Goal: Transaction & Acquisition: Book appointment/travel/reservation

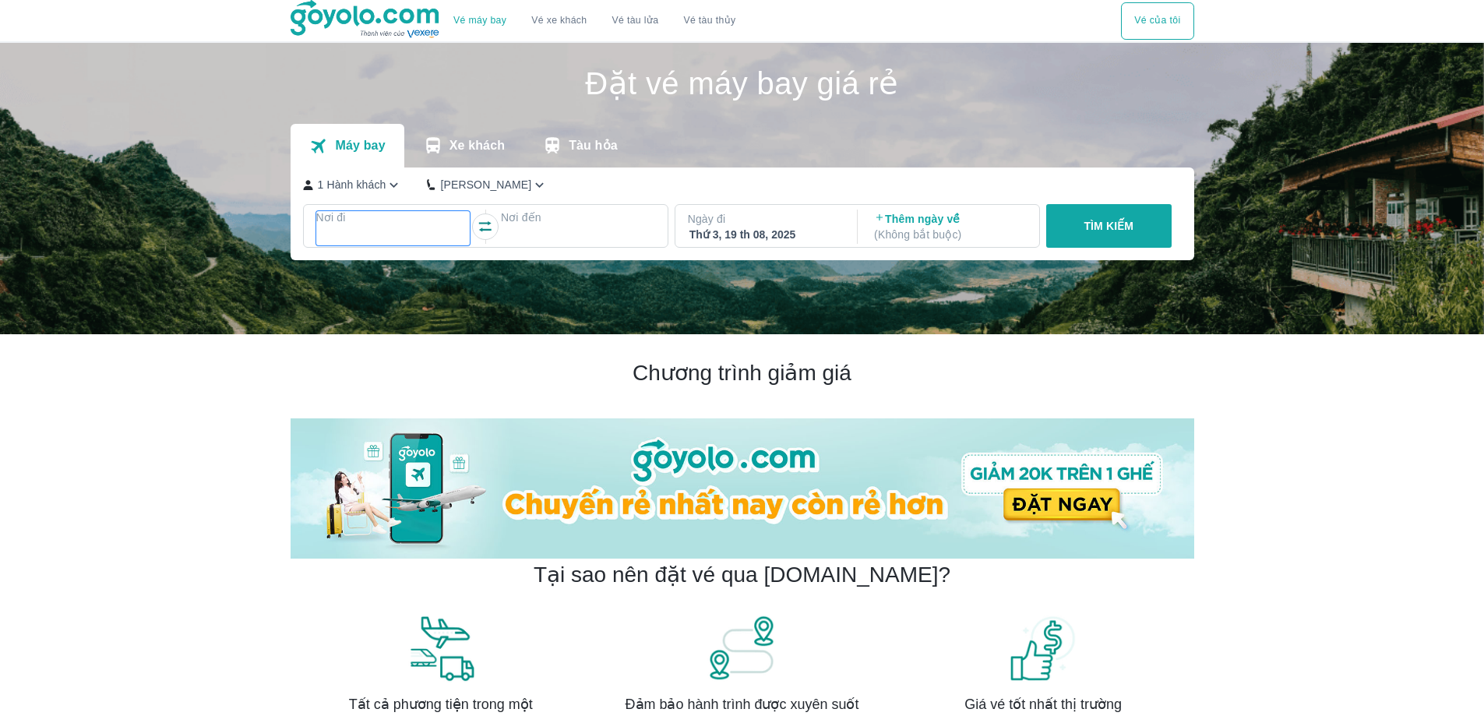
click at [375, 233] on div at bounding box center [393, 236] width 151 height 19
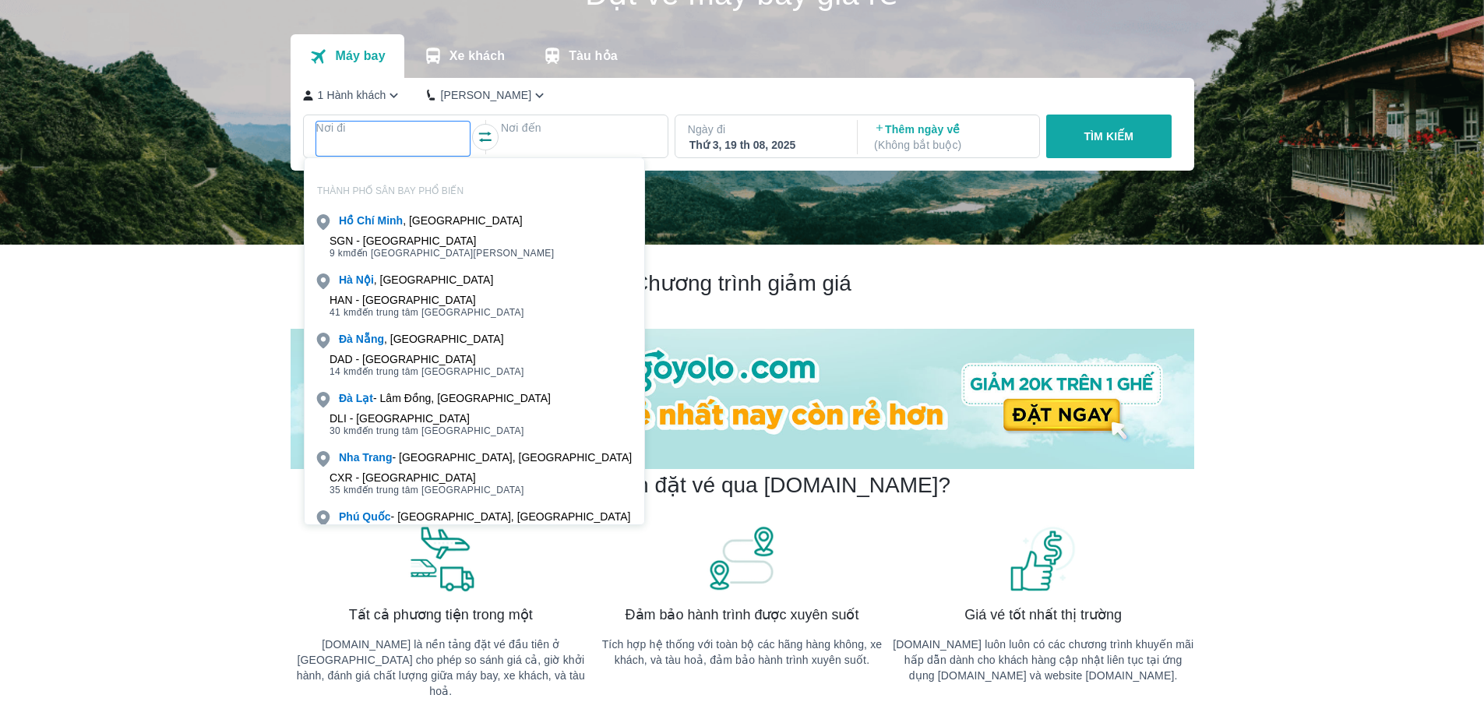
click at [415, 353] on div "DAD - [GEOGRAPHIC_DATA]" at bounding box center [426, 359] width 195 height 12
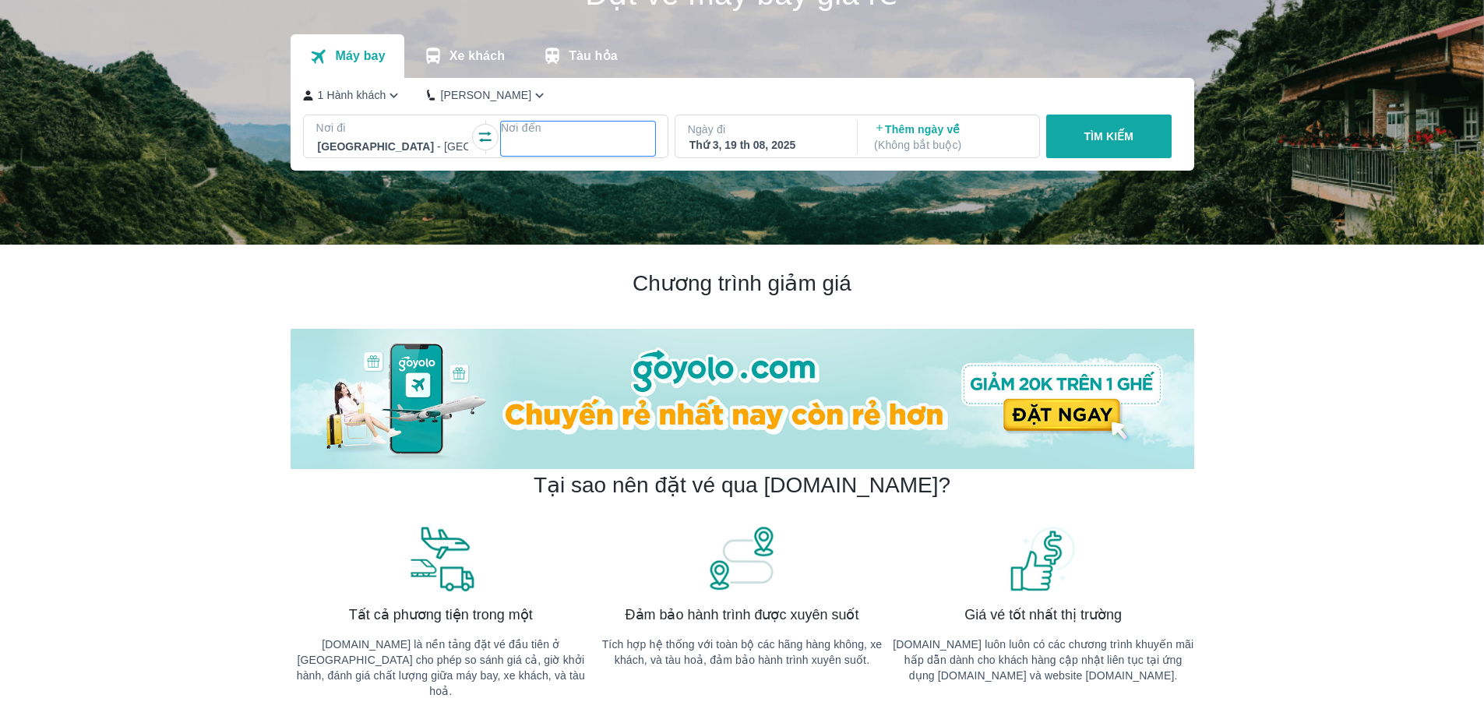
click at [571, 131] on p "Nơi đến" at bounding box center [578, 128] width 154 height 16
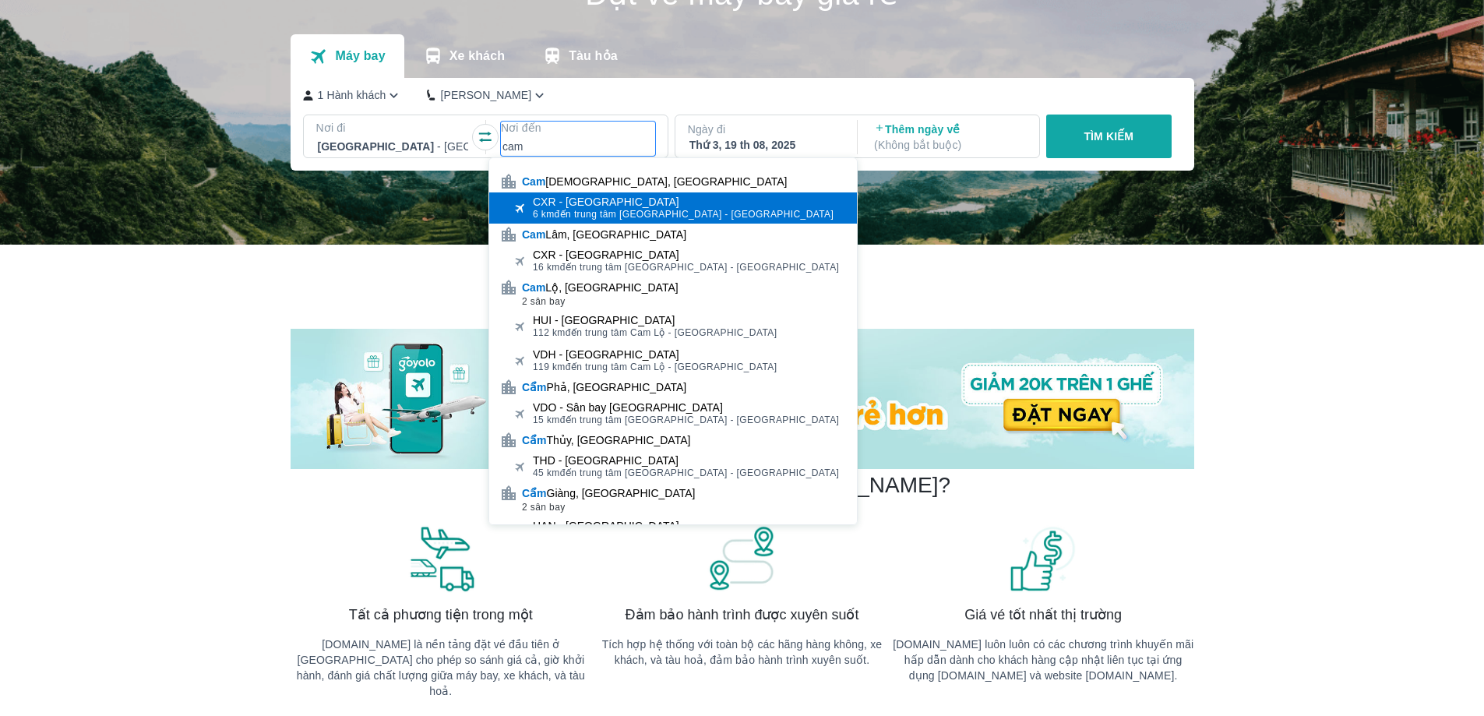
type input "cam"
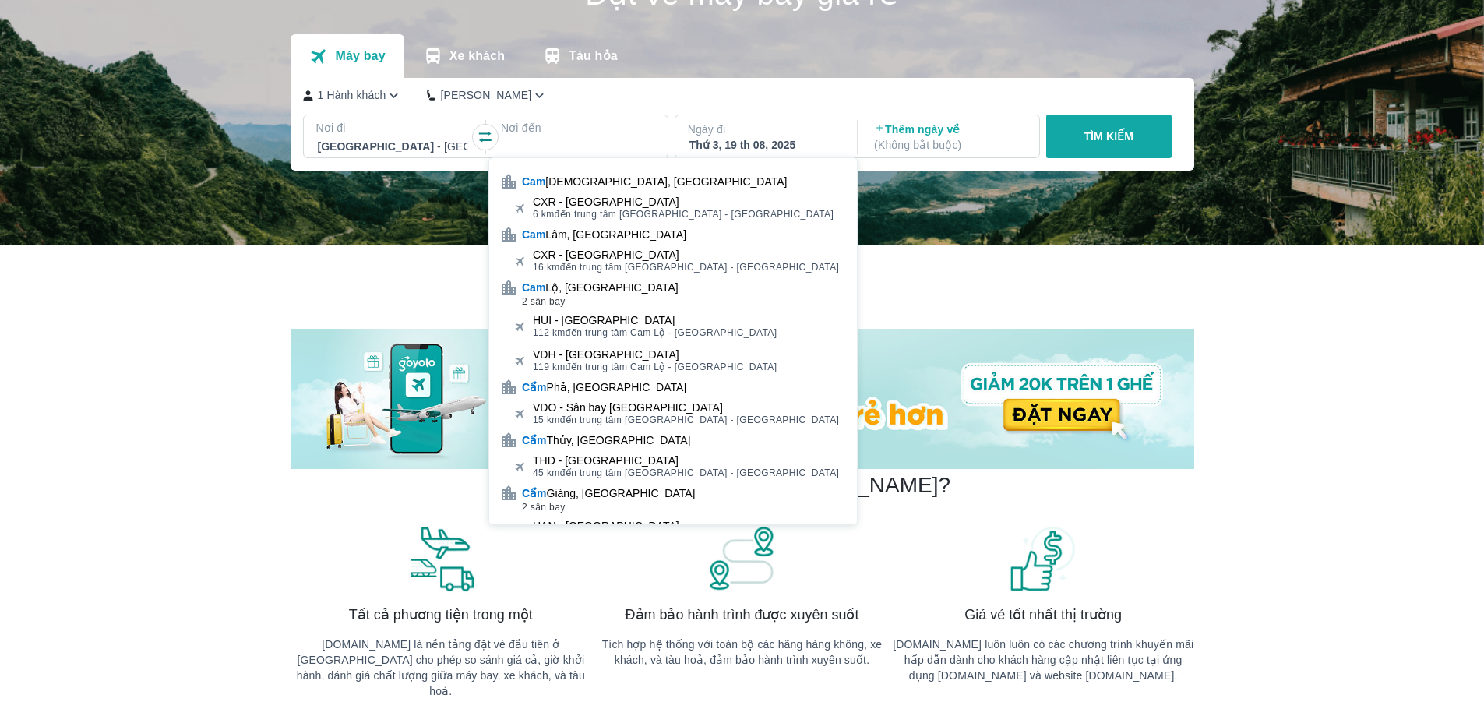
click at [586, 200] on div "CXR - [GEOGRAPHIC_DATA]" at bounding box center [683, 201] width 301 height 12
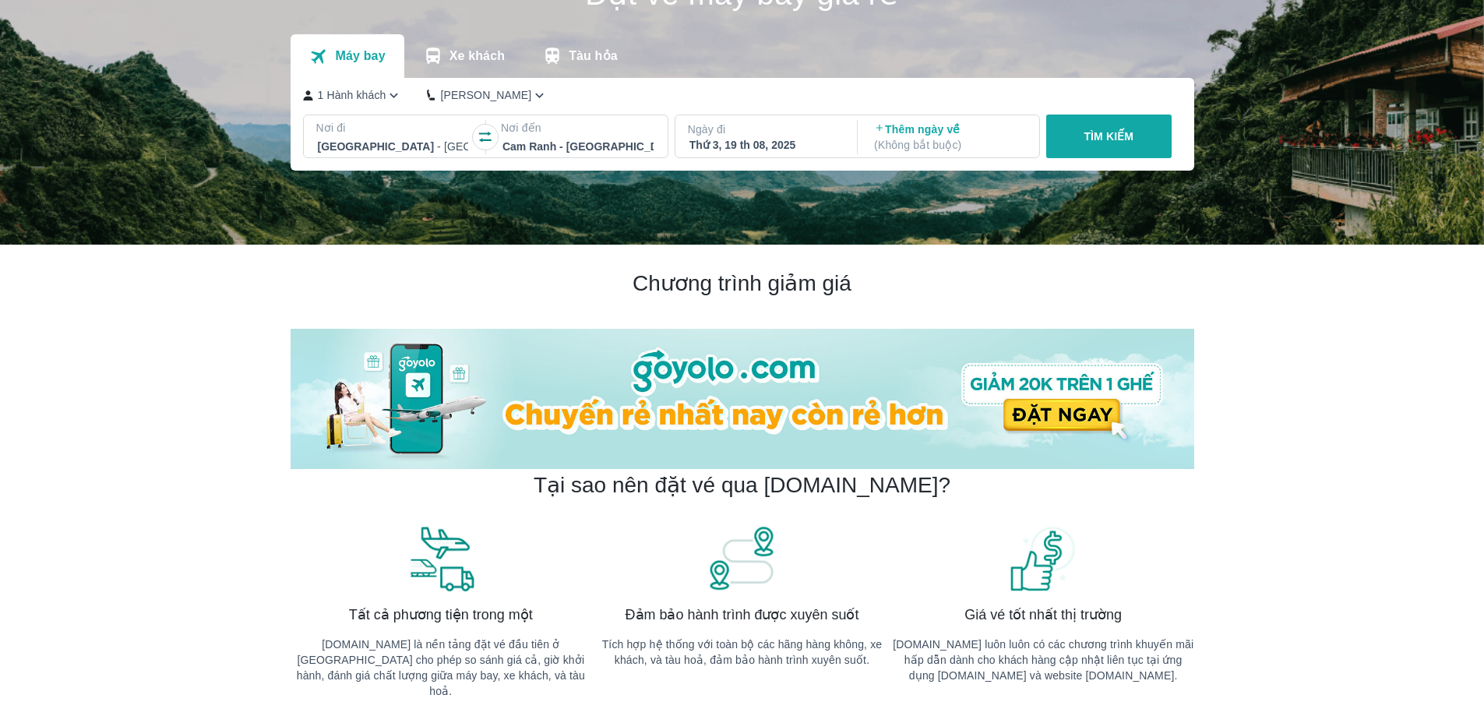
click at [798, 142] on div "Thứ 3, 19 th 08, 2025" at bounding box center [764, 145] width 151 height 16
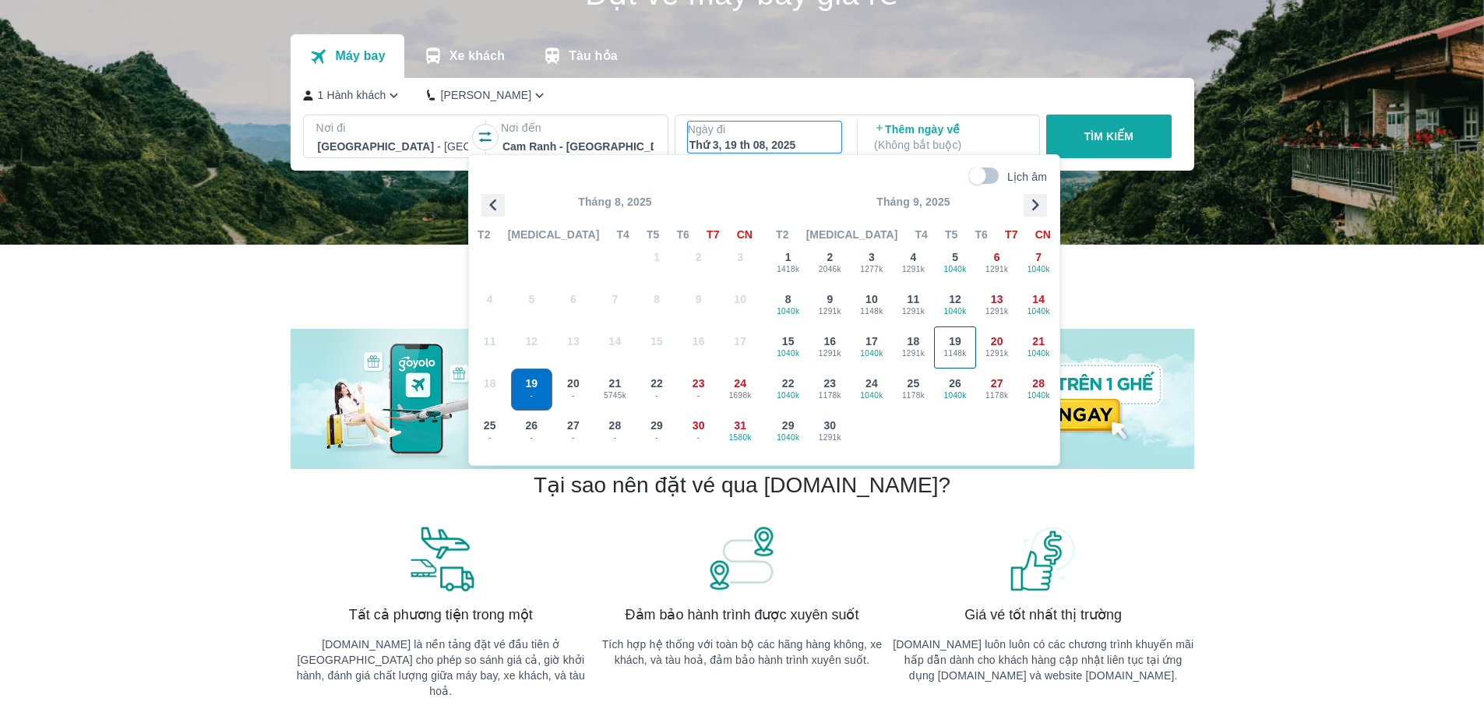
click at [960, 343] on span "19" at bounding box center [955, 341] width 12 height 16
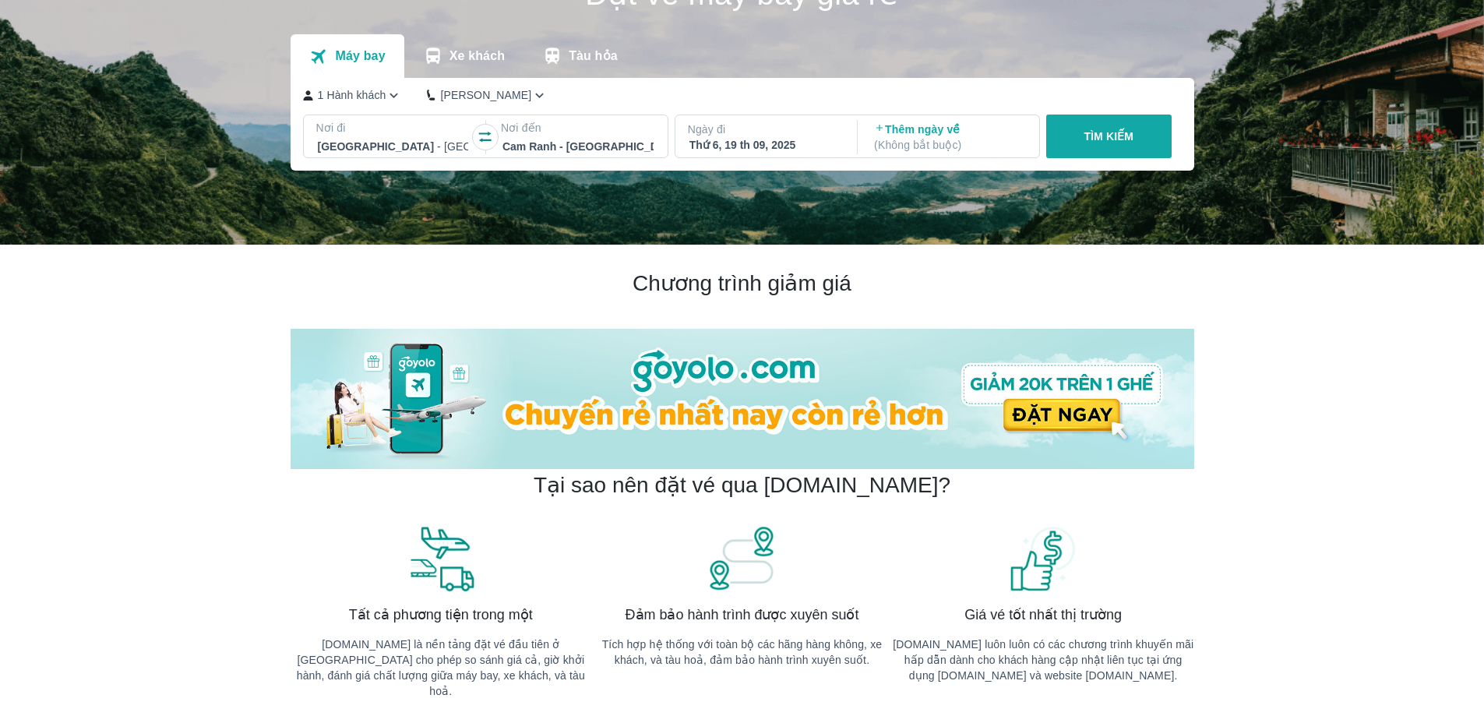
click at [1083, 141] on p "TÌM KIẾM" at bounding box center [1108, 137] width 50 height 16
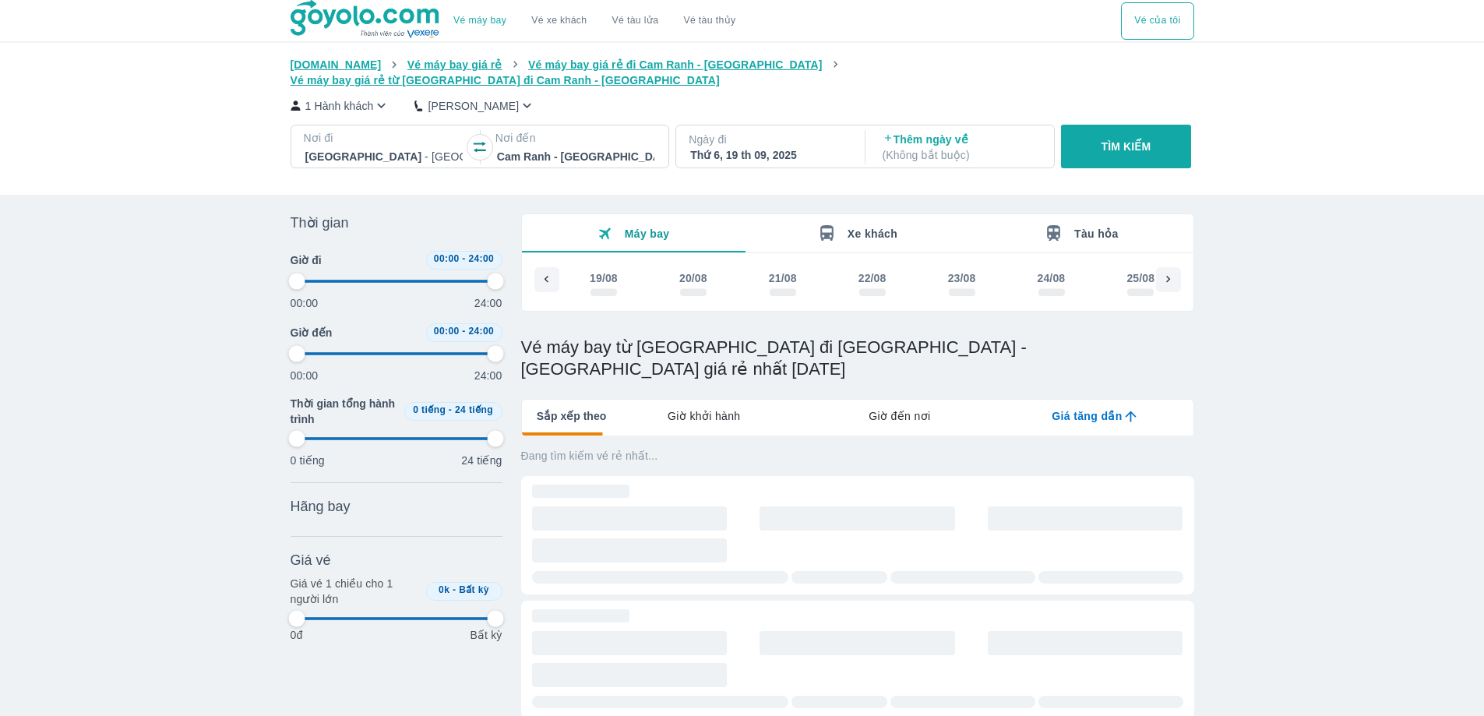
scroll to position [0, 2456]
type input "97.9166666666667"
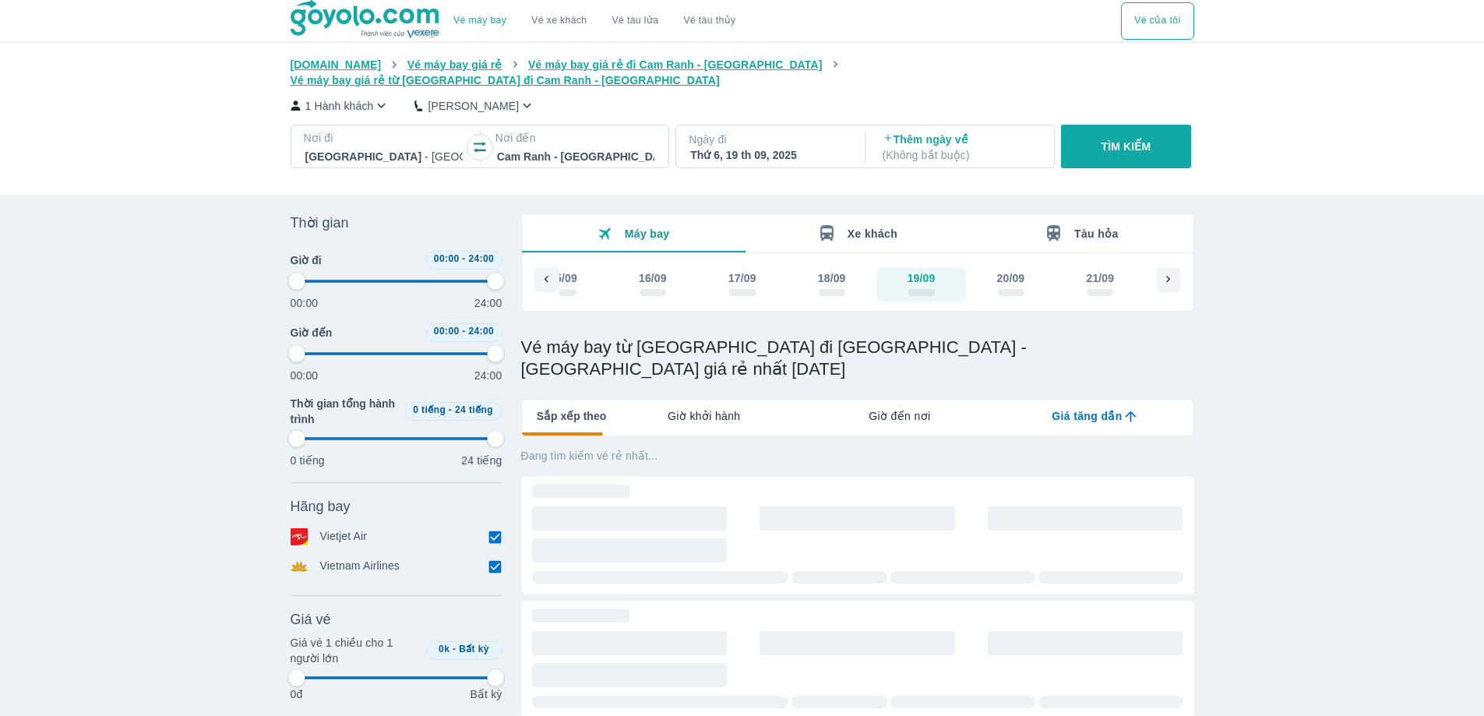
type input "97.9166666666667"
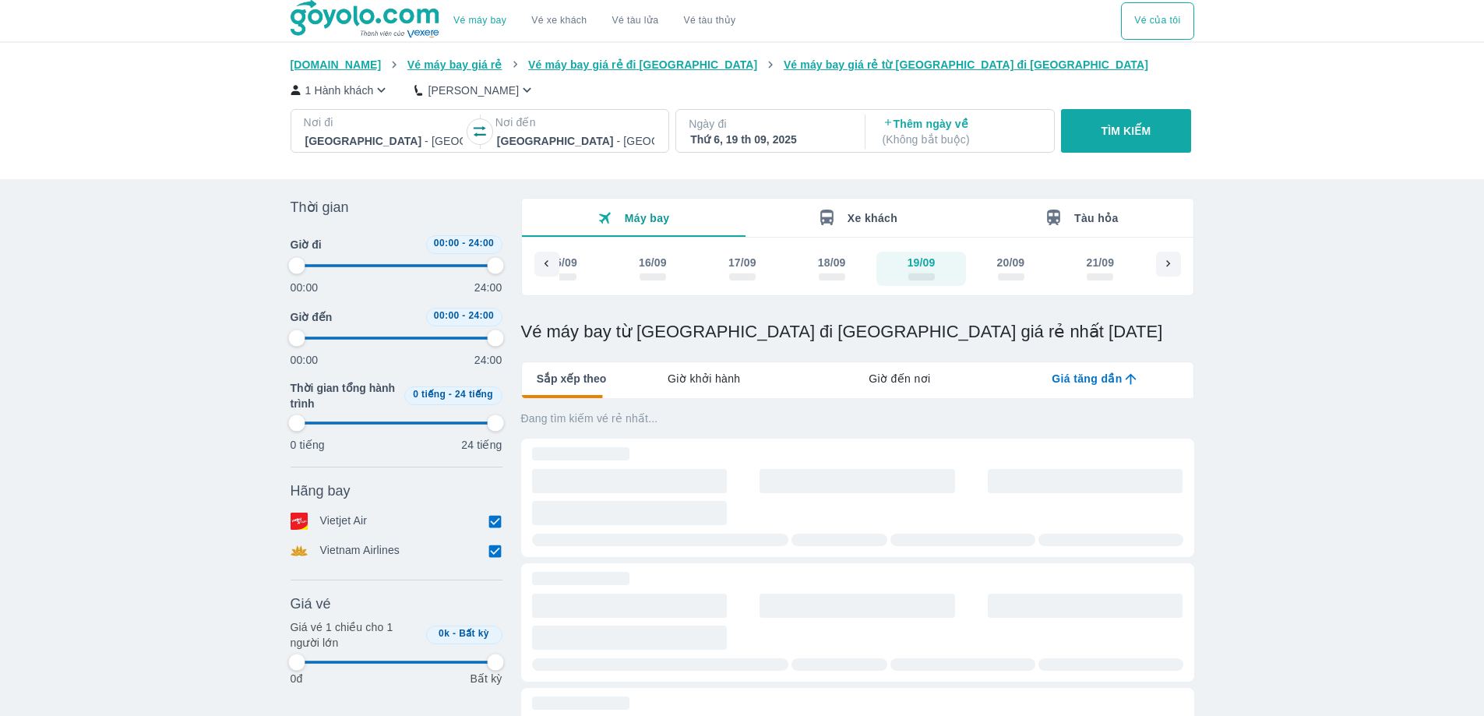
type input "97.9166666666667"
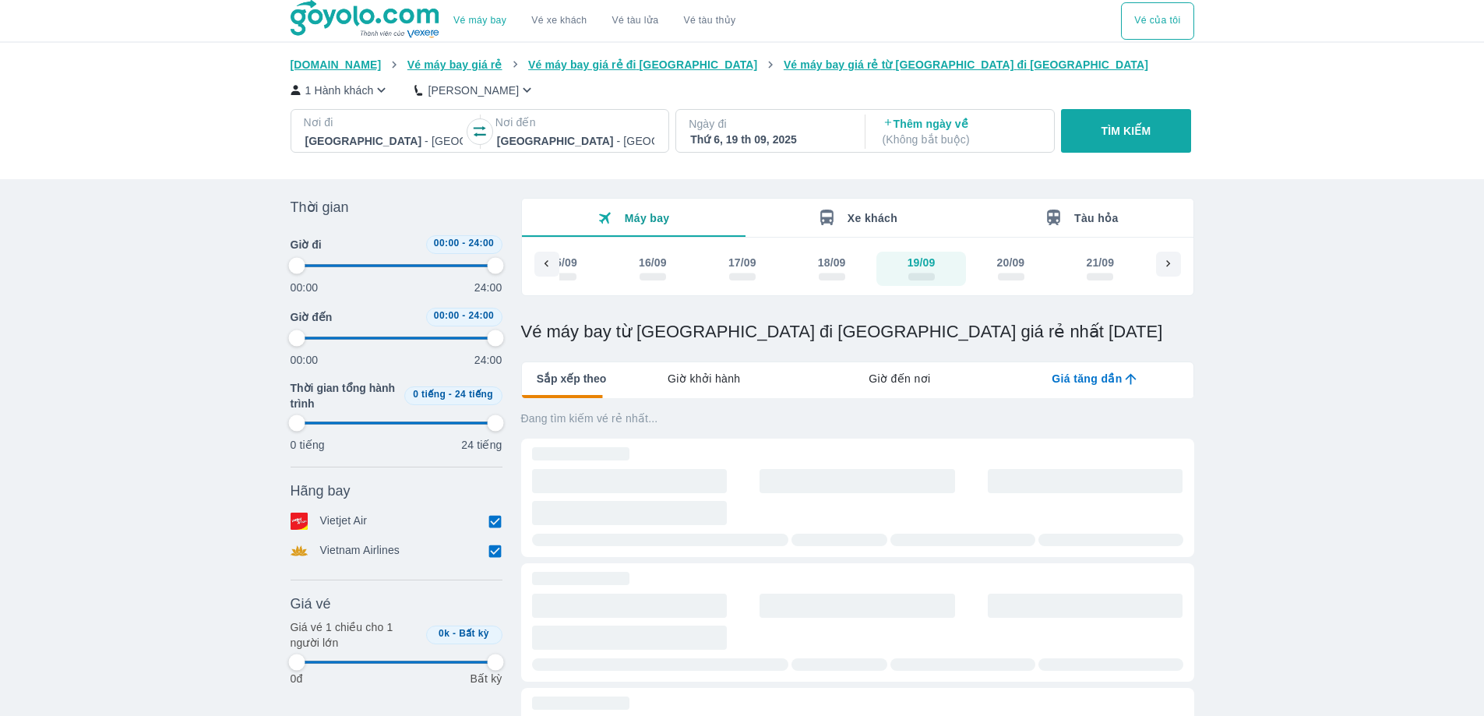
type input "97.9166666666667"
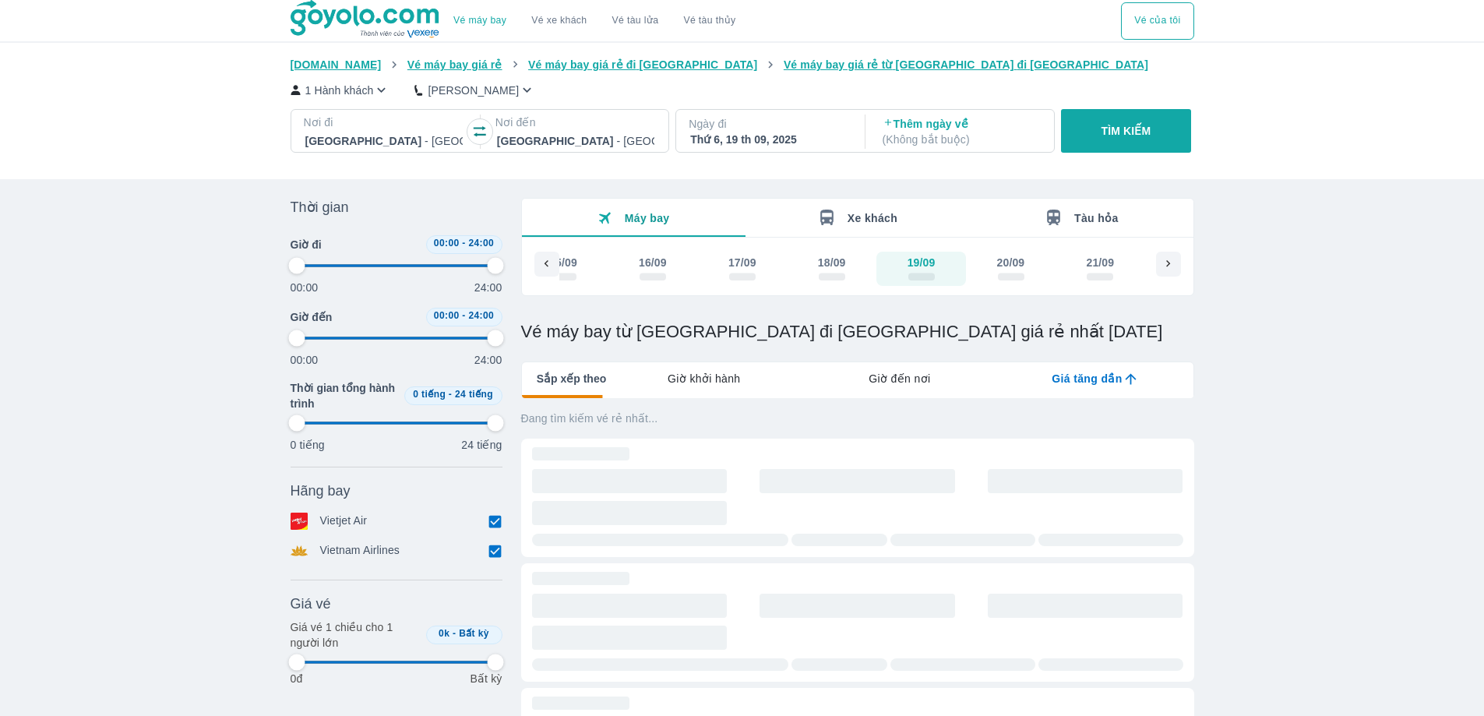
type input "97.9166666666667"
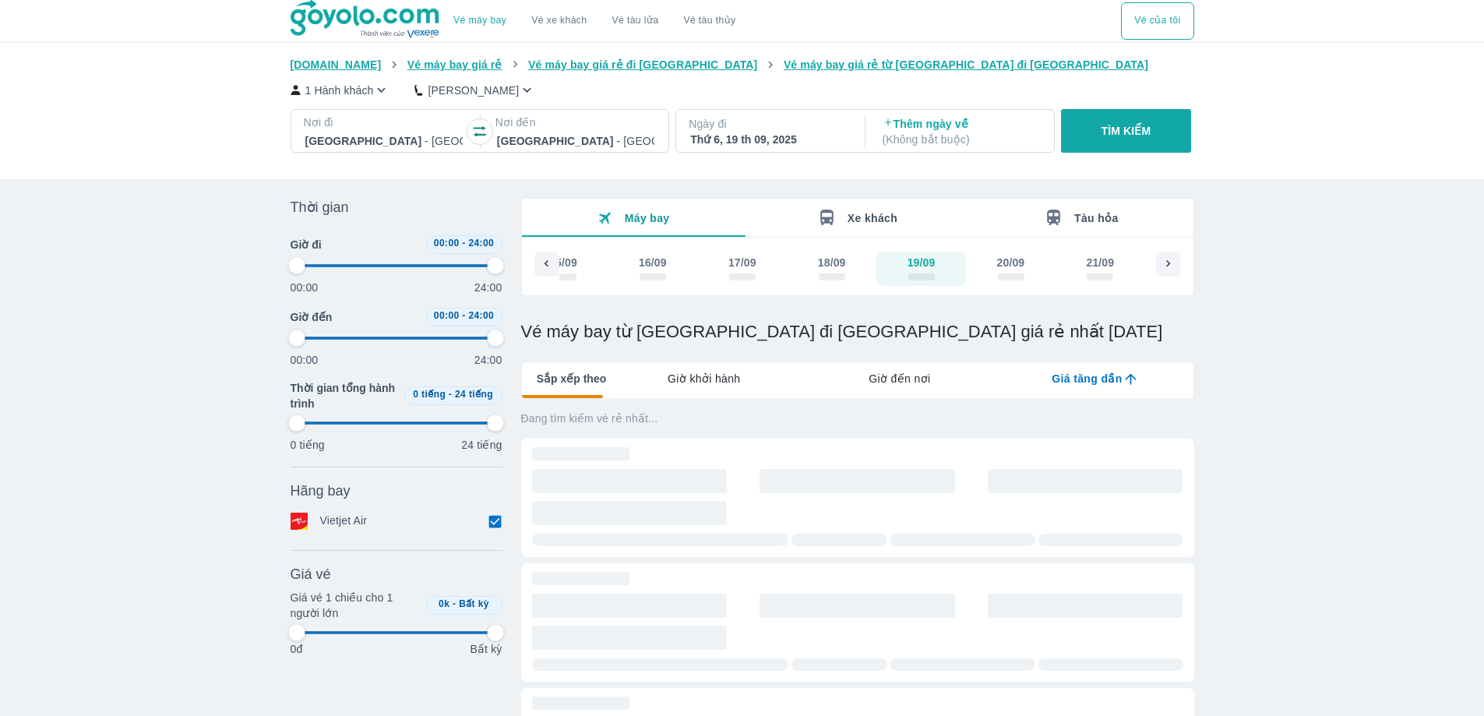
type input "97.9166666666667"
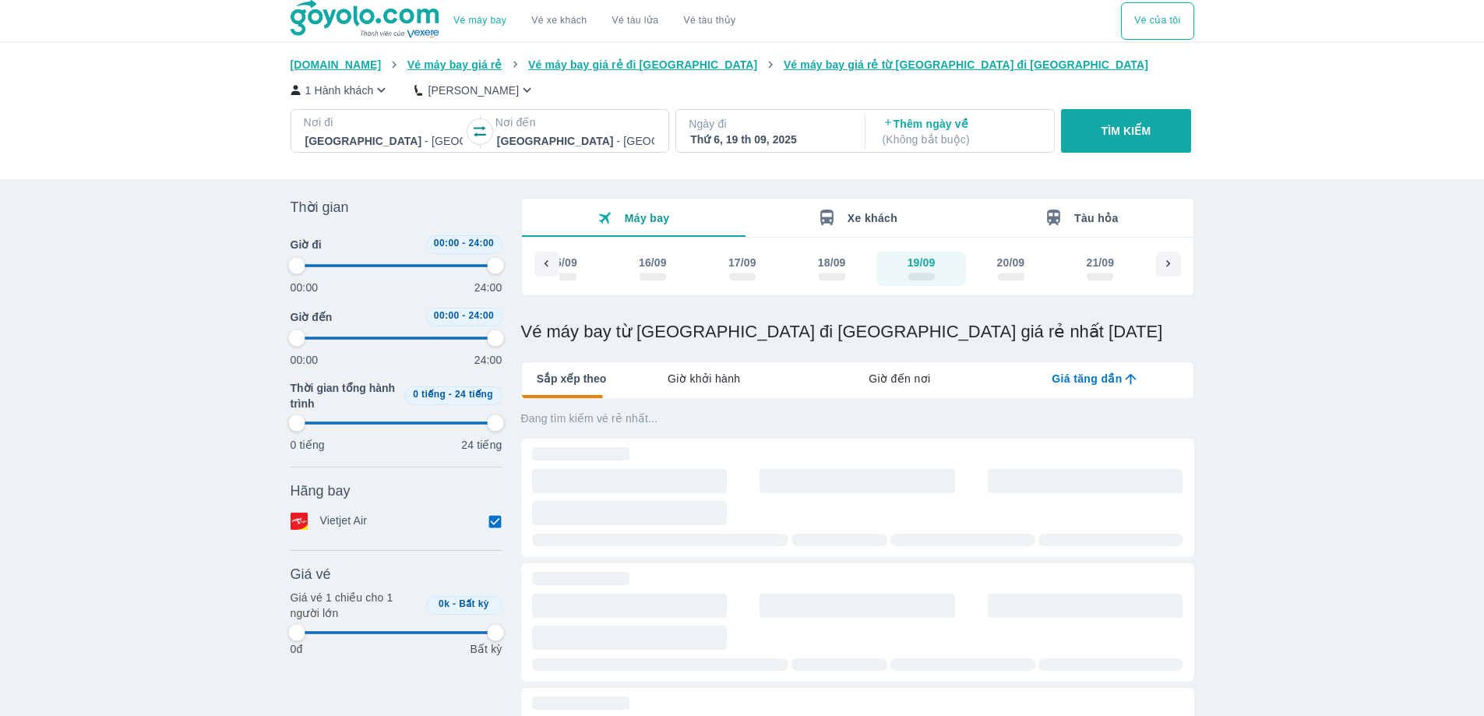
type input "97.9166666666667"
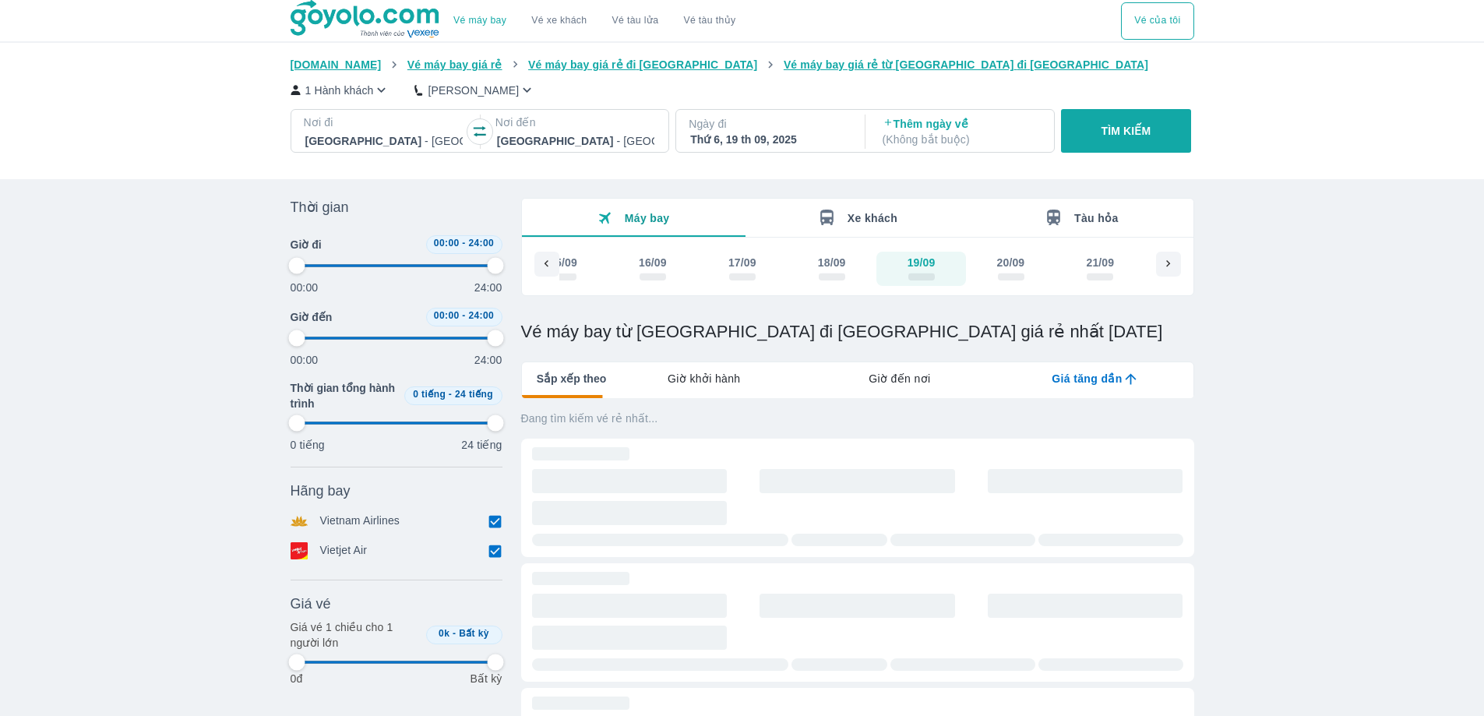
type input "97.9166666666667"
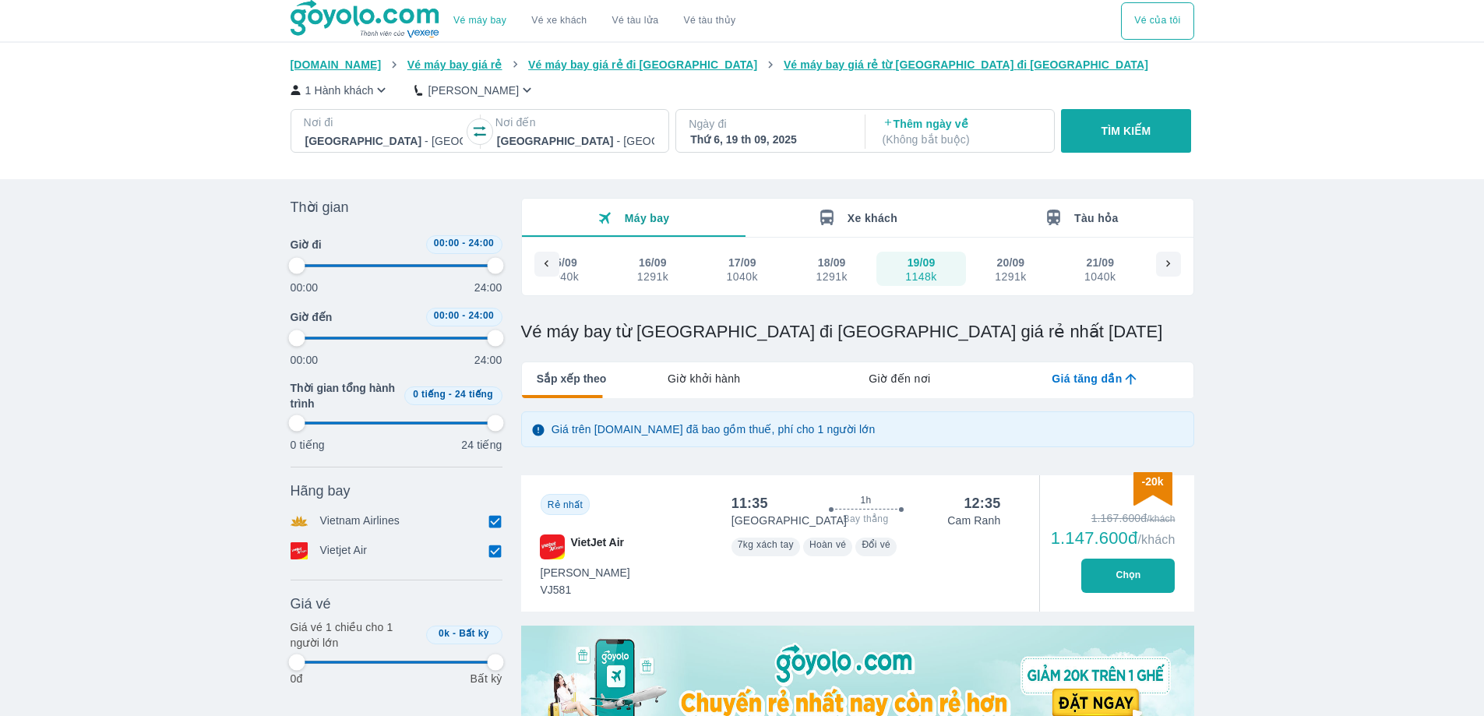
type input "97.9166666666667"
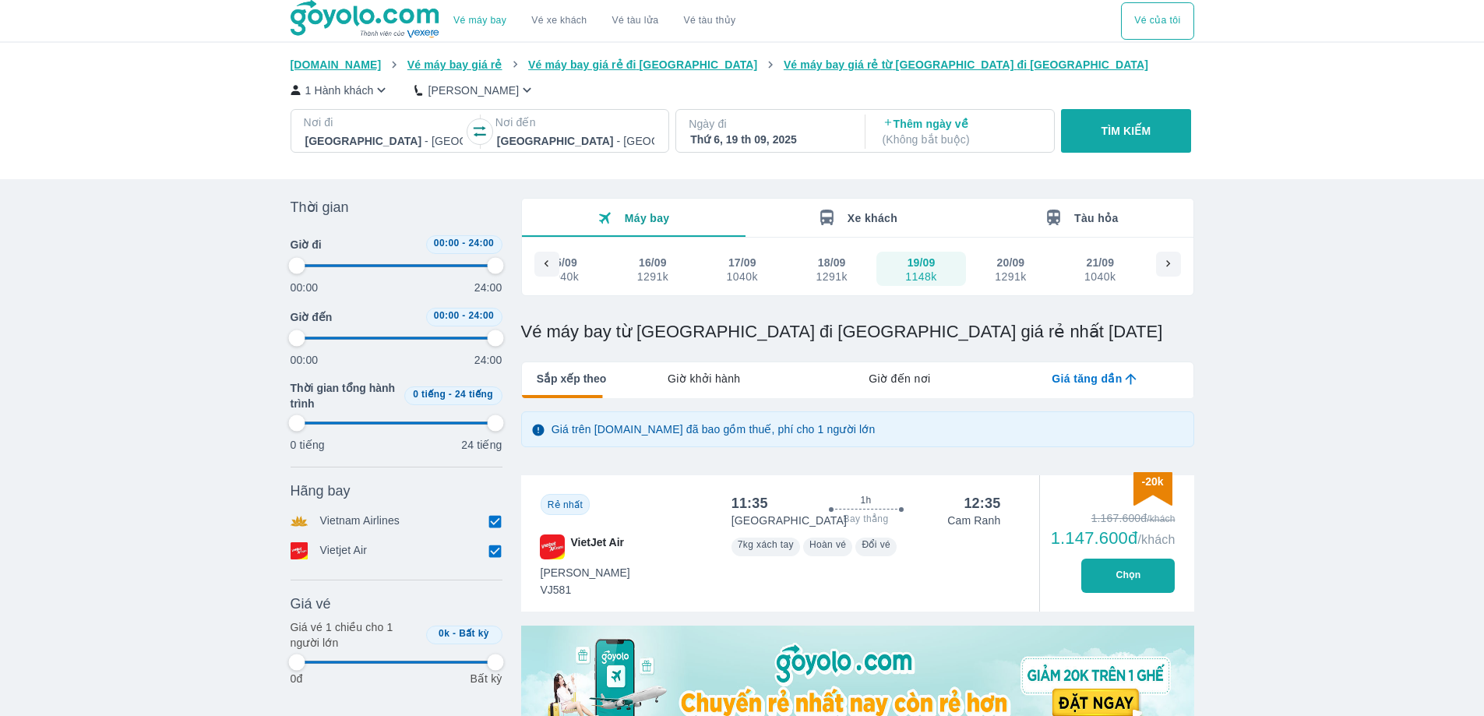
type input "97.9166666666667"
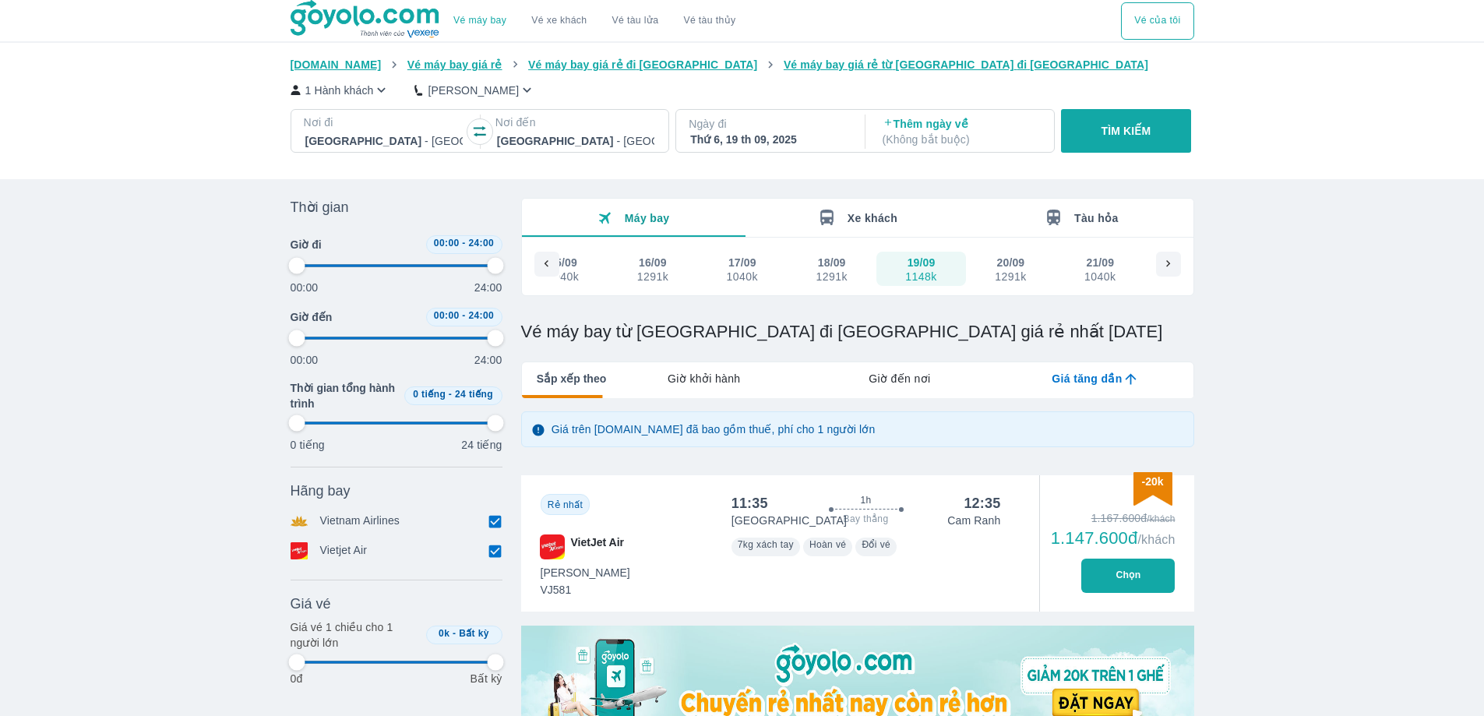
type input "97.9166666666667"
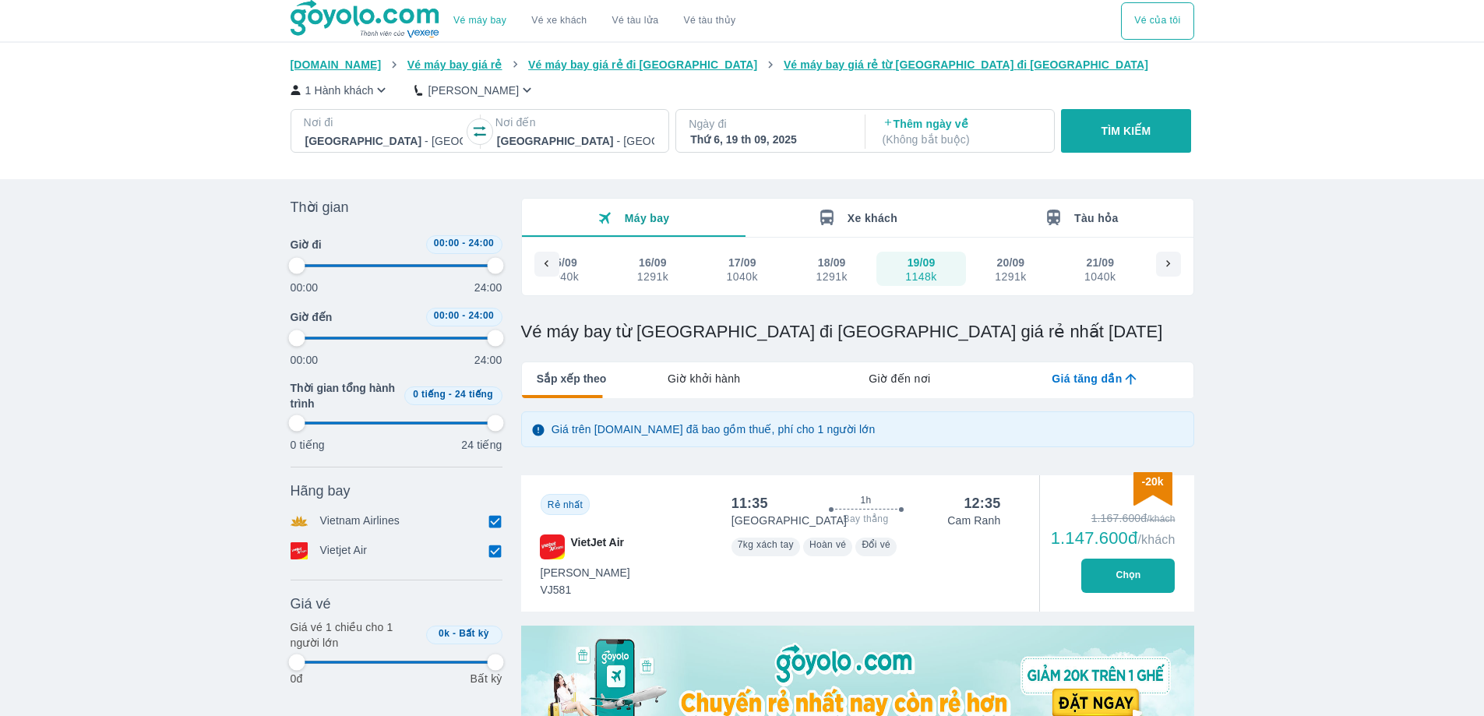
type input "97.9166666666667"
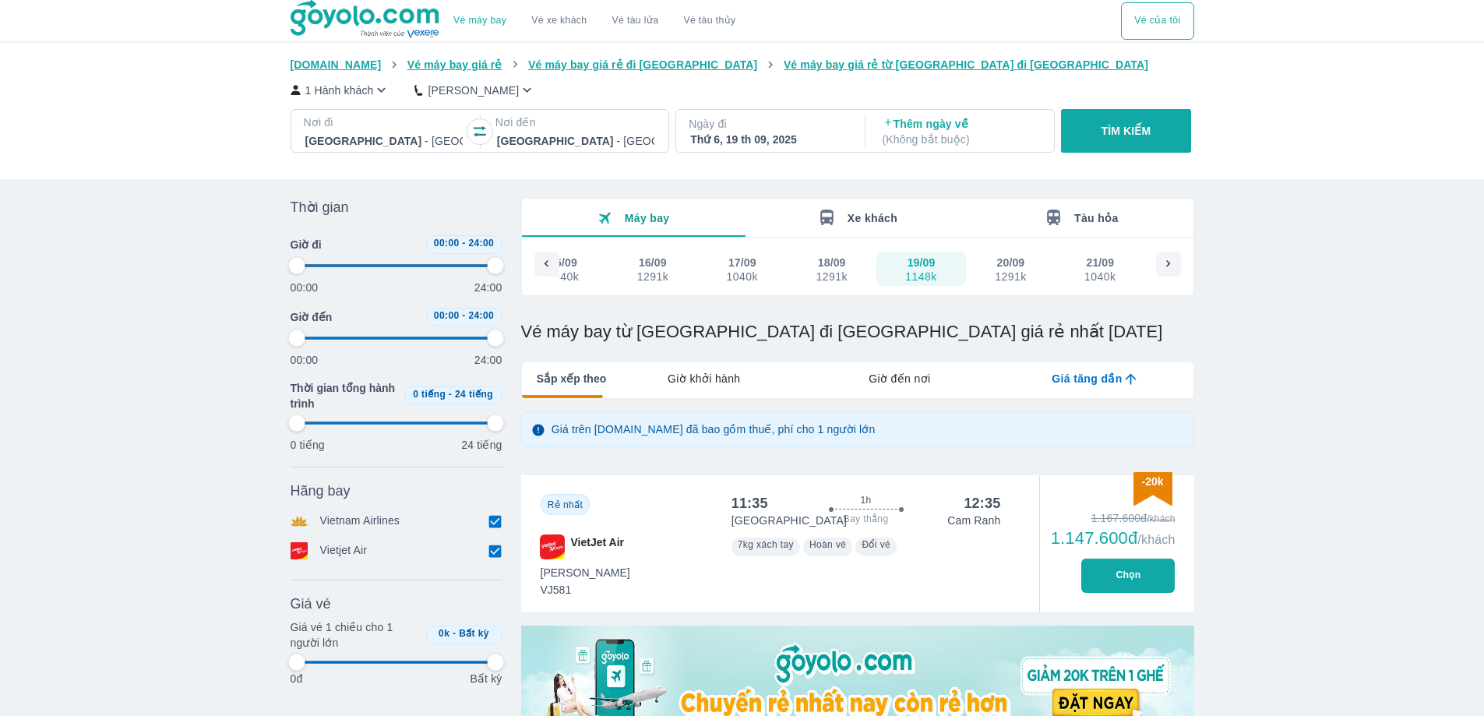
type input "97.9166666666667"
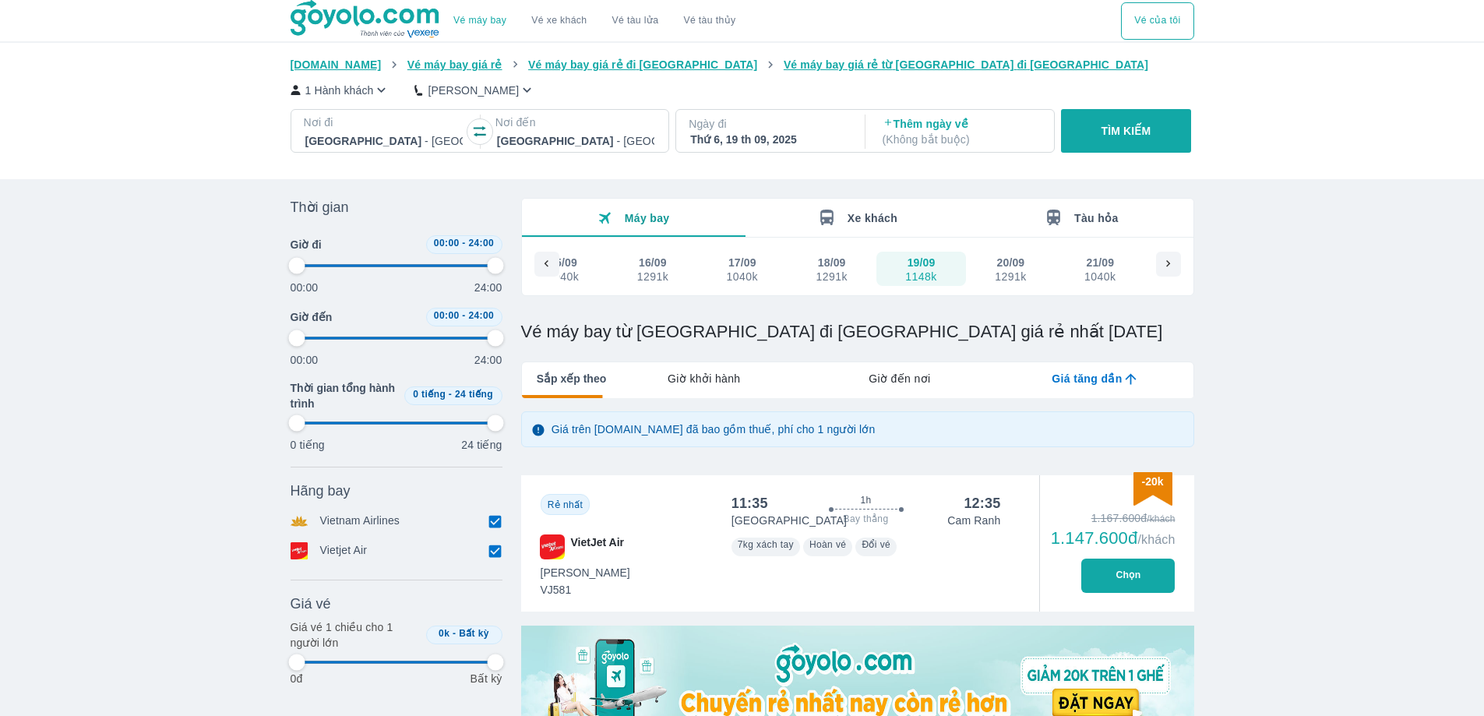
type input "97.9166666666667"
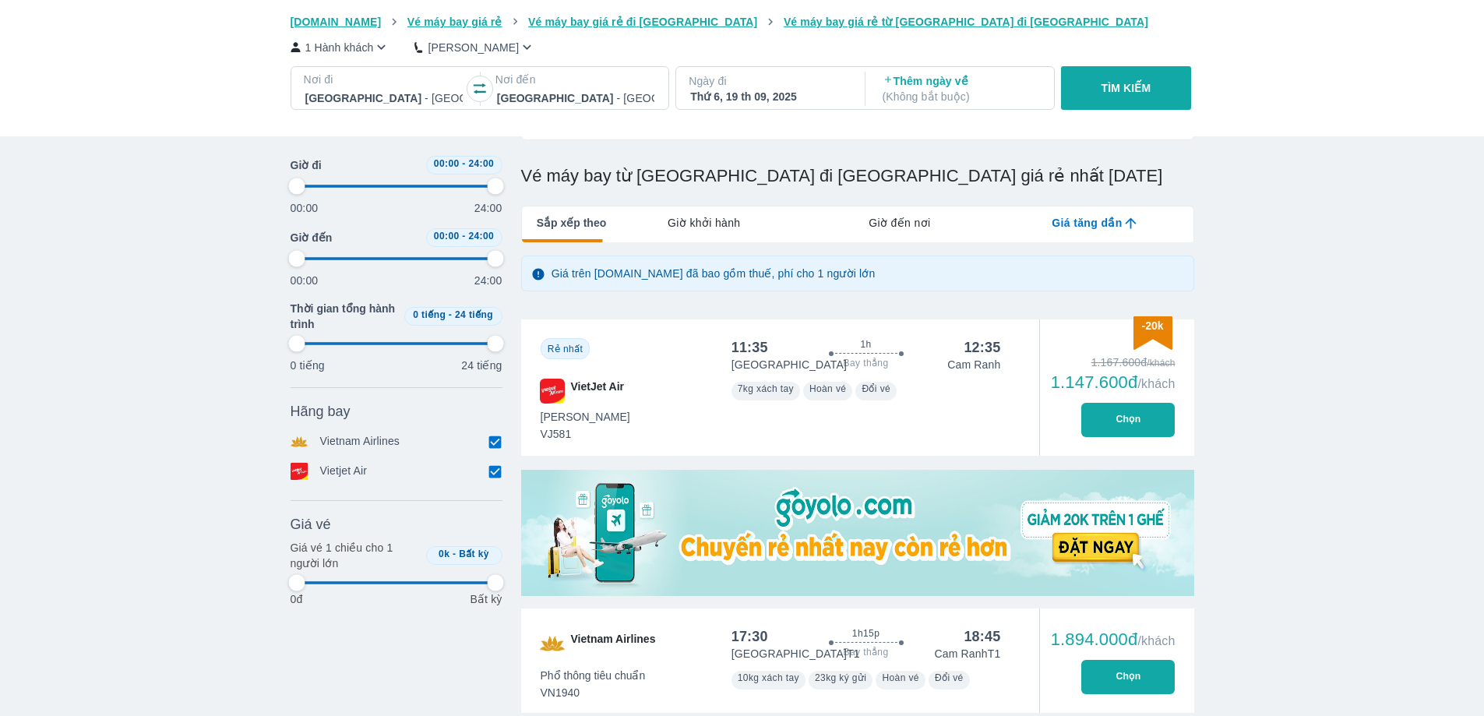
scroll to position [234, 0]
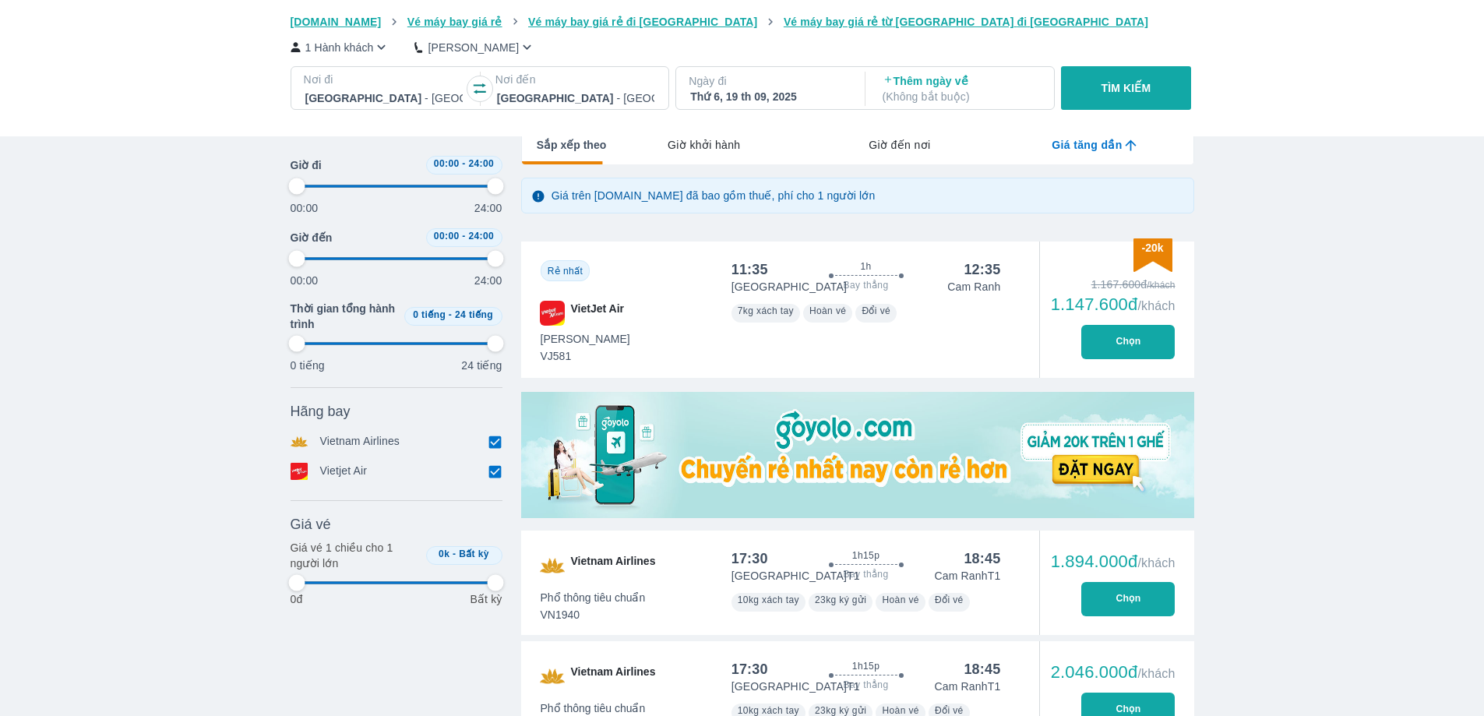
type input "97.9166666666667"
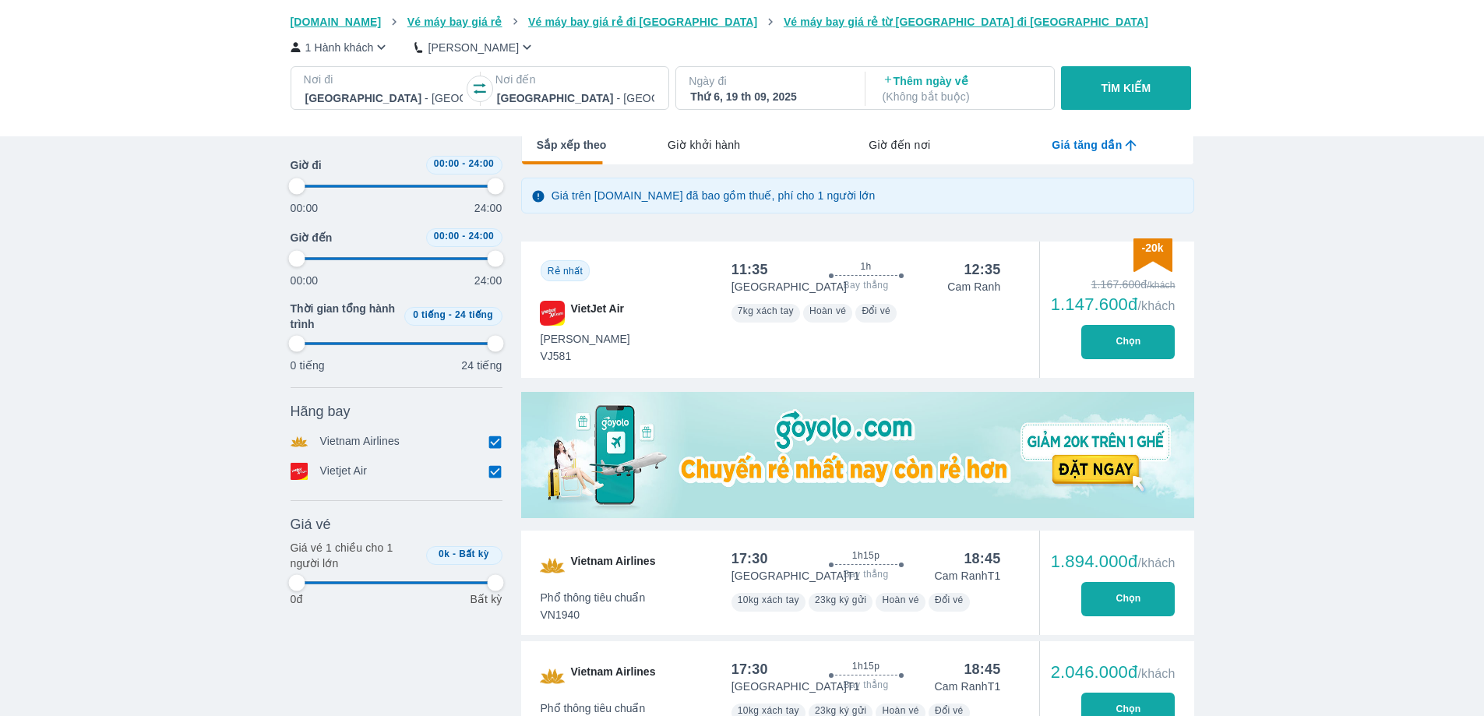
type input "97.9166666666667"
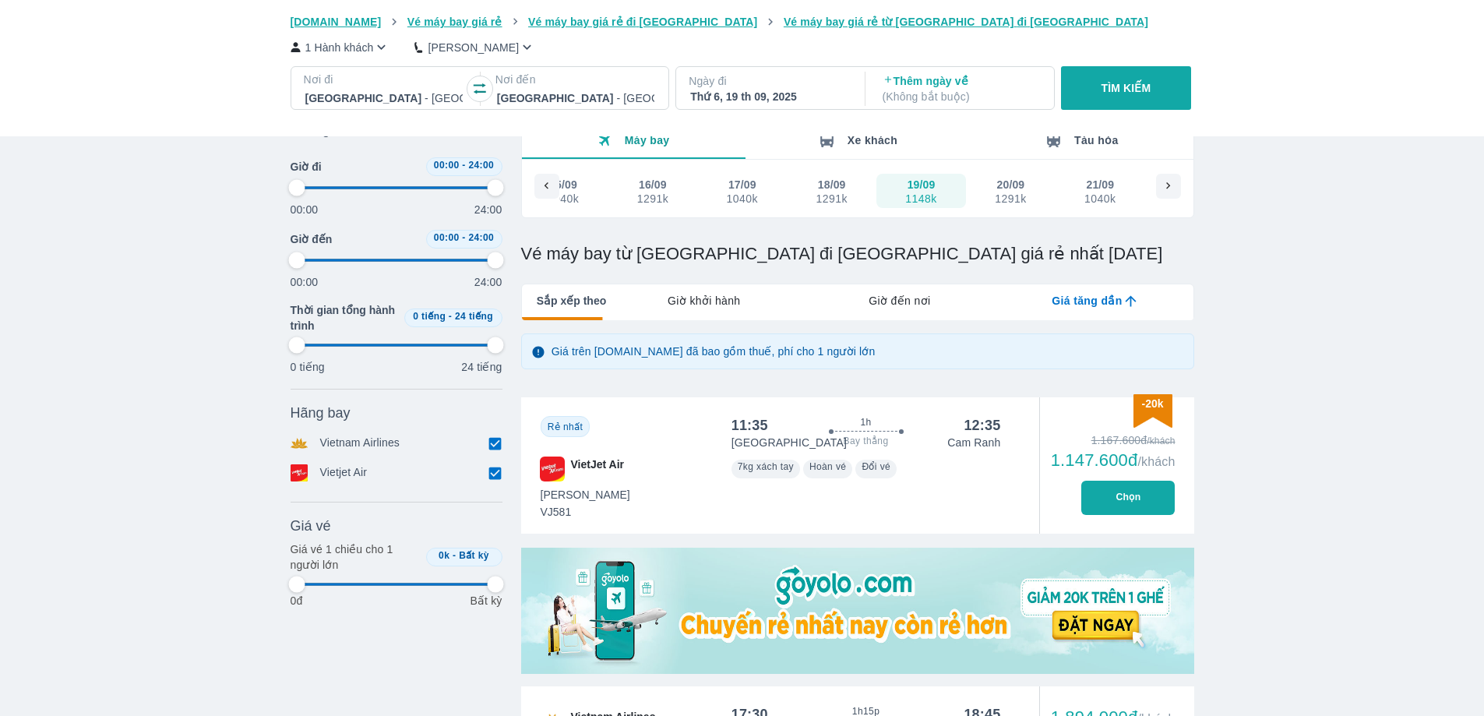
scroll to position [0, 0]
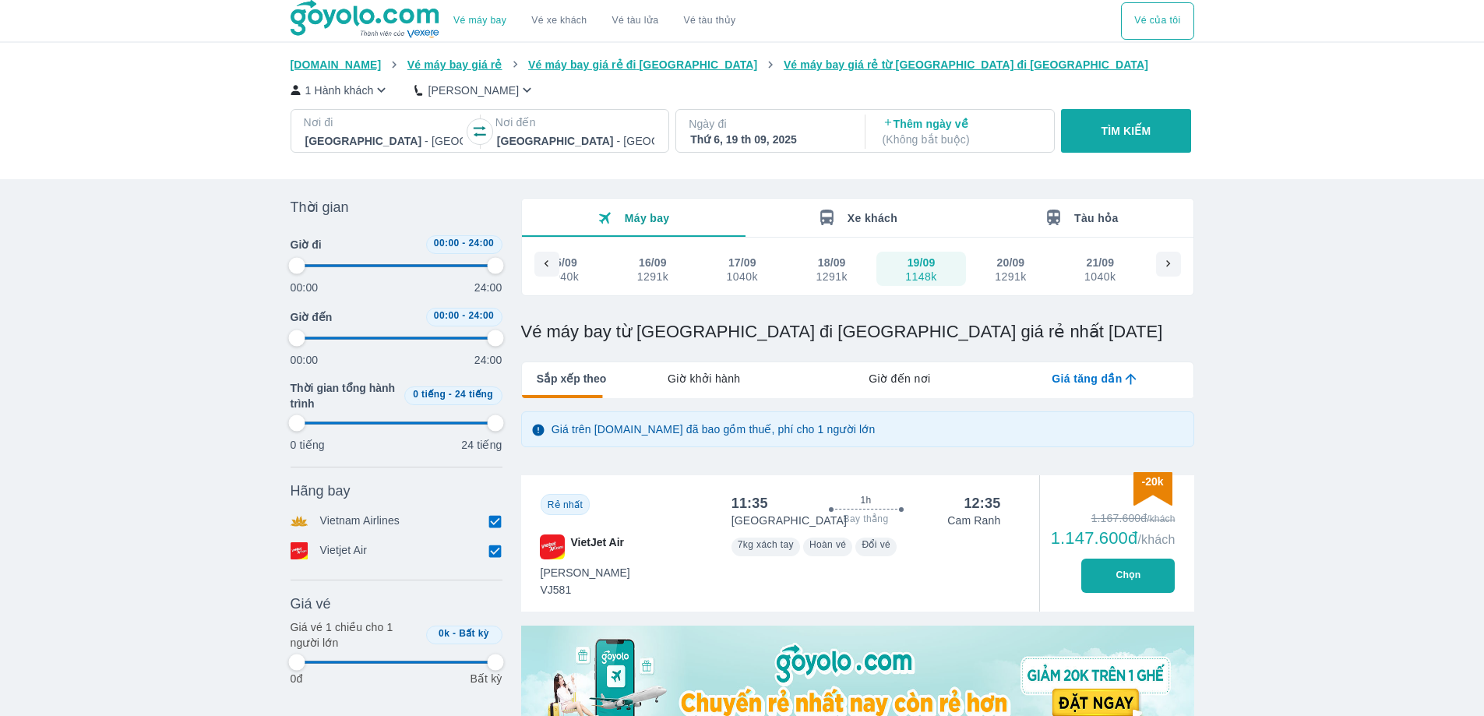
type input "97.9166666666667"
drag, startPoint x: 826, startPoint y: 275, endPoint x: 861, endPoint y: 300, distance: 43.0
click at [826, 276] on div "1291k" at bounding box center [830, 276] width 31 height 12
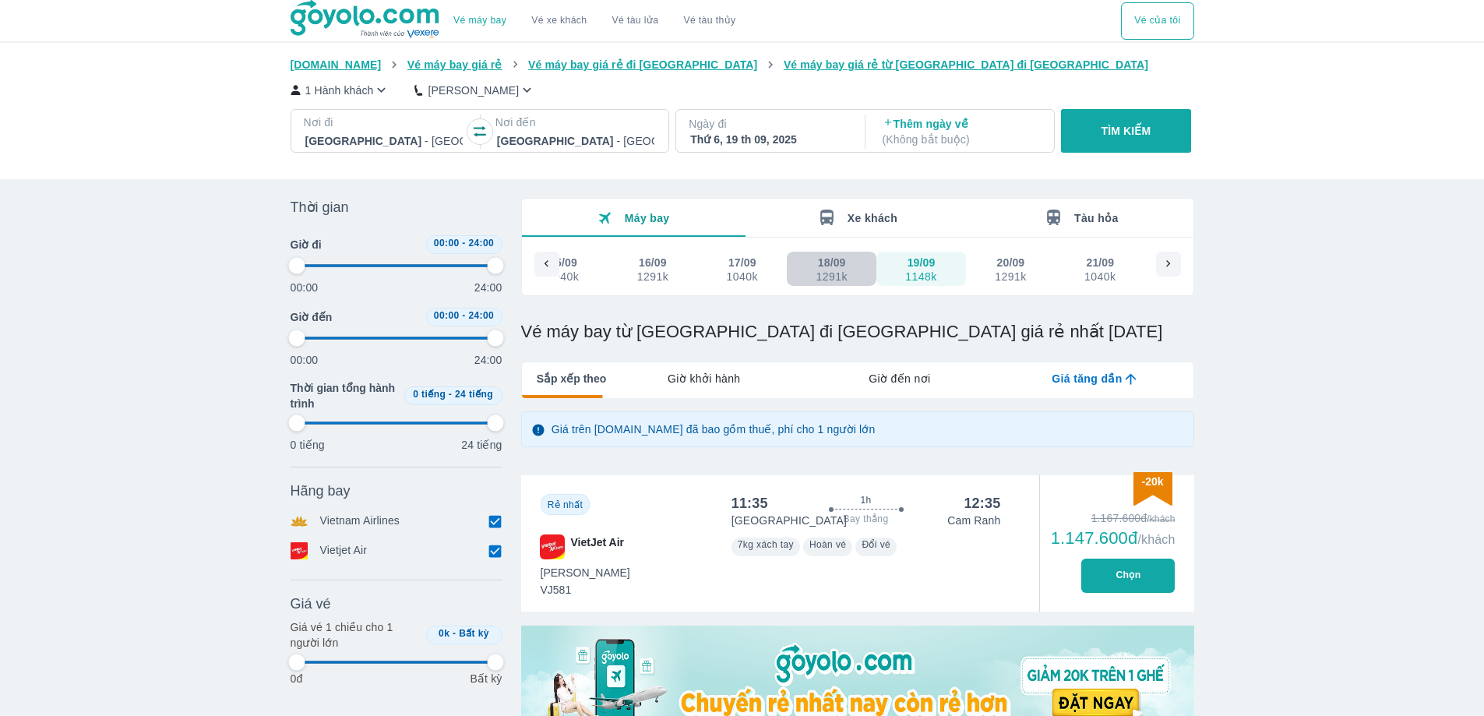
type input "97.9166666666667"
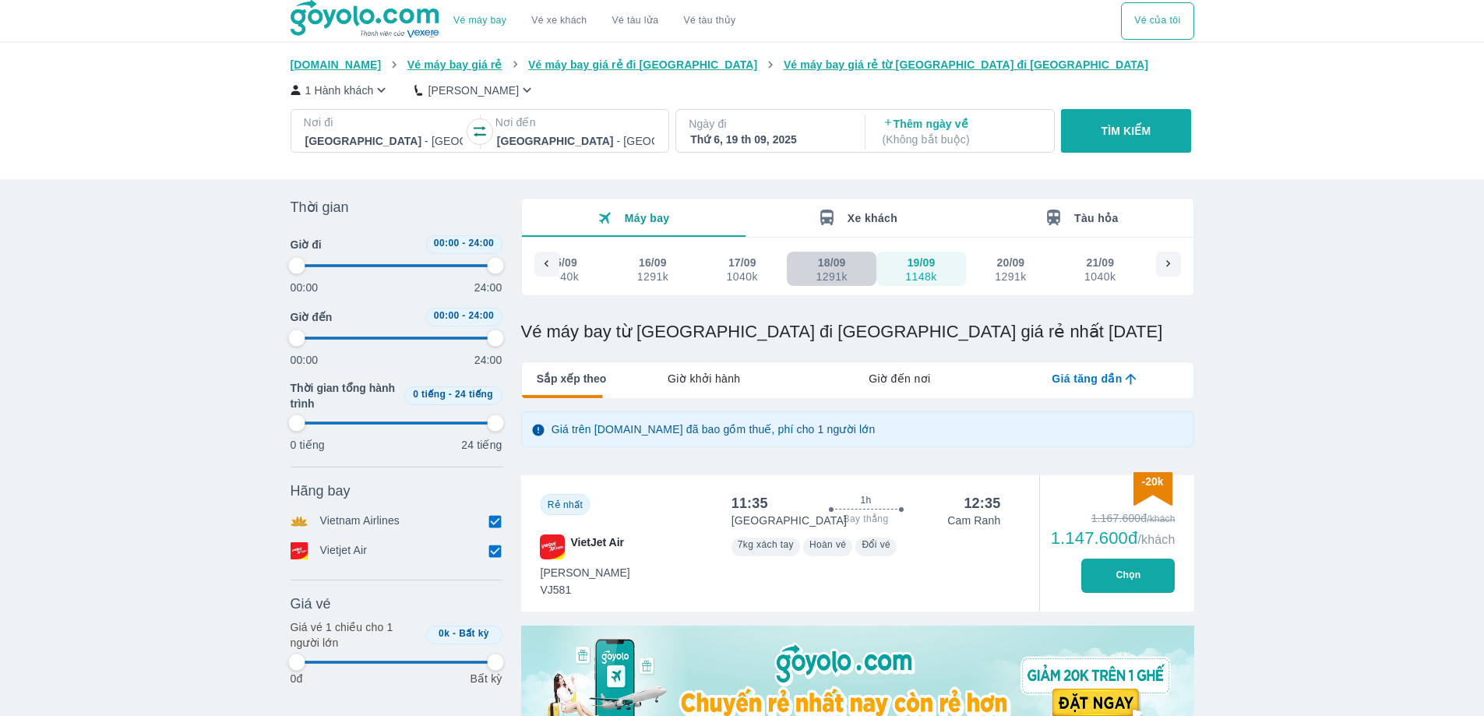
type input "97.9166666666667"
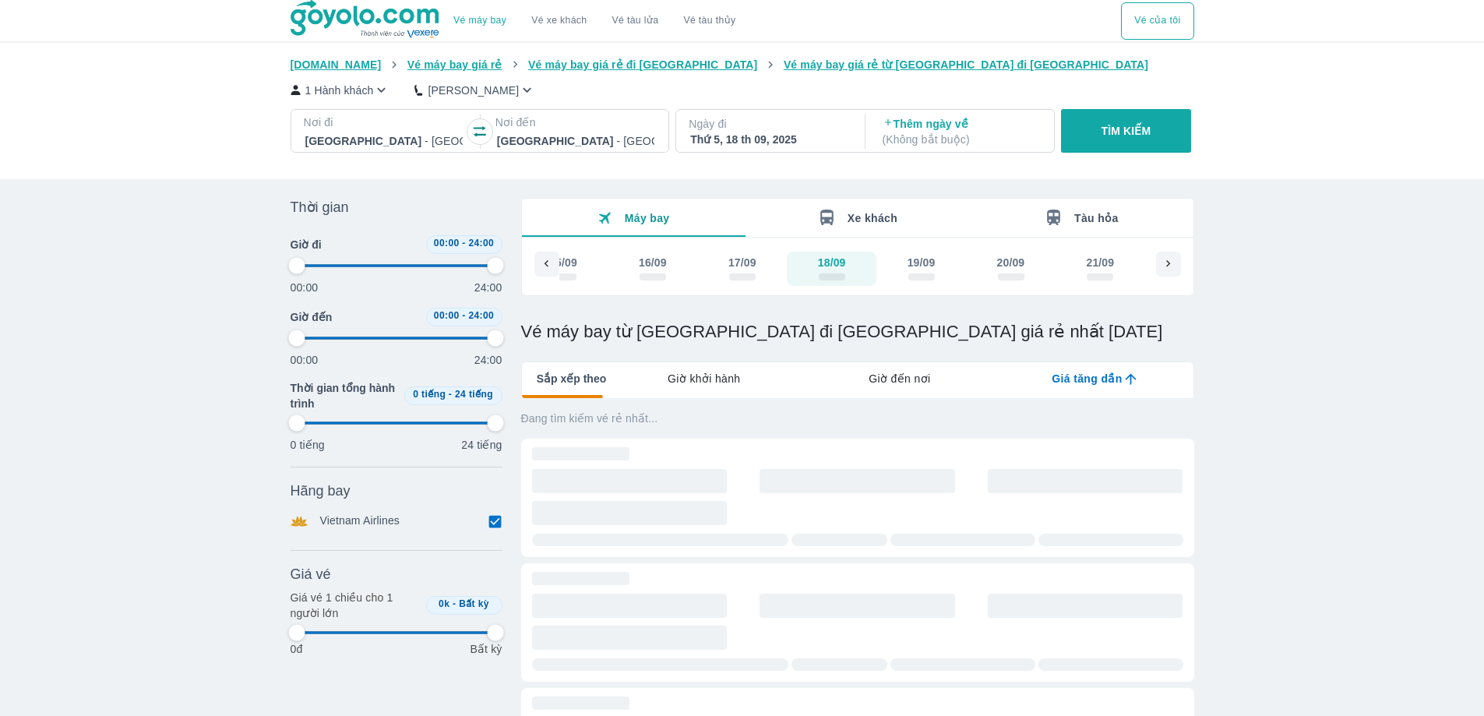
type input "97.9166666666667"
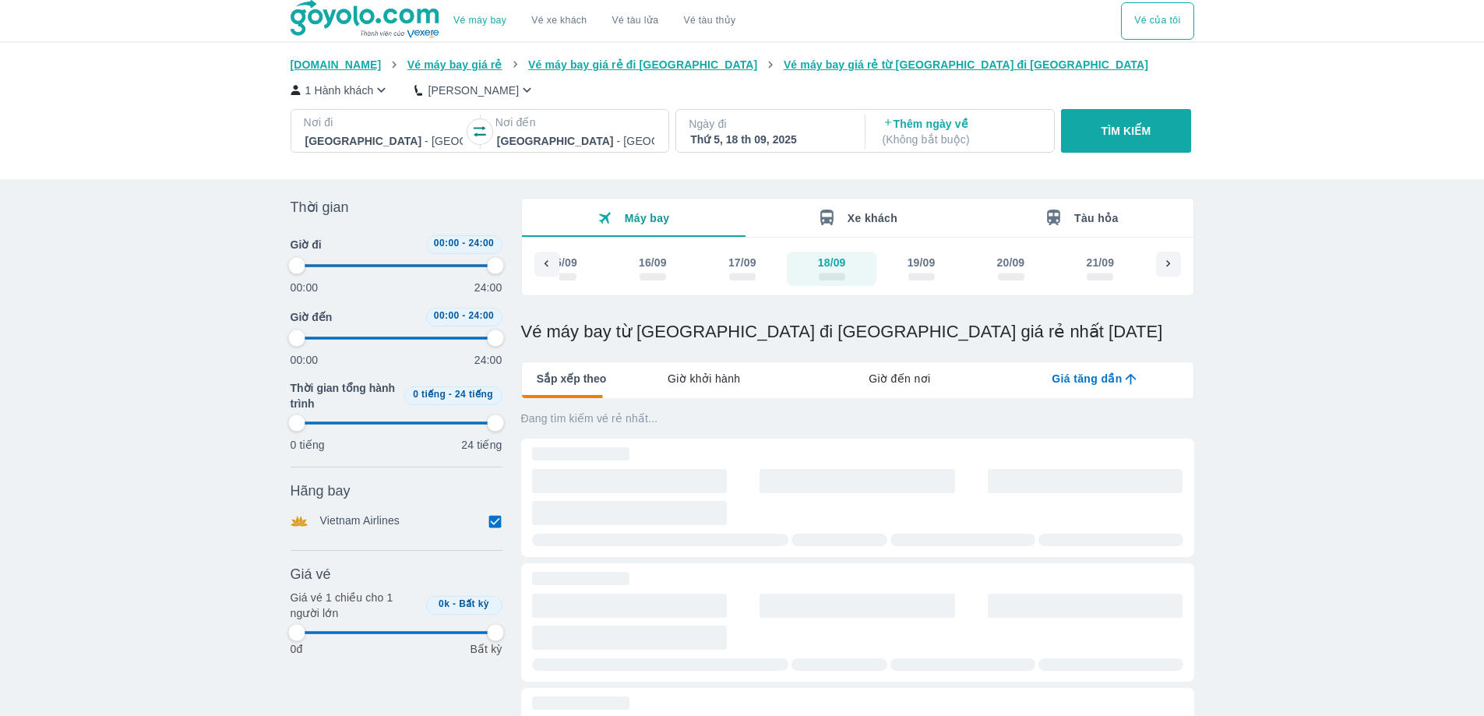
type input "97.9166666666667"
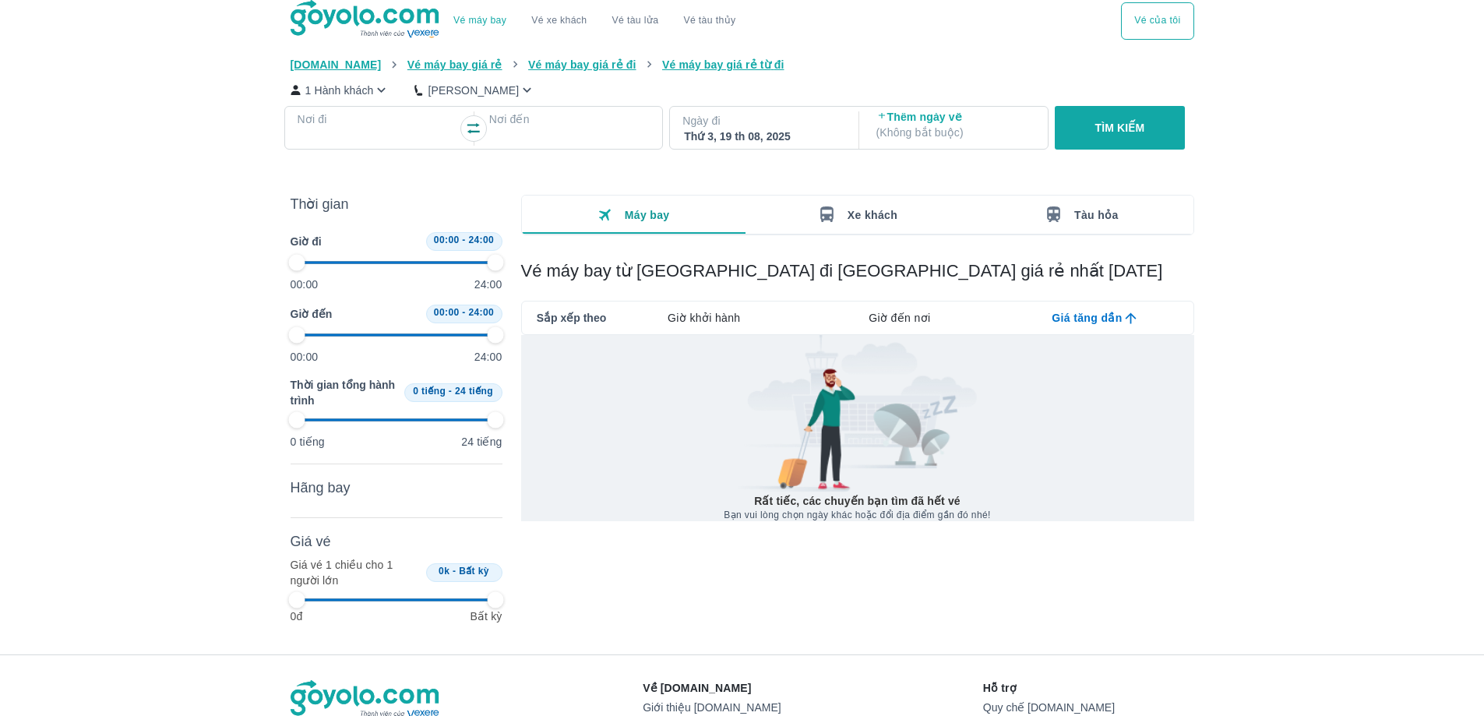
type input "97.9166666666667"
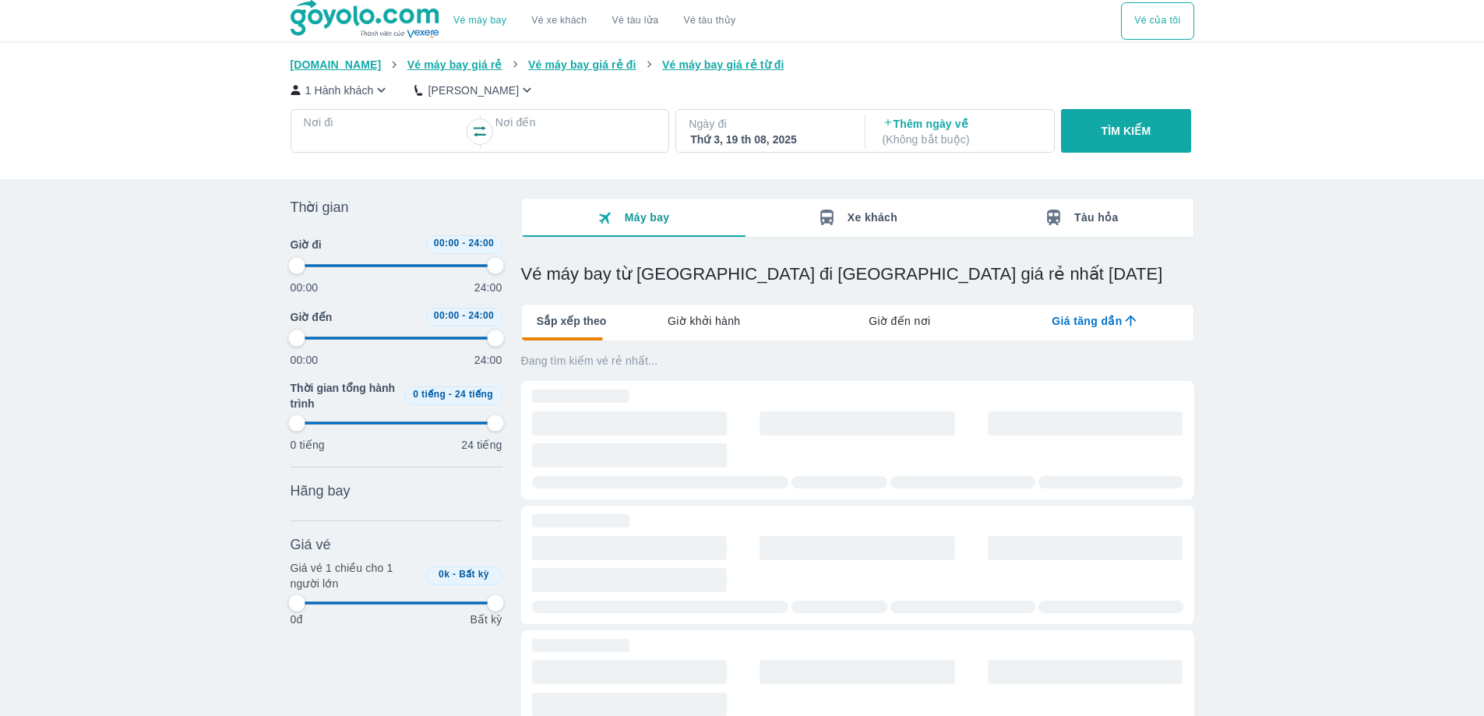
type input "97.9166666666667"
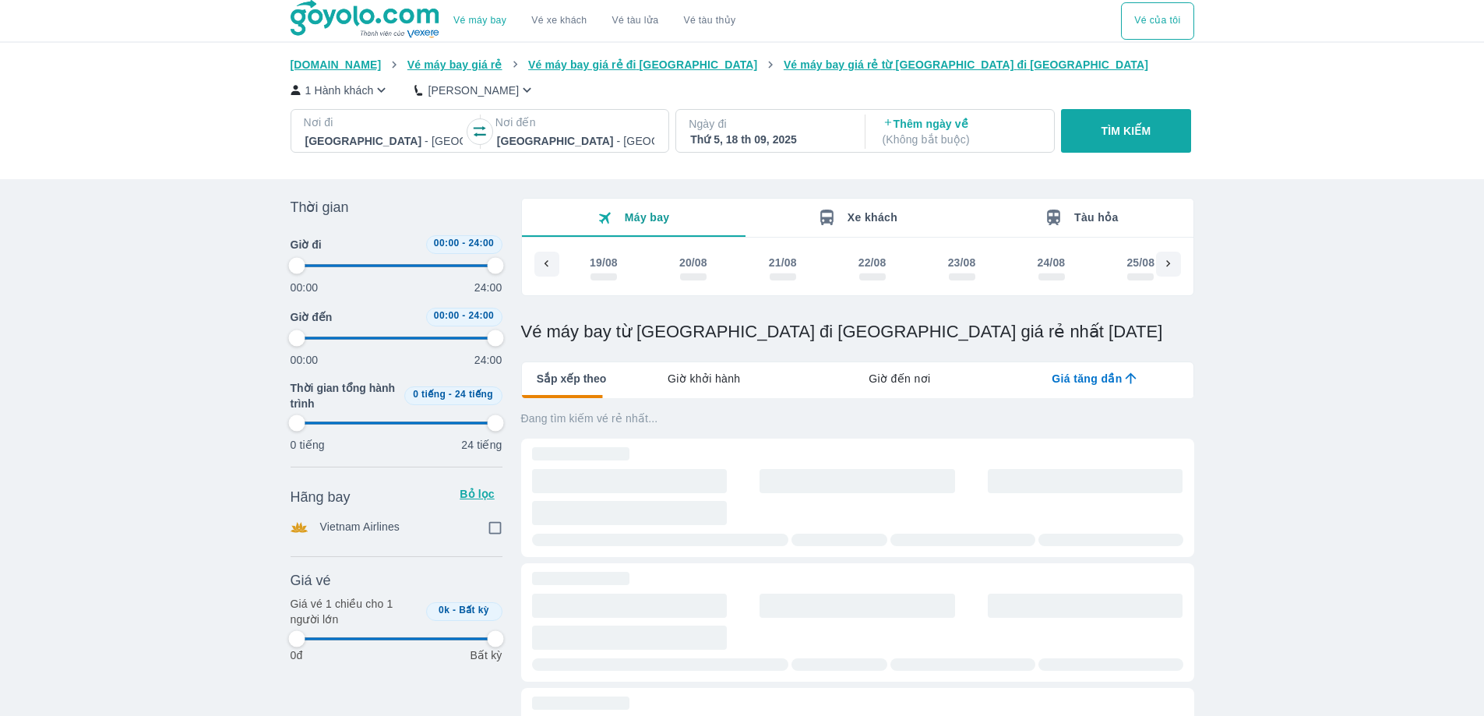
scroll to position [0, 2360]
type input "97.9166666666667"
checkbox input "true"
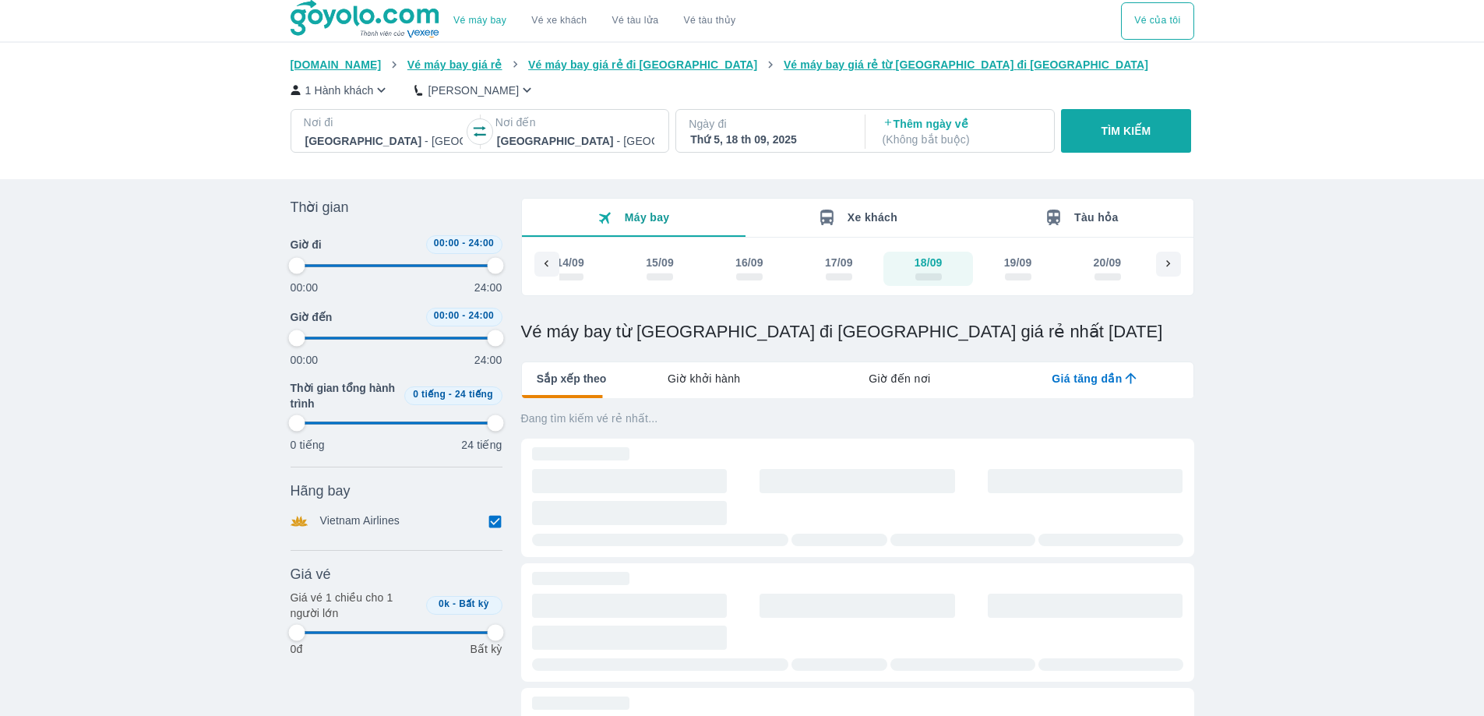
type input "97.9166666666667"
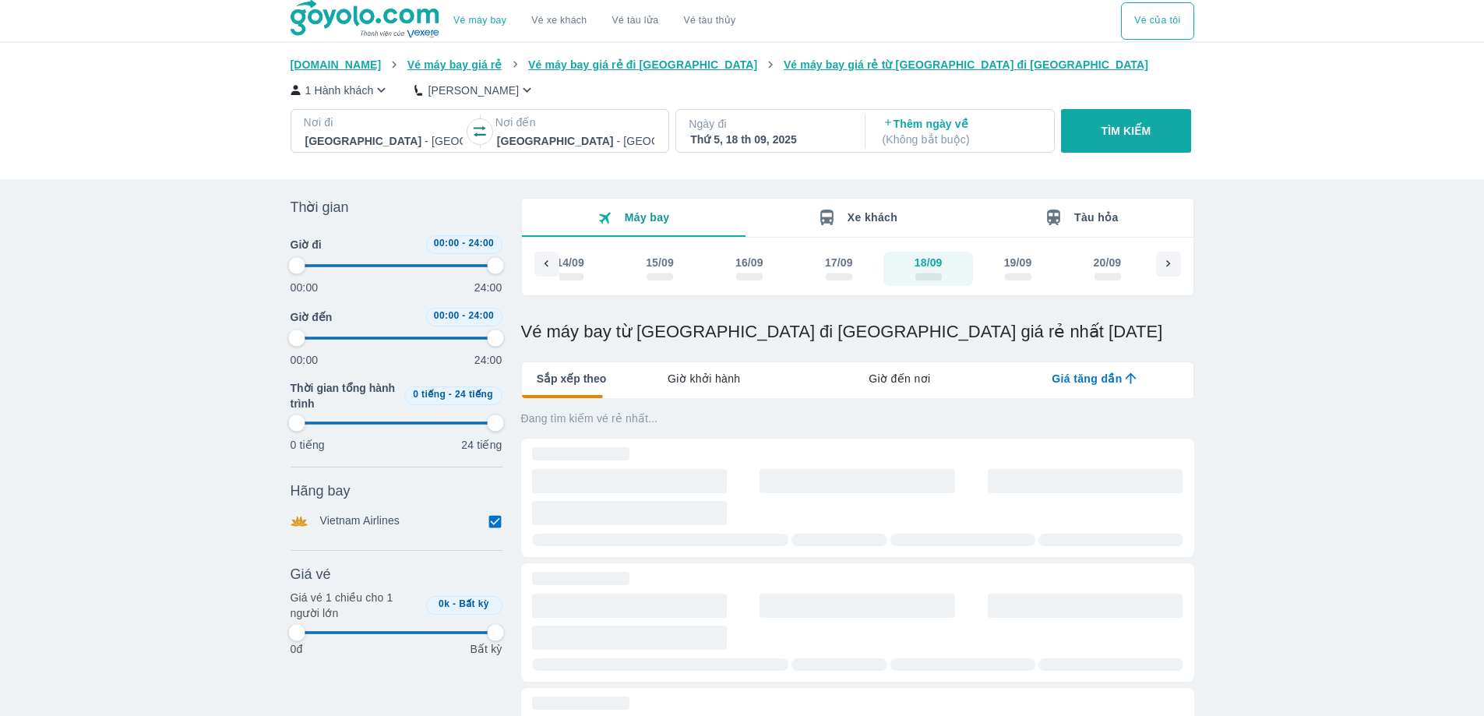
type input "97.9166666666667"
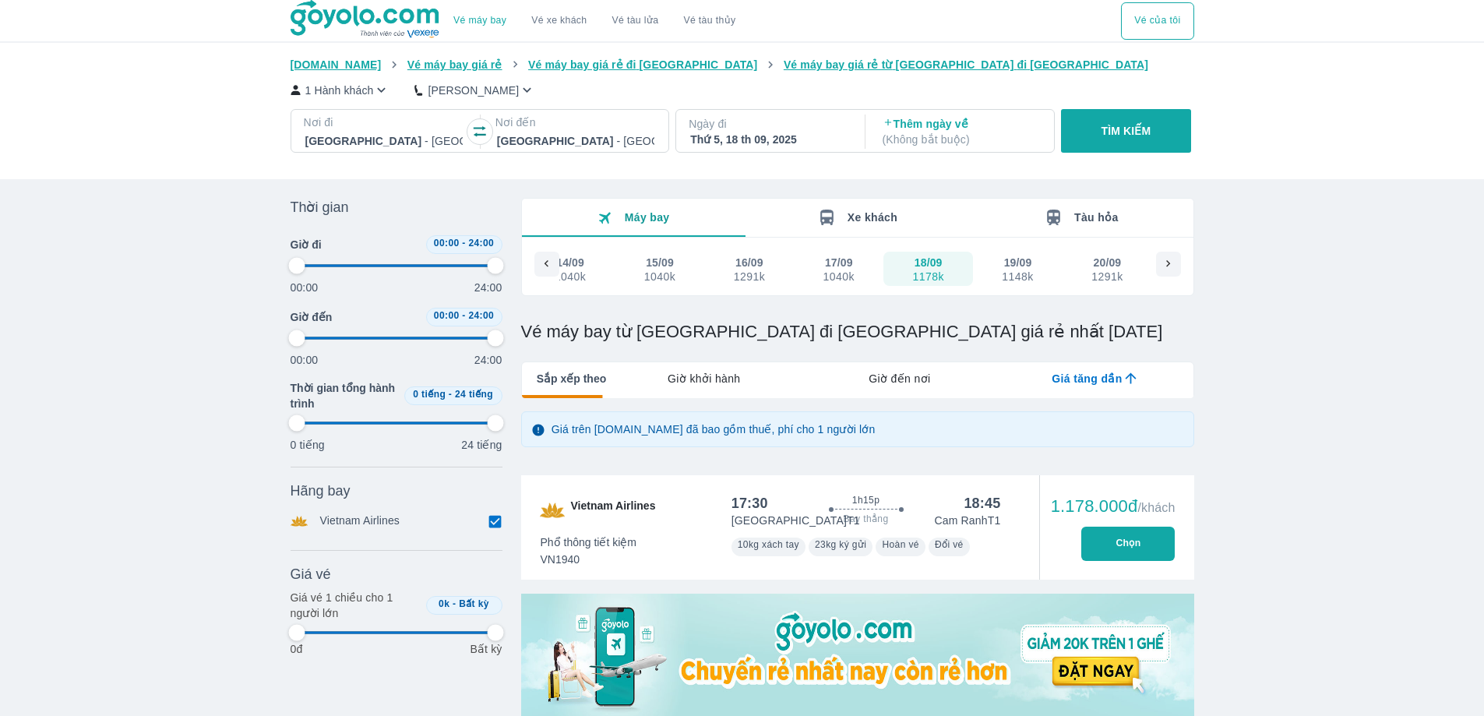
type input "97.9166666666667"
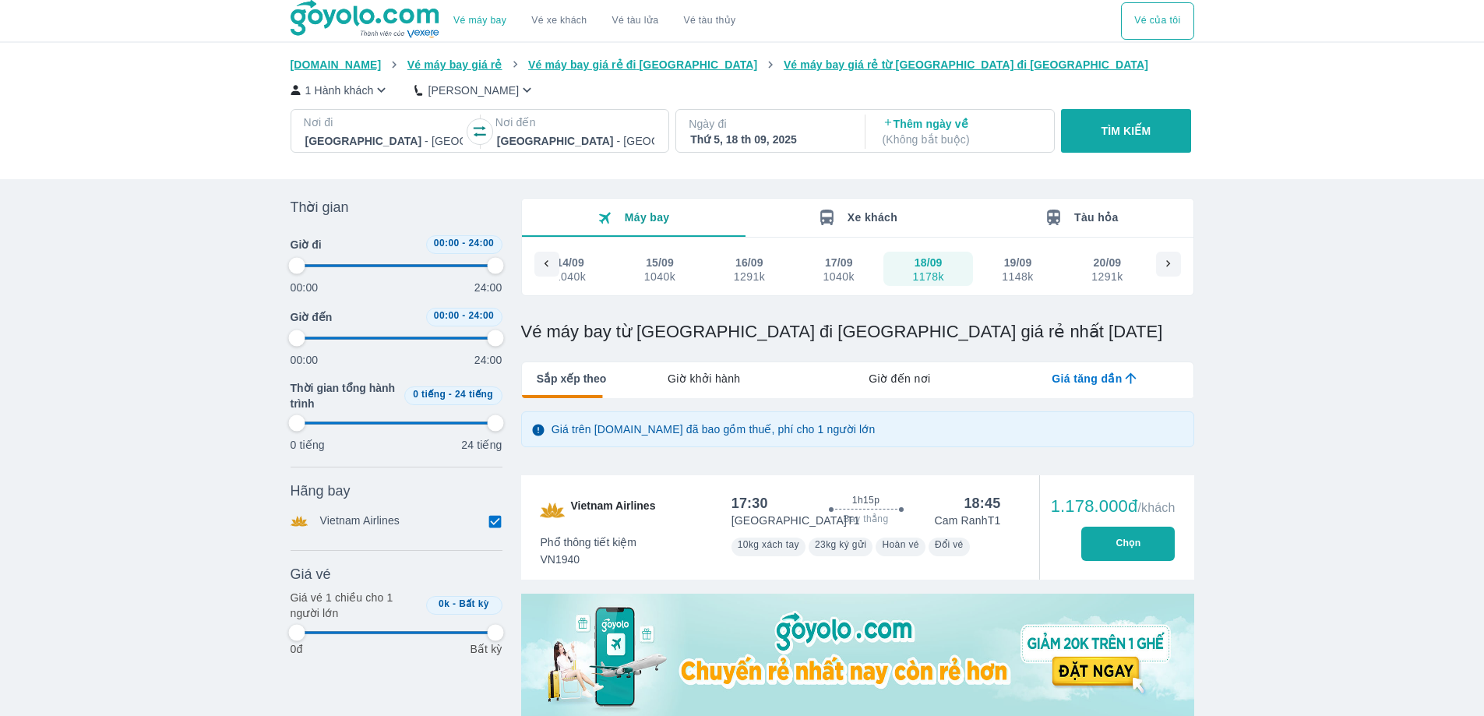
type input "97.9166666666667"
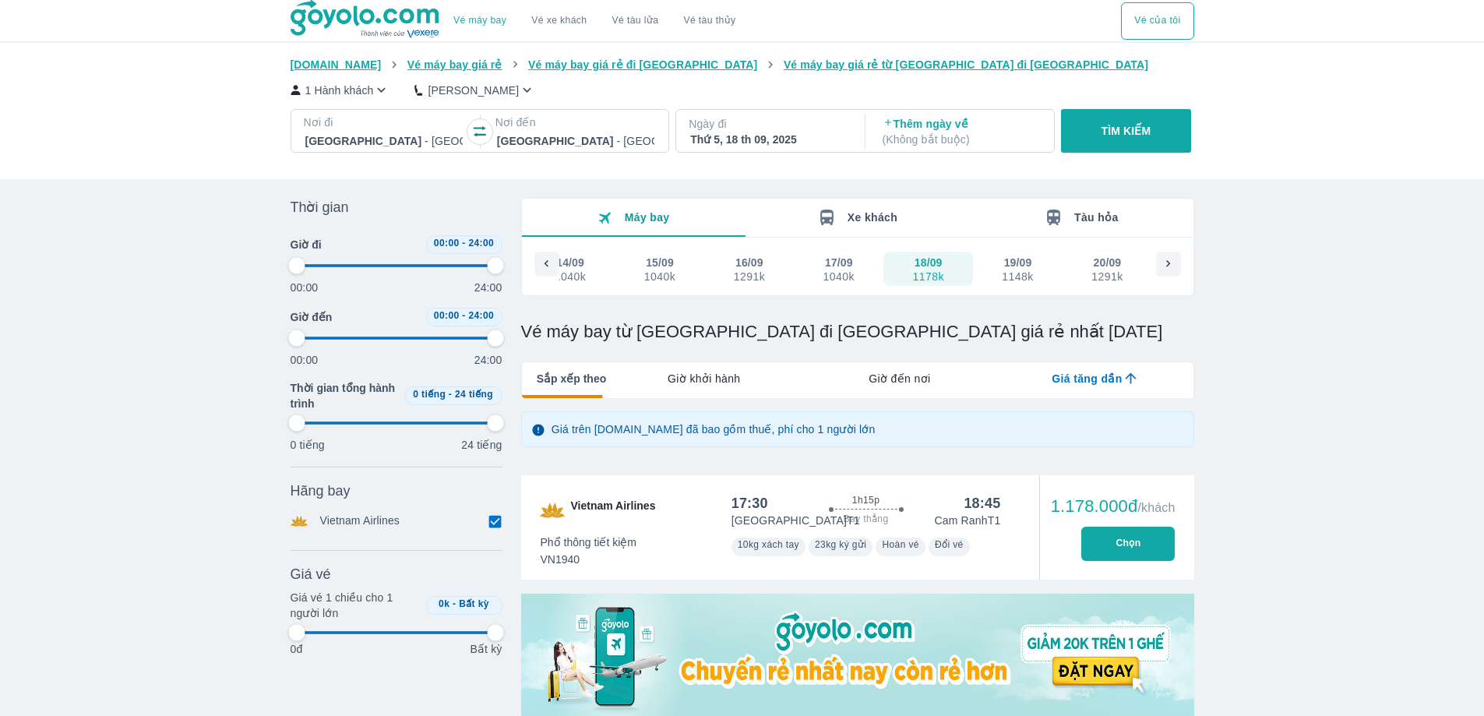
type input "97.9166666666667"
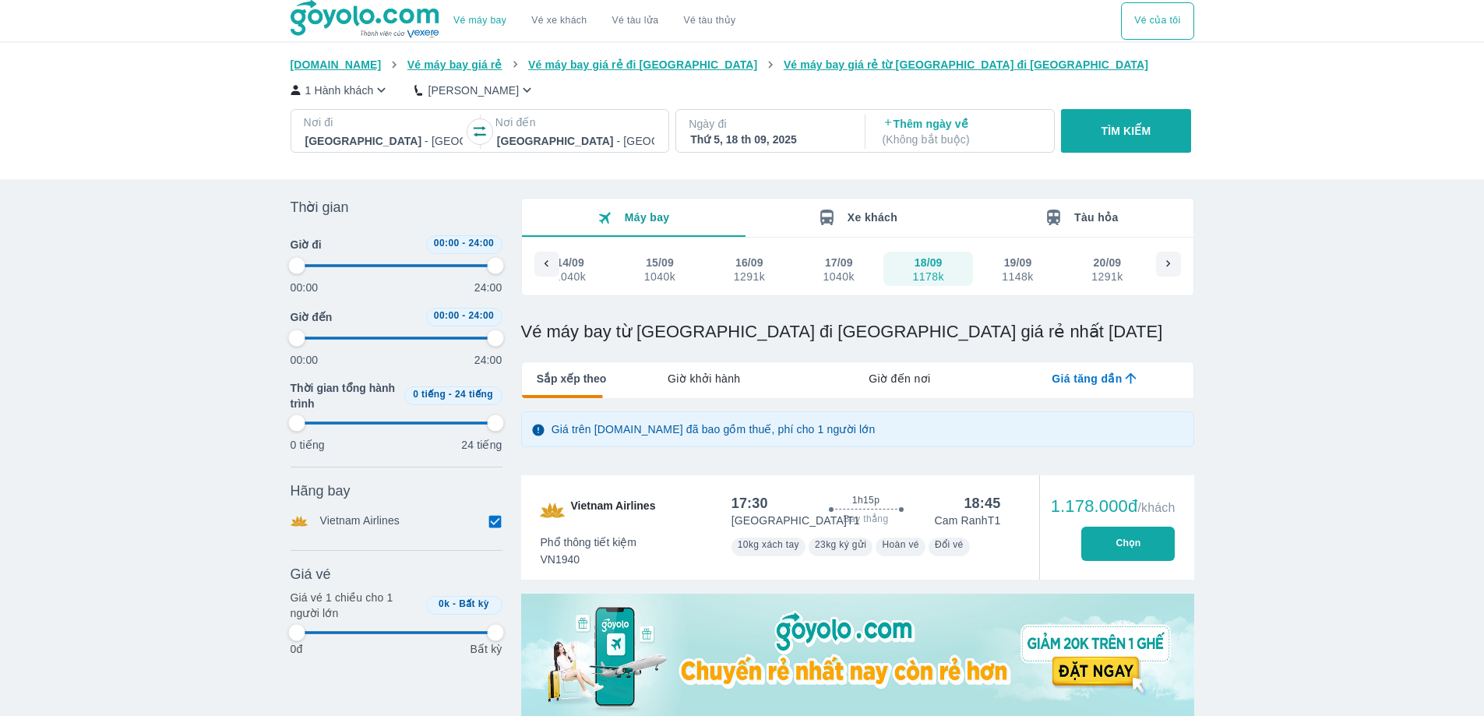
type input "97.9166666666667"
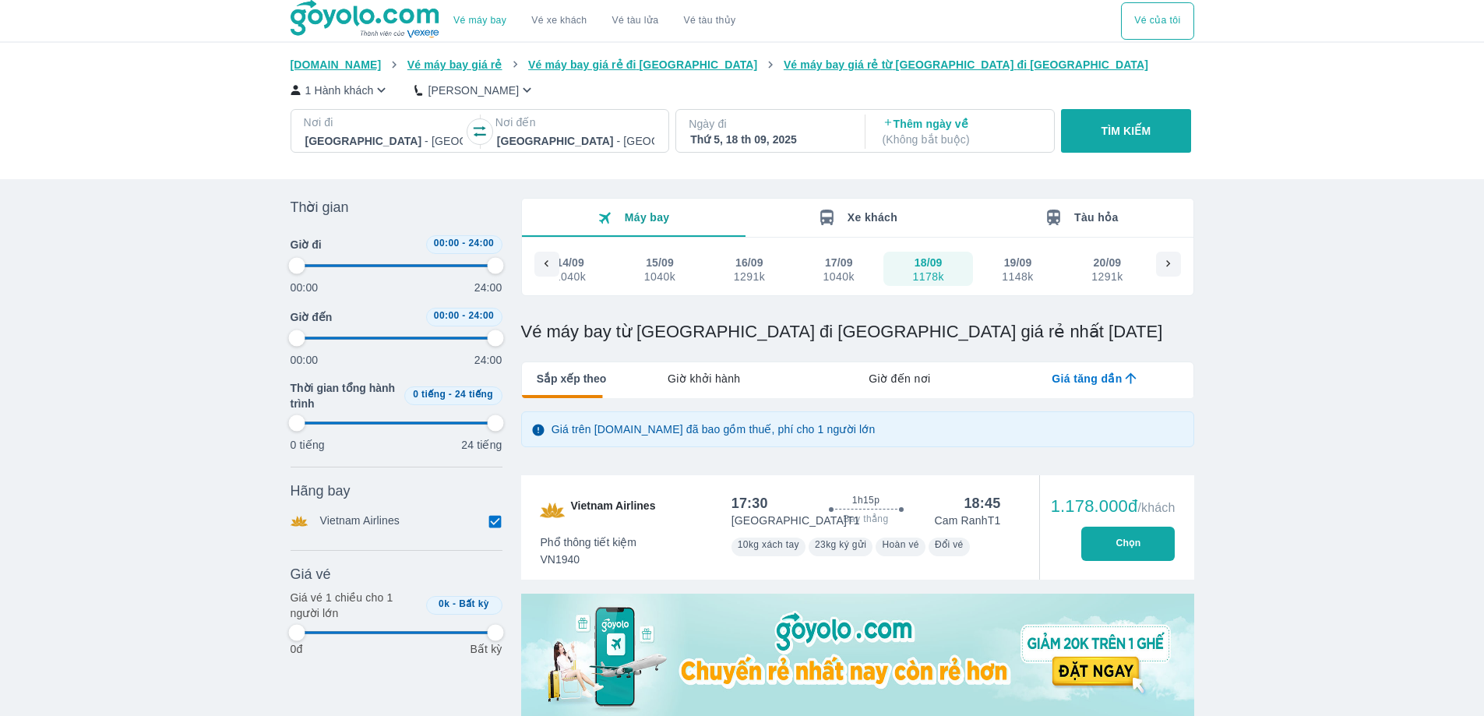
type input "97.9166666666667"
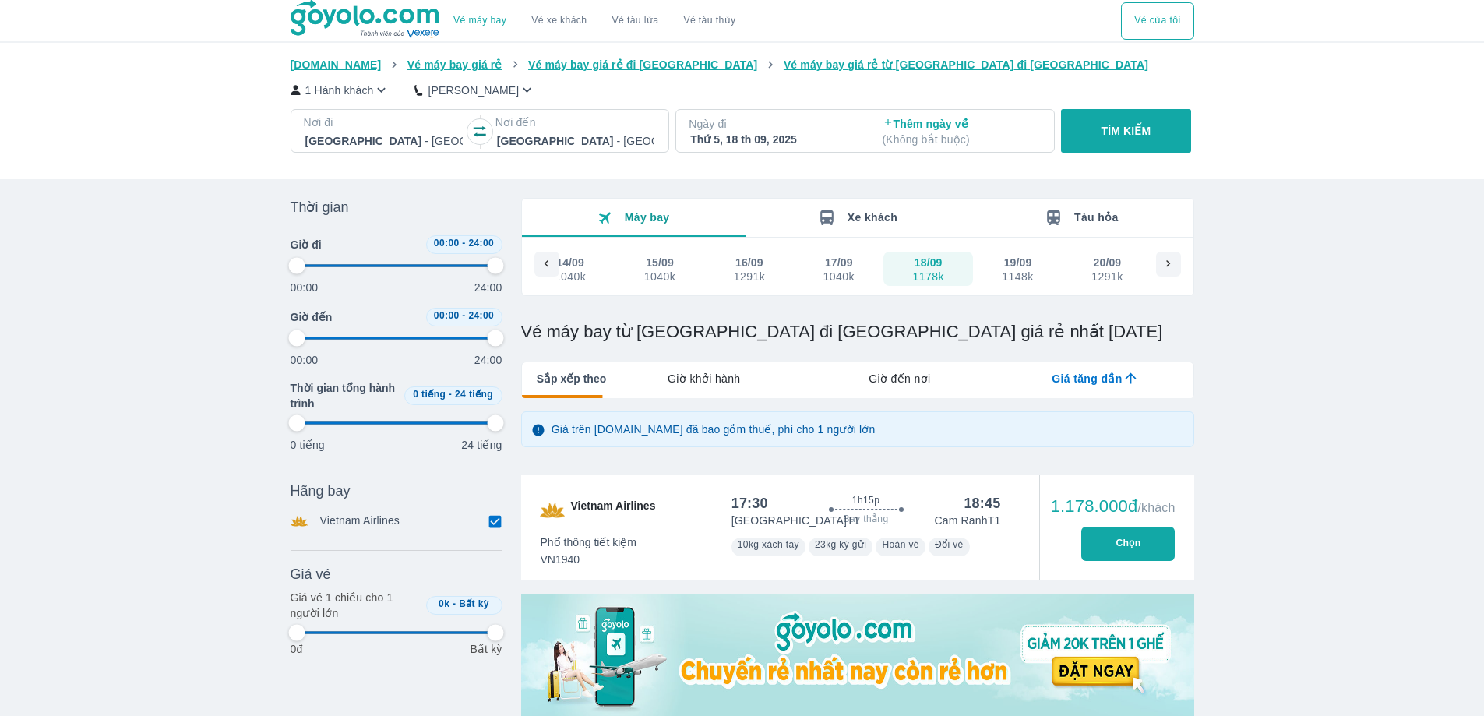
type input "97.9166666666667"
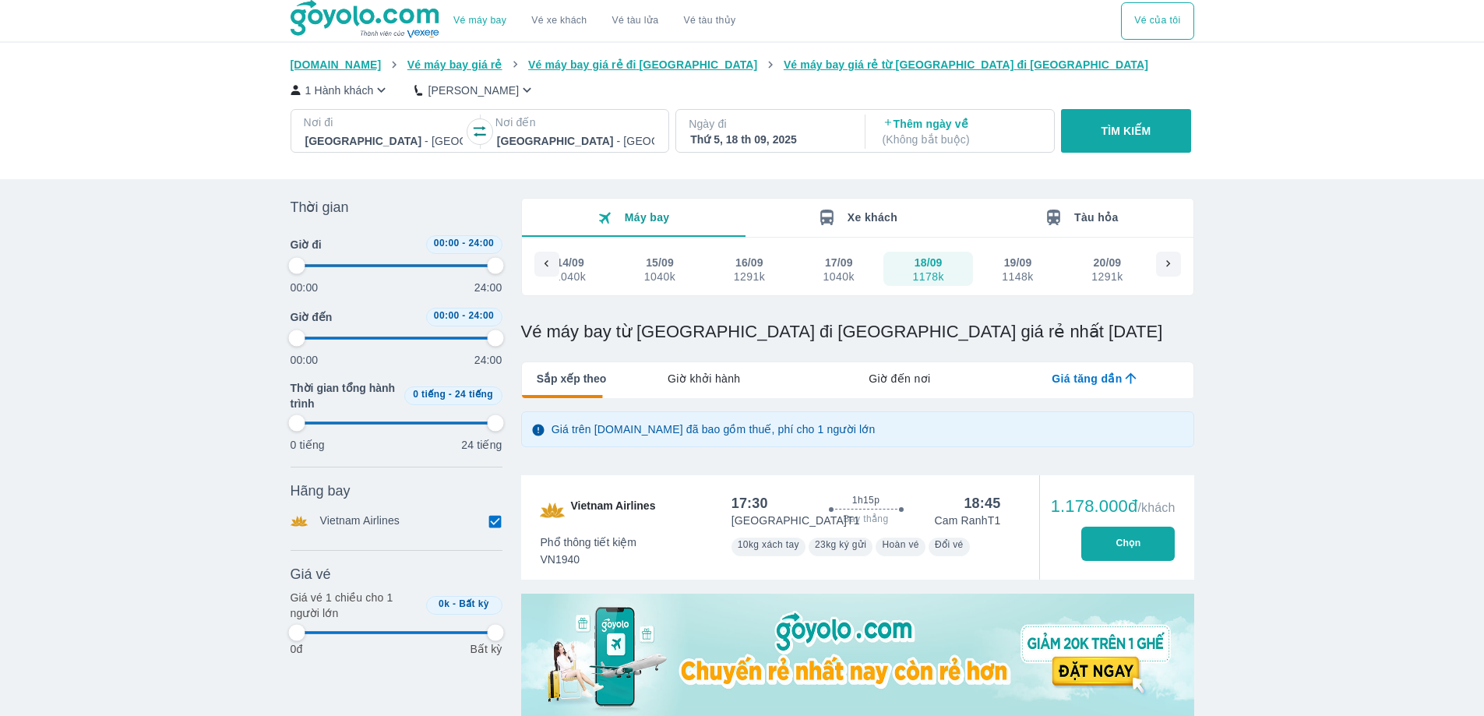
type input "97.9166666666667"
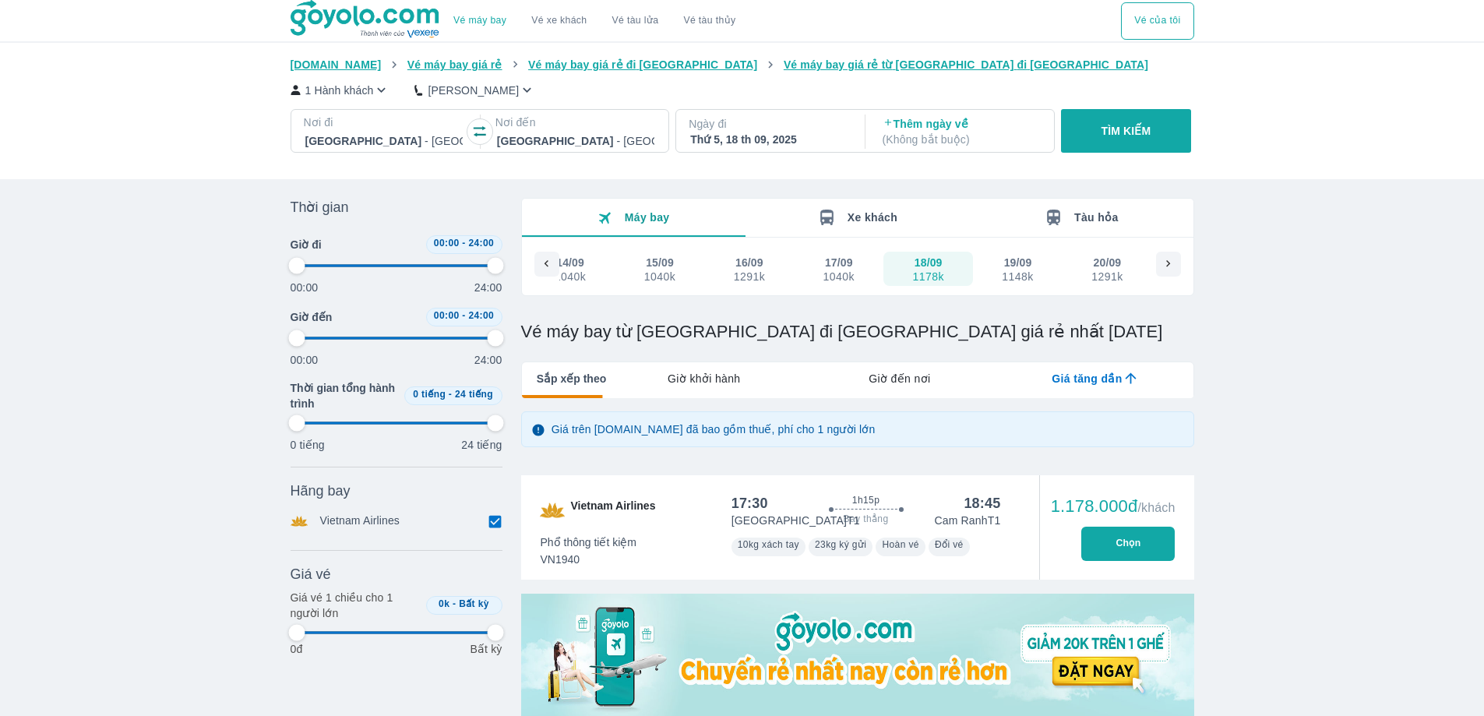
type input "97.9166666666667"
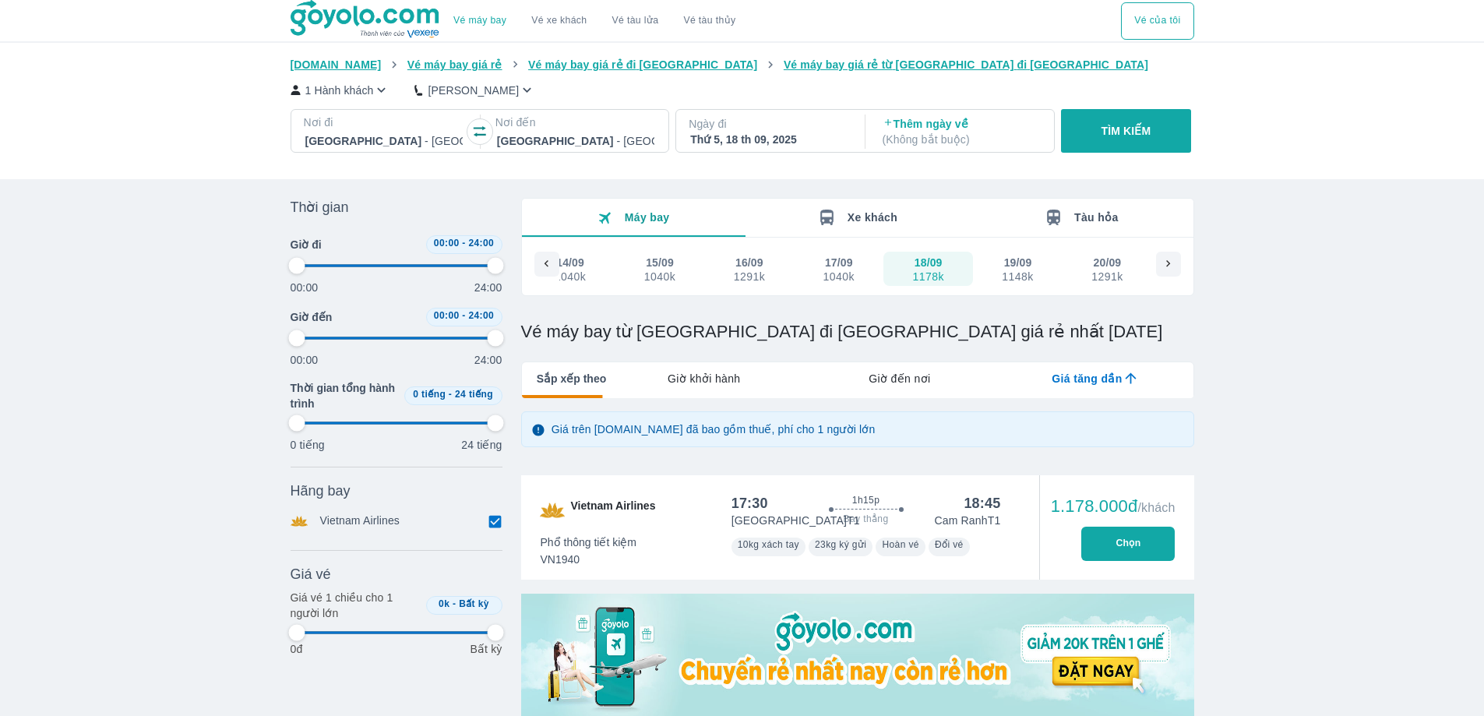
type input "97.9166666666667"
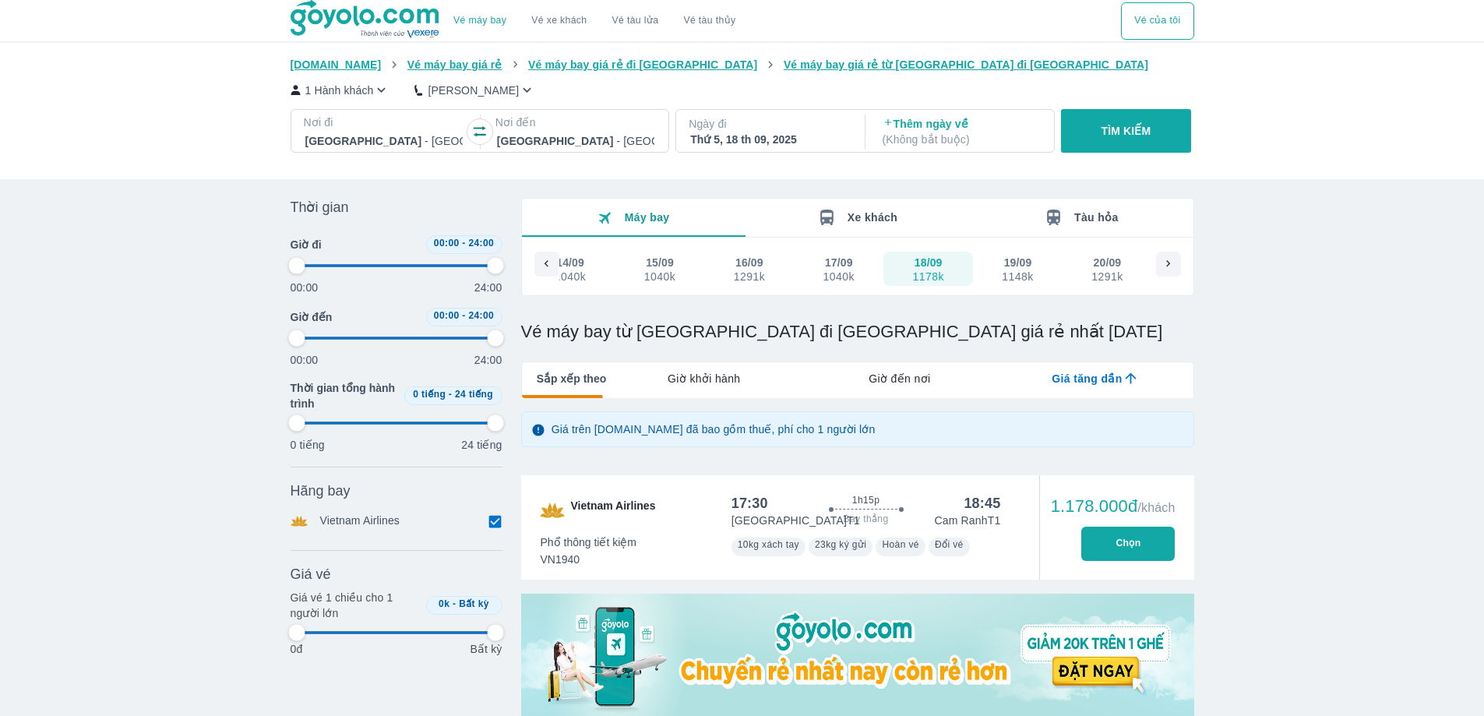
type input "97.9166666666667"
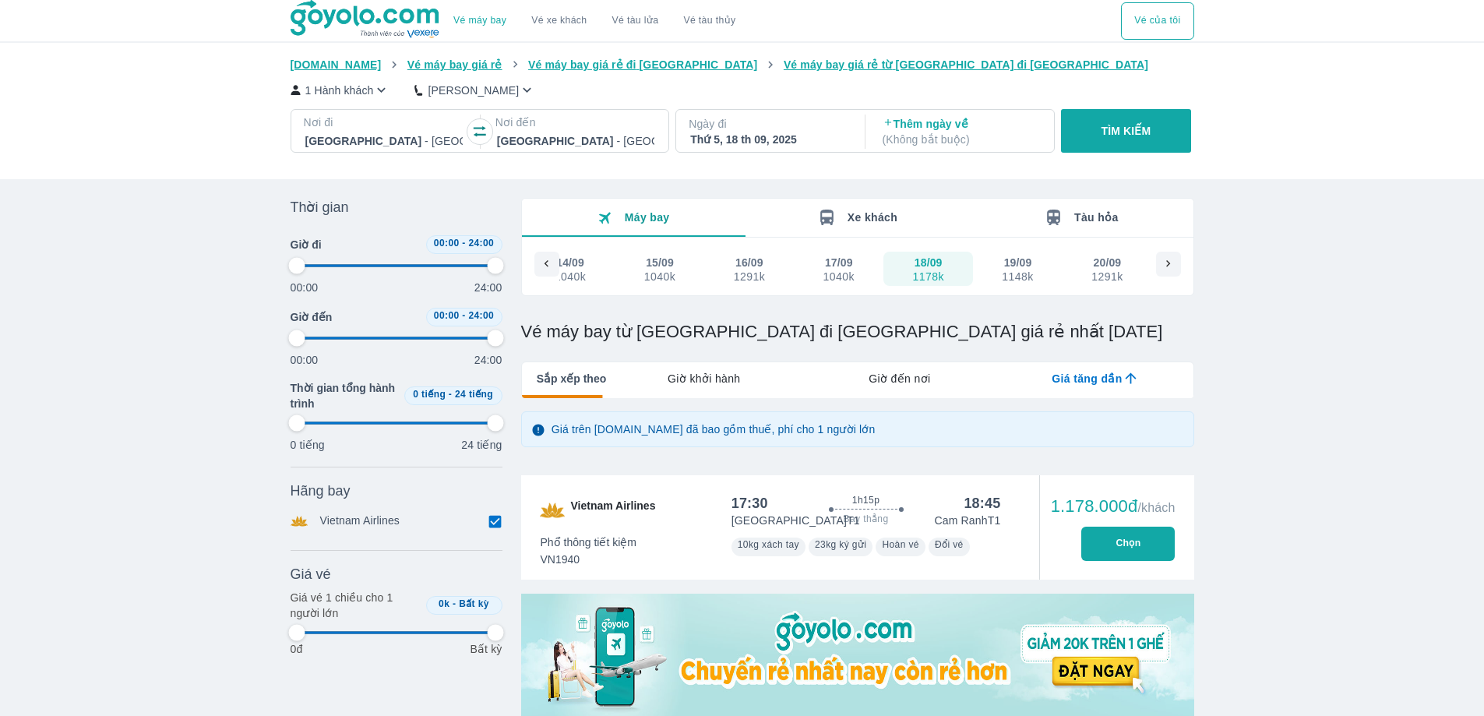
type input "97.9166666666667"
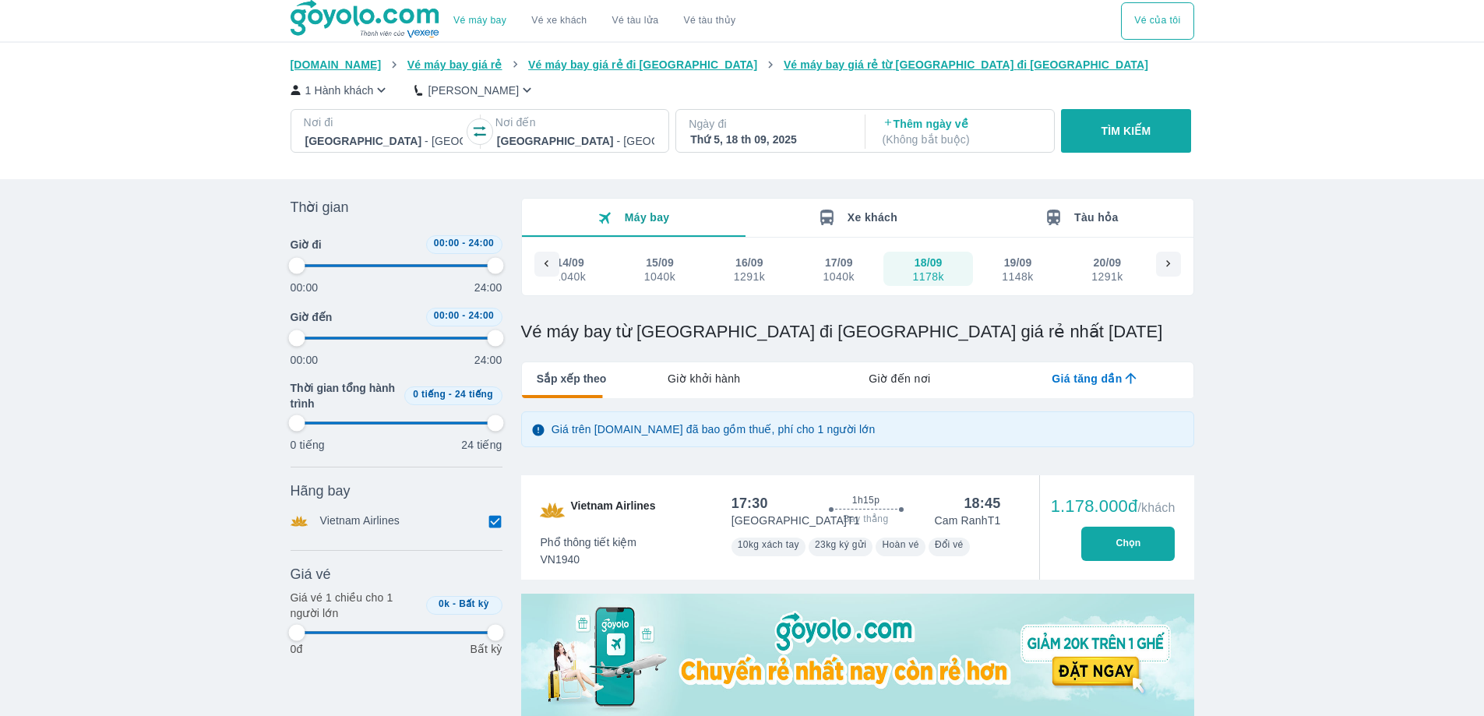
type input "97.9166666666667"
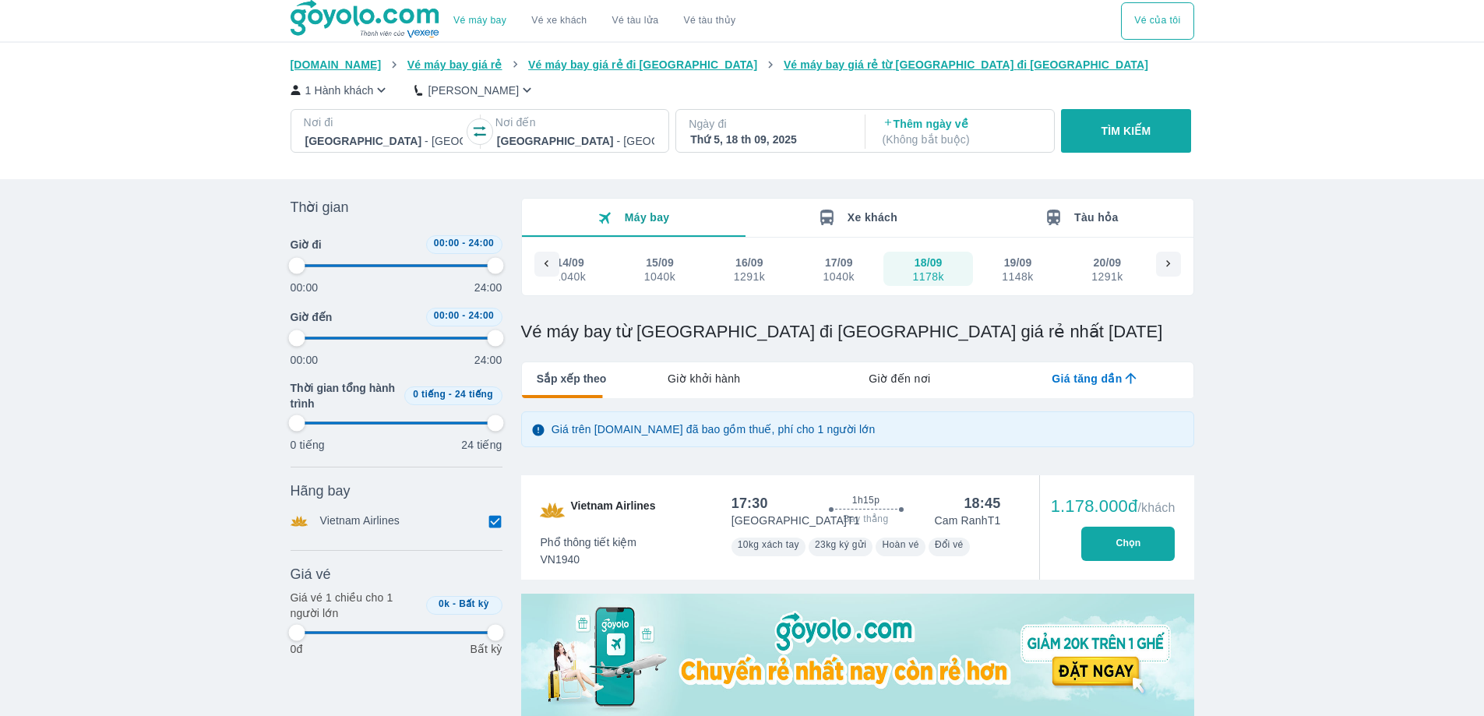
type input "97.9166666666667"
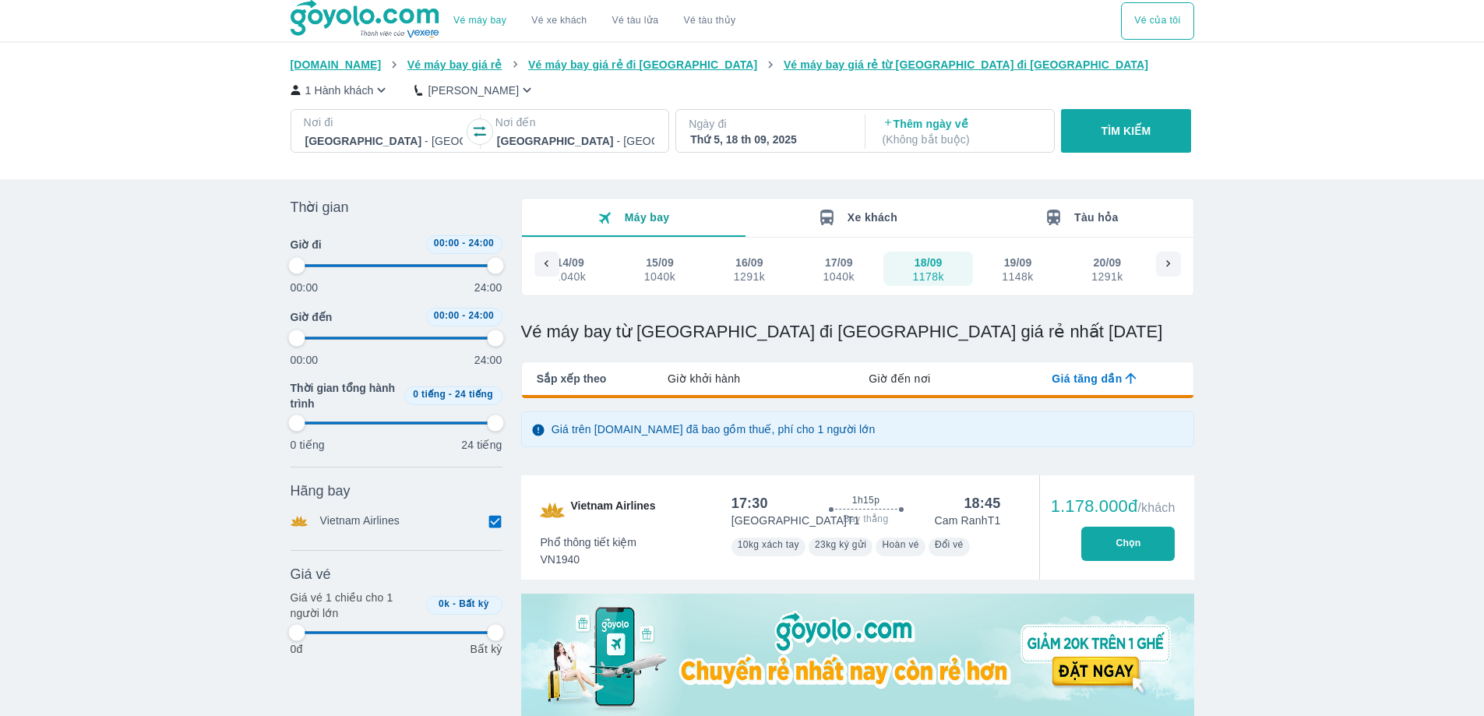
type input "97.9166666666667"
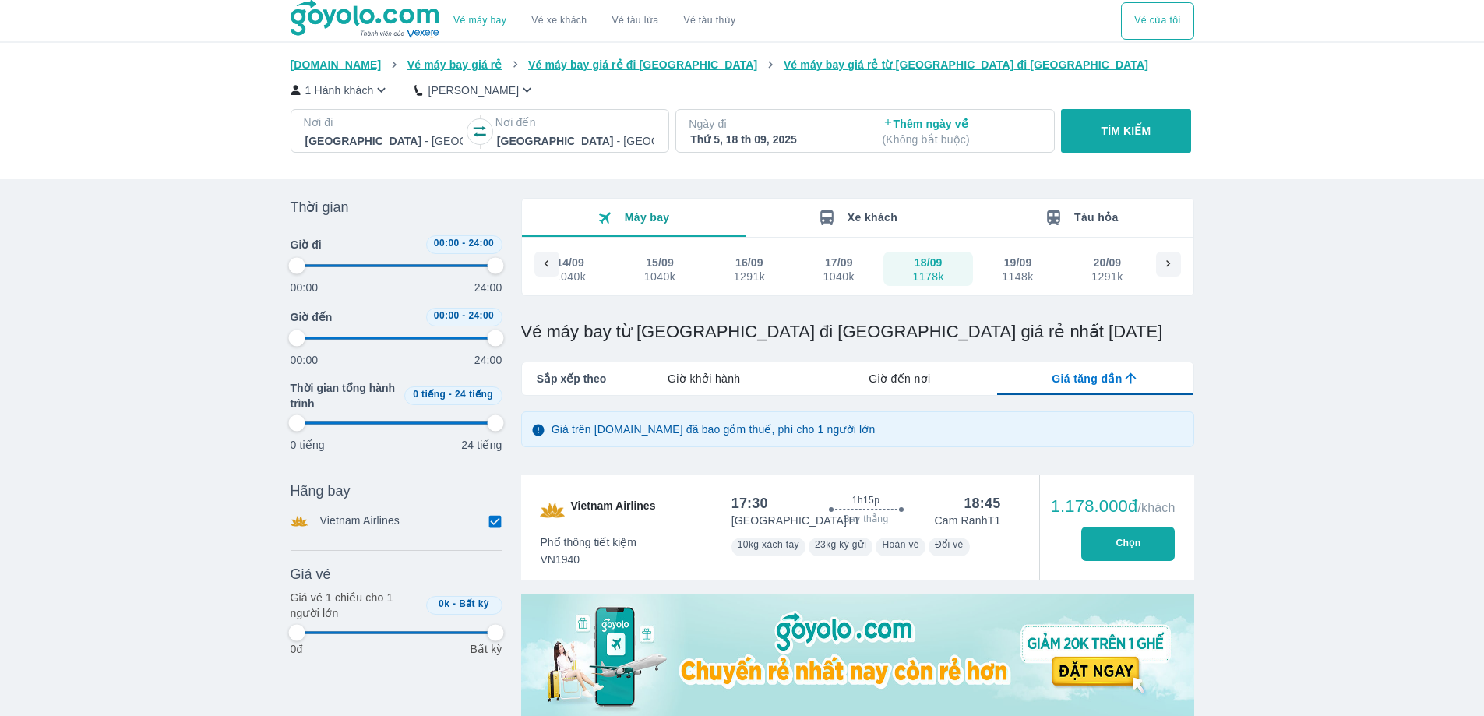
type input "97.9166666666667"
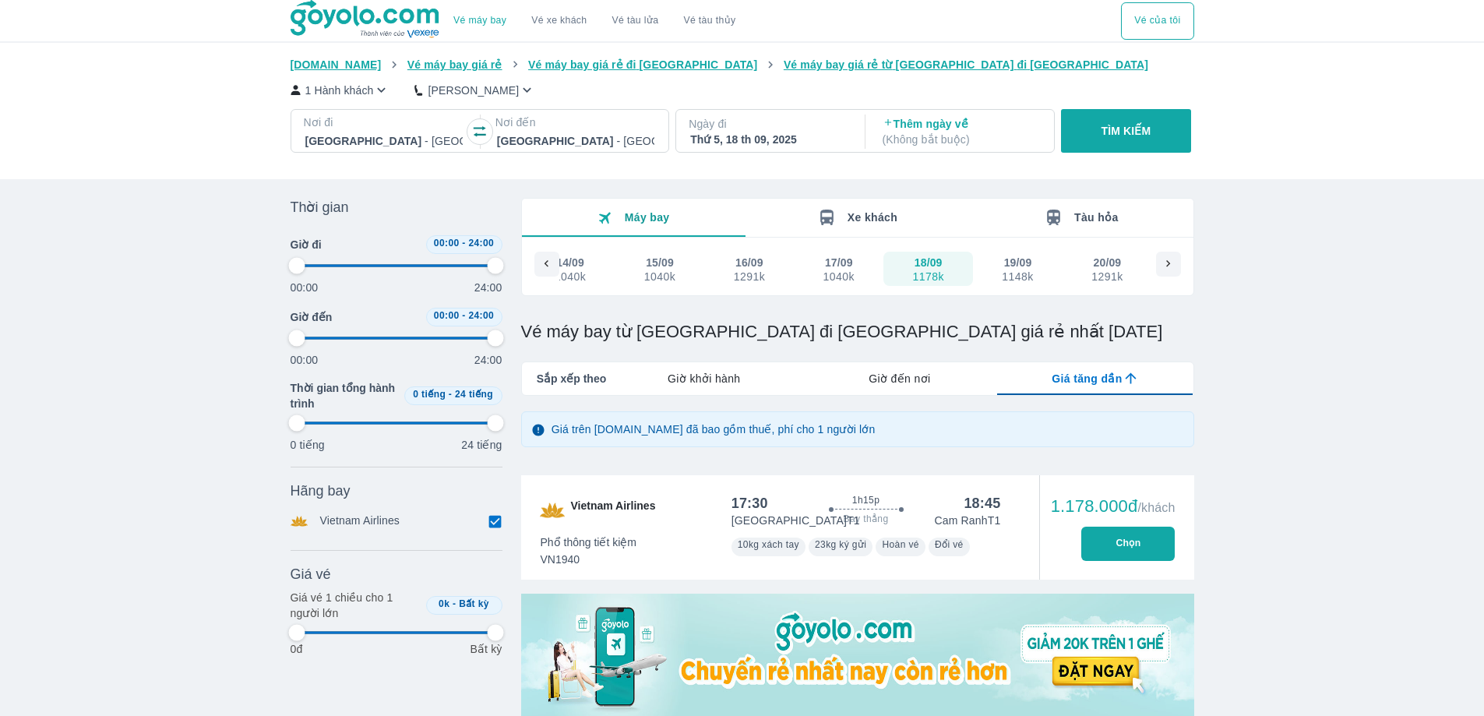
type input "97.9166666666667"
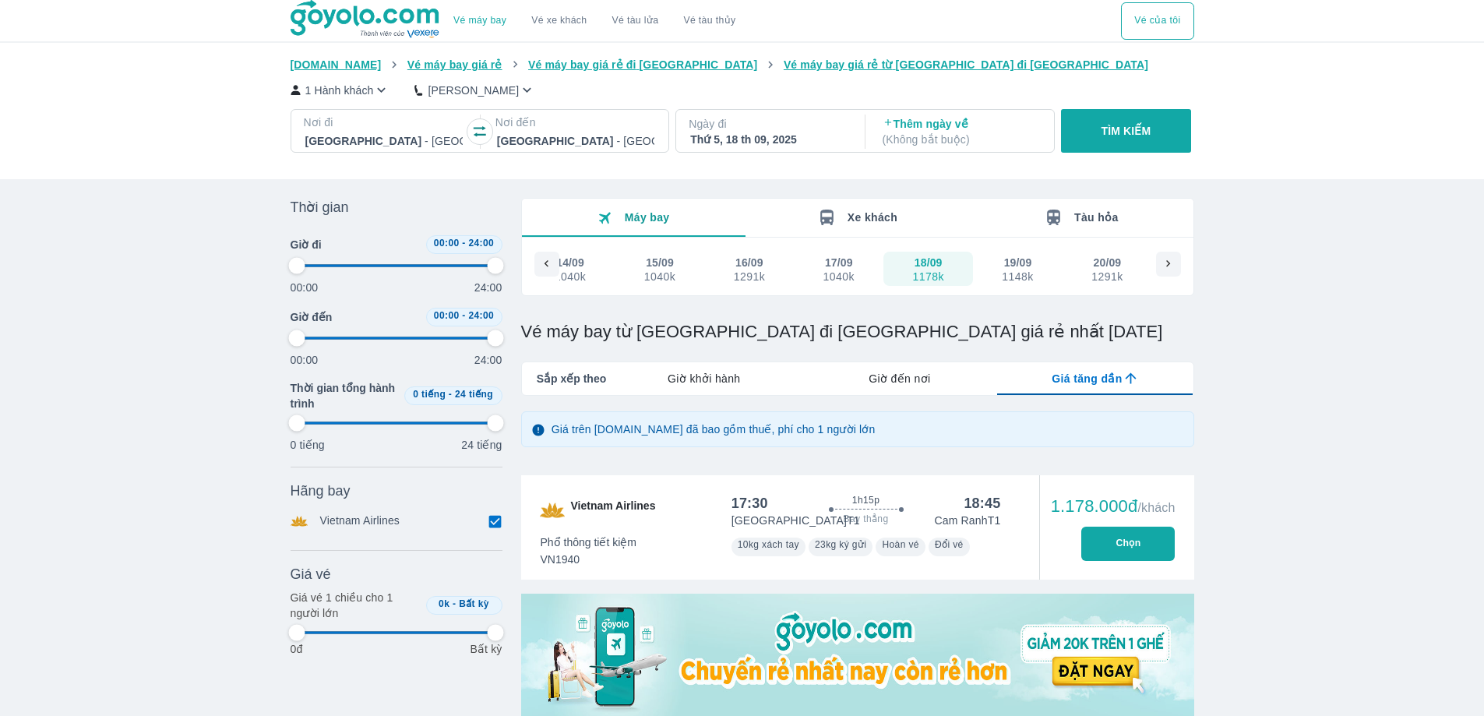
type input "97.9166666666667"
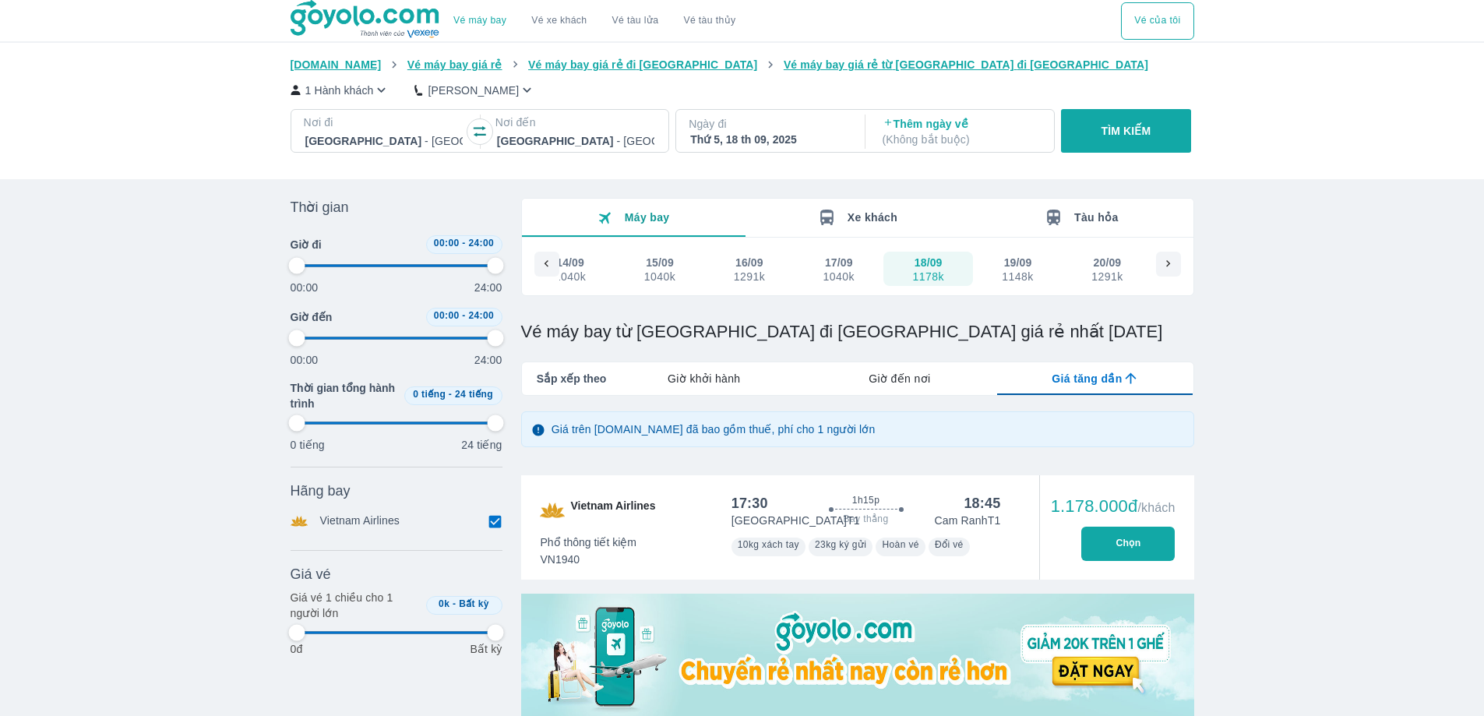
type input "97.9166666666667"
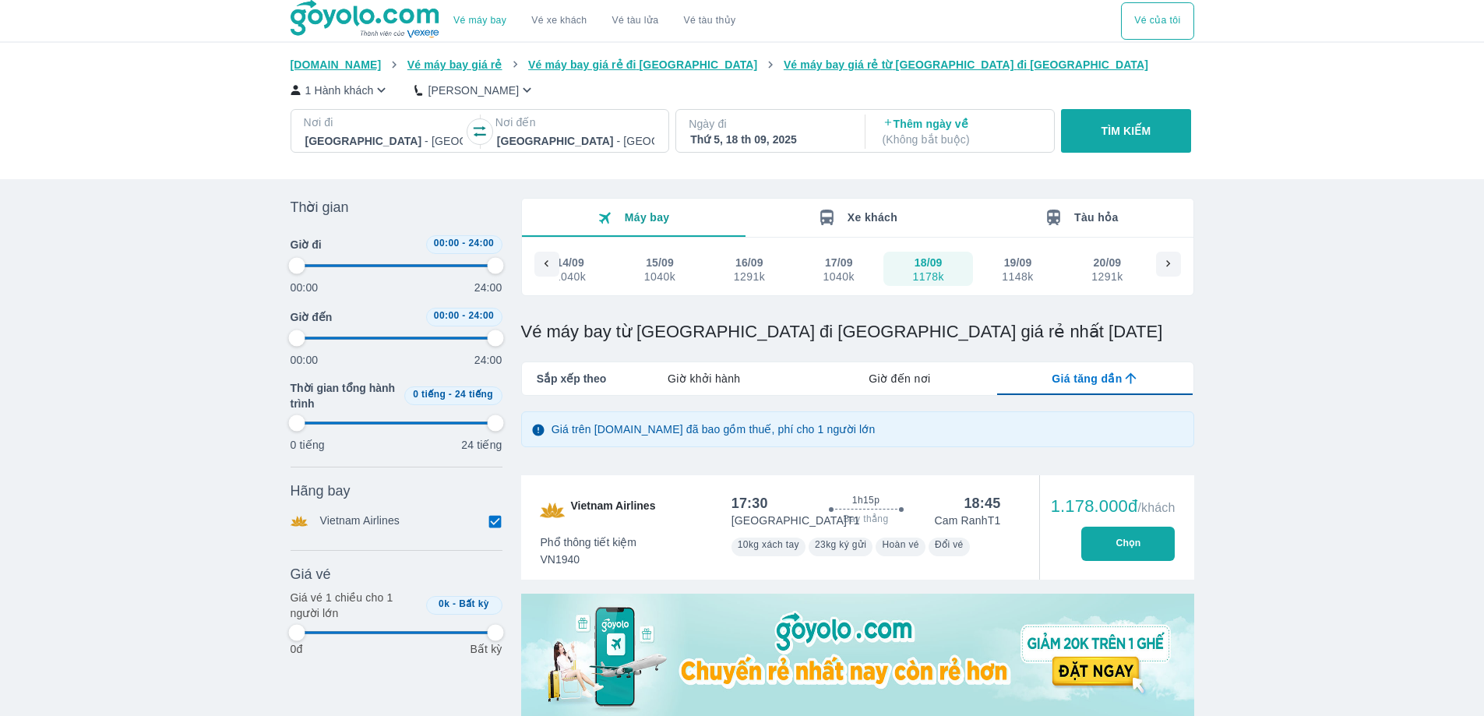
type input "97.9166666666667"
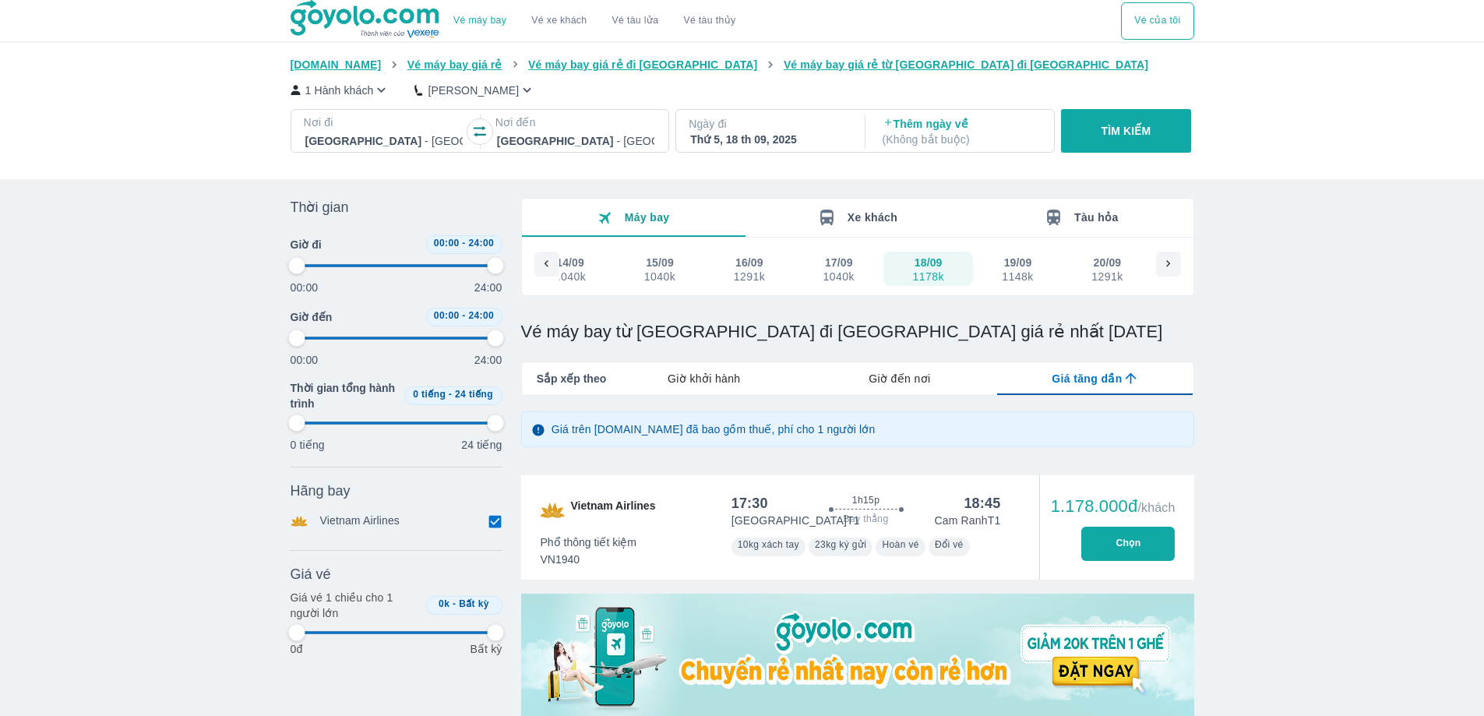
type input "97.9166666666667"
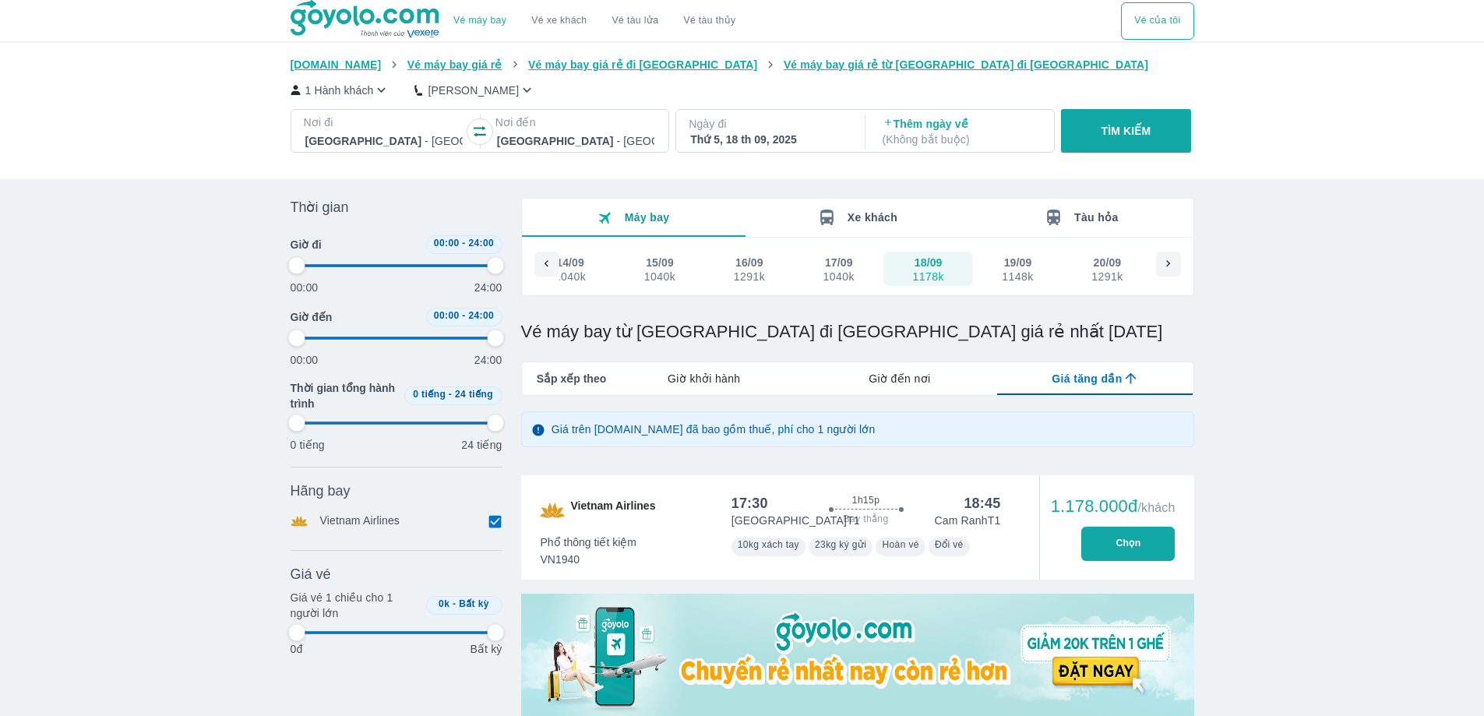
type input "97.9166666666667"
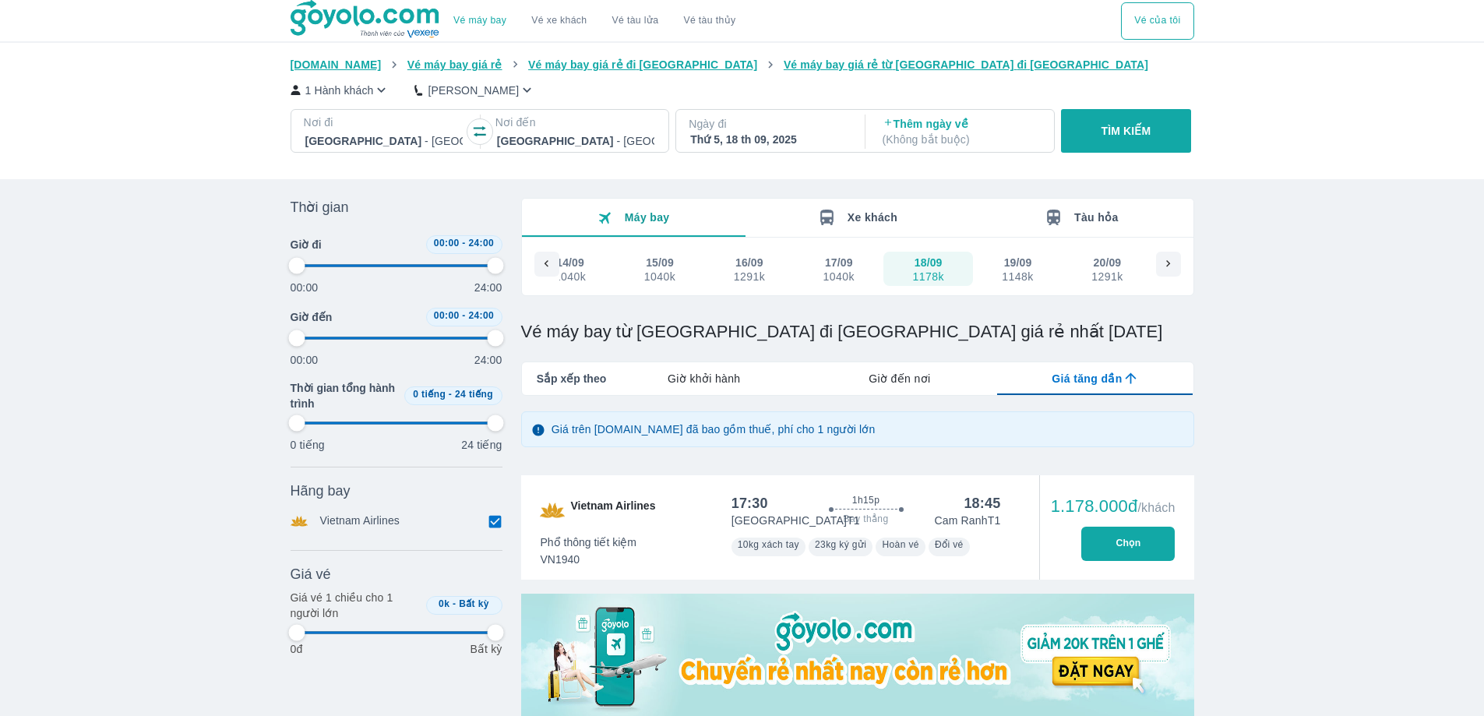
type input "97.9166666666667"
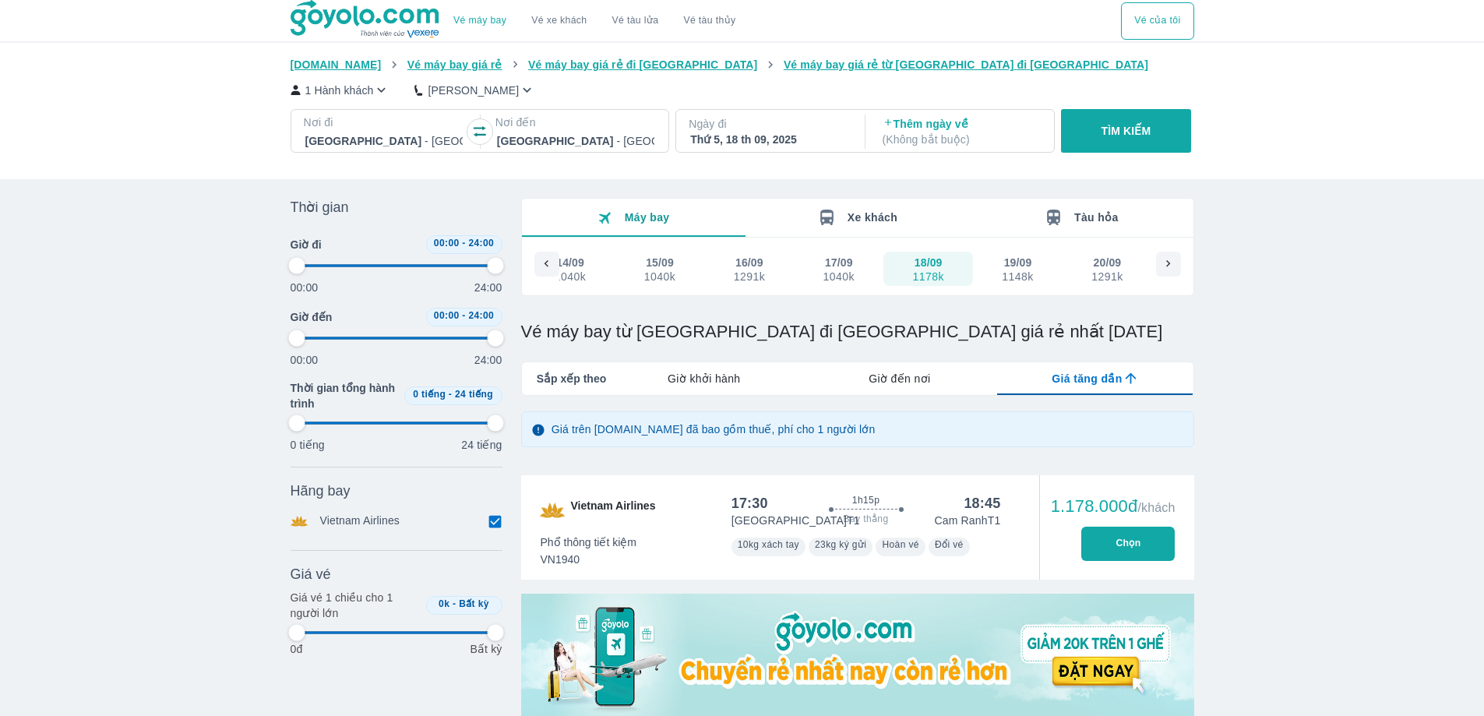
type input "97.9166666666667"
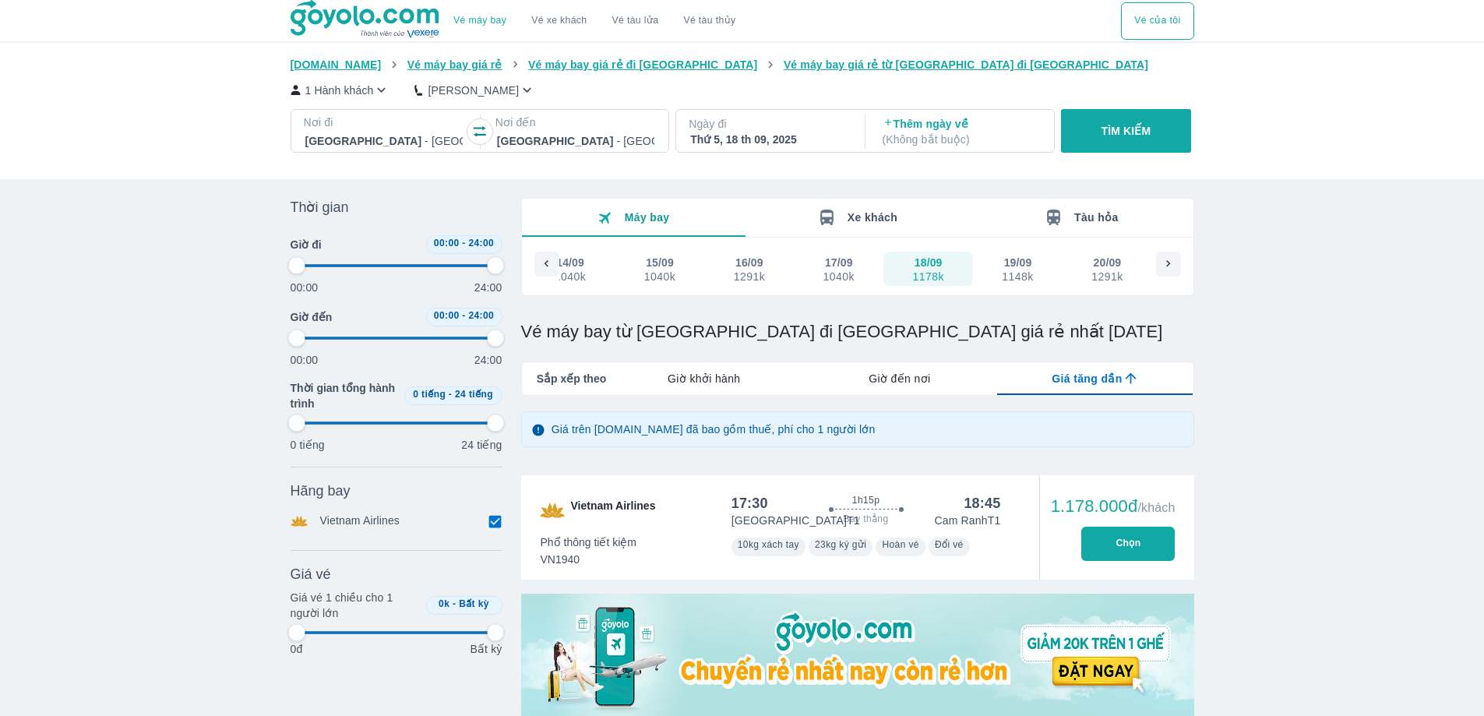
type input "97.9166666666667"
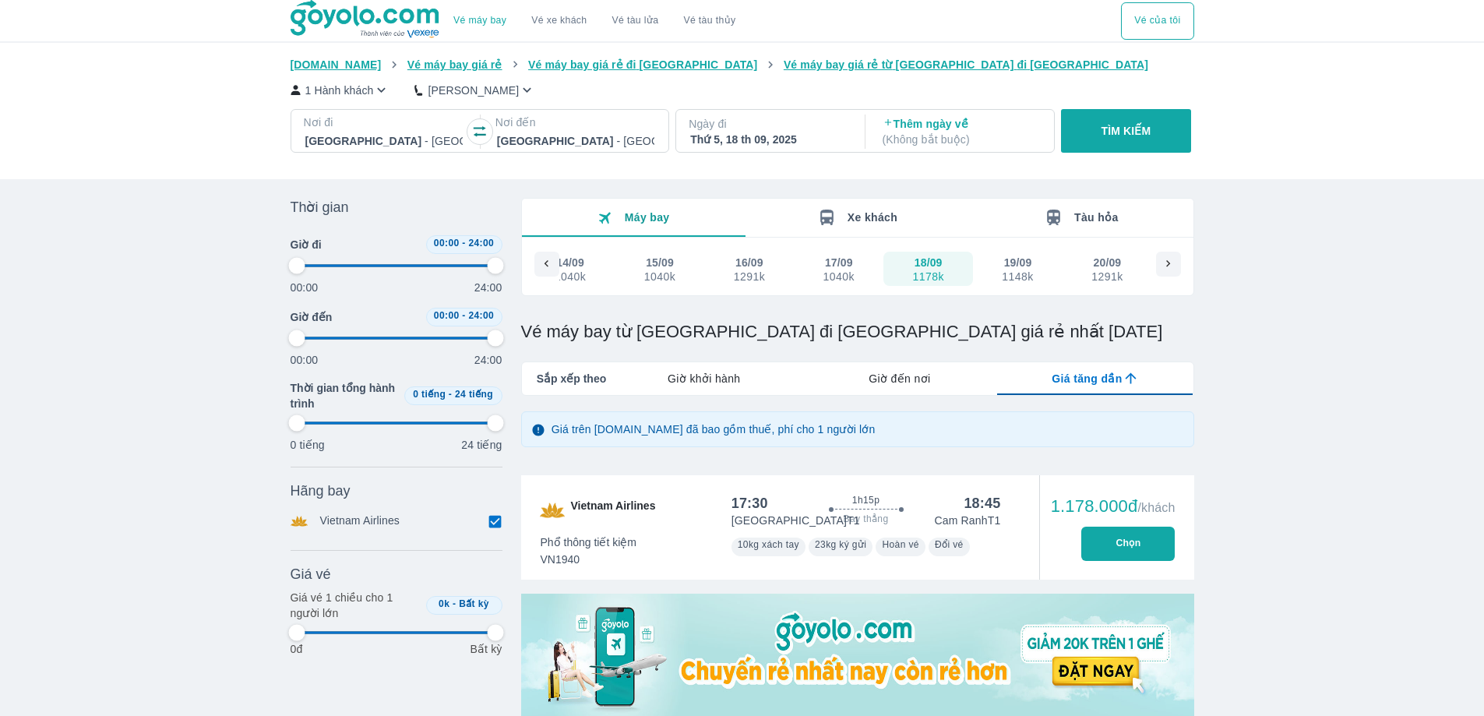
type input "97.9166666666667"
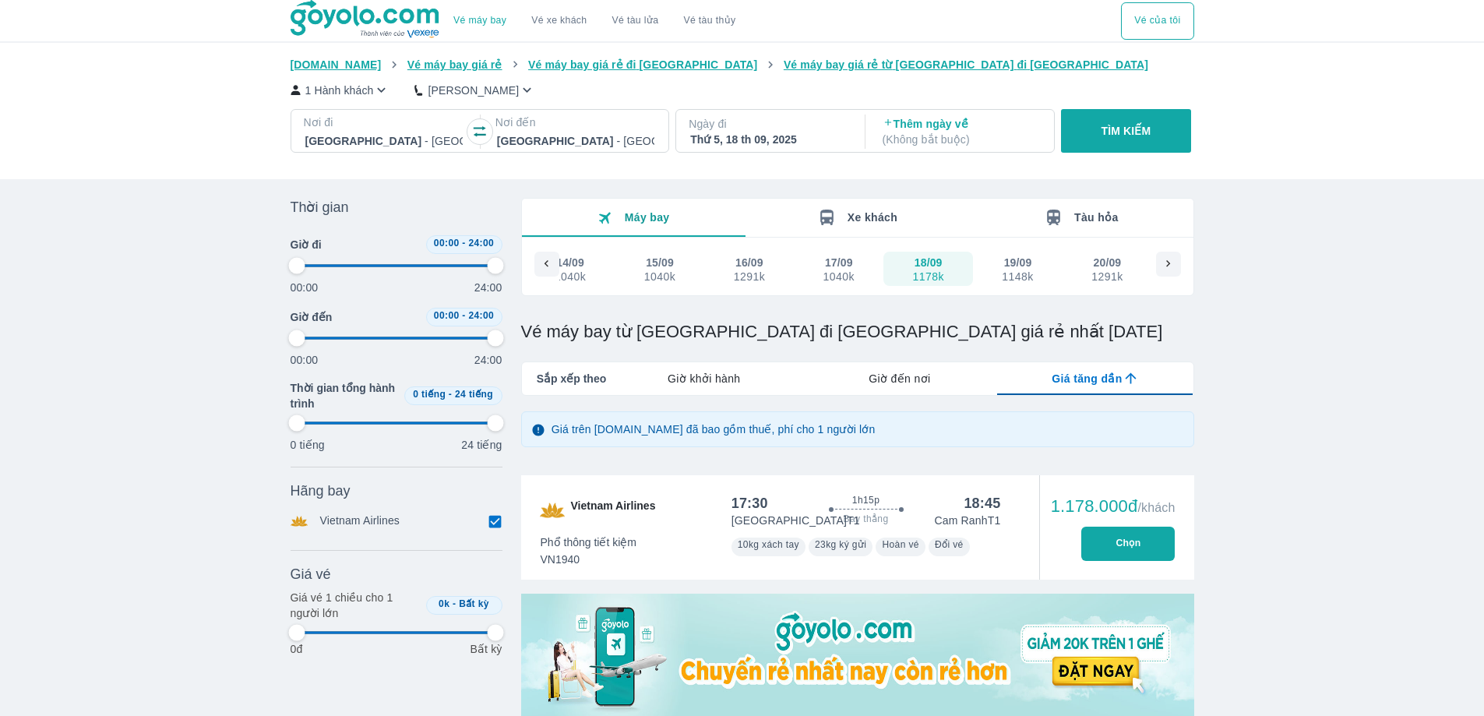
type input "97.9166666666667"
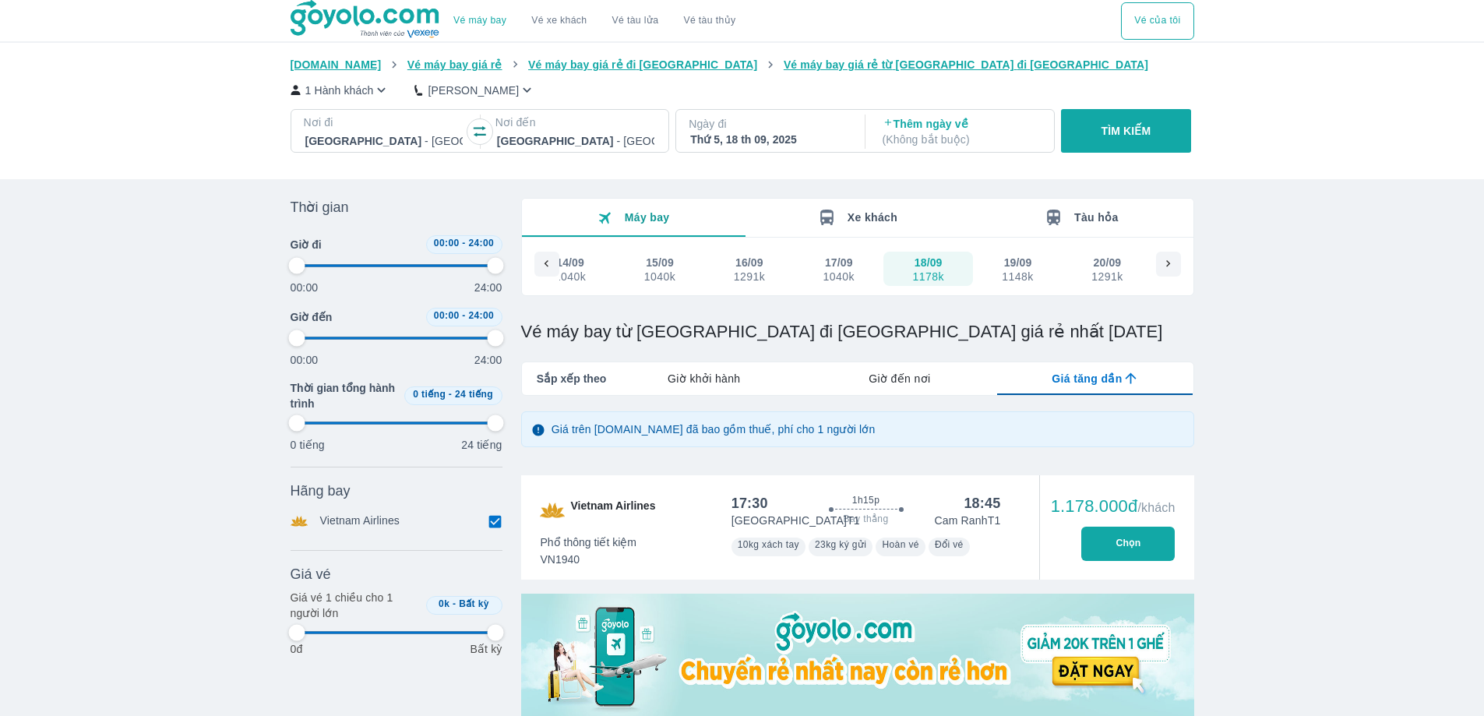
type input "97.9166666666667"
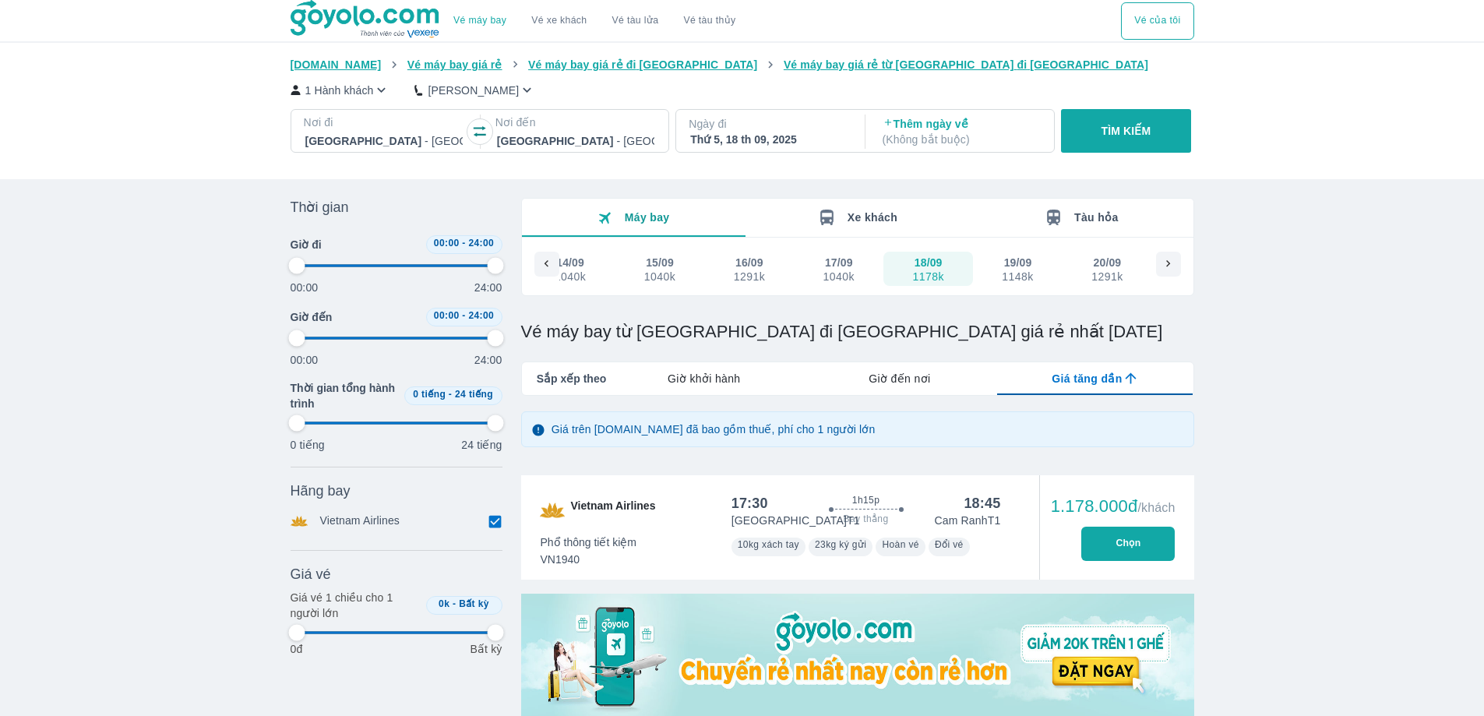
type input "97.9166666666667"
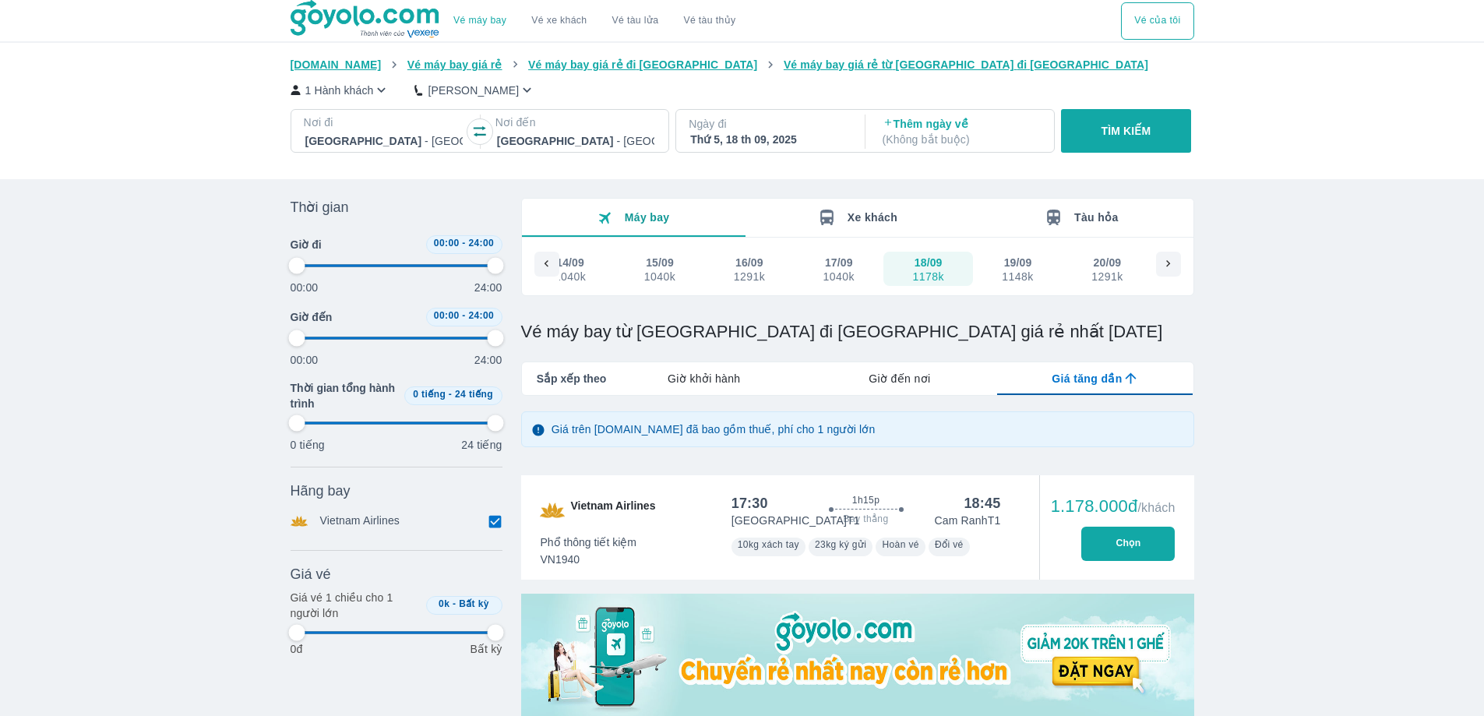
type input "97.9166666666667"
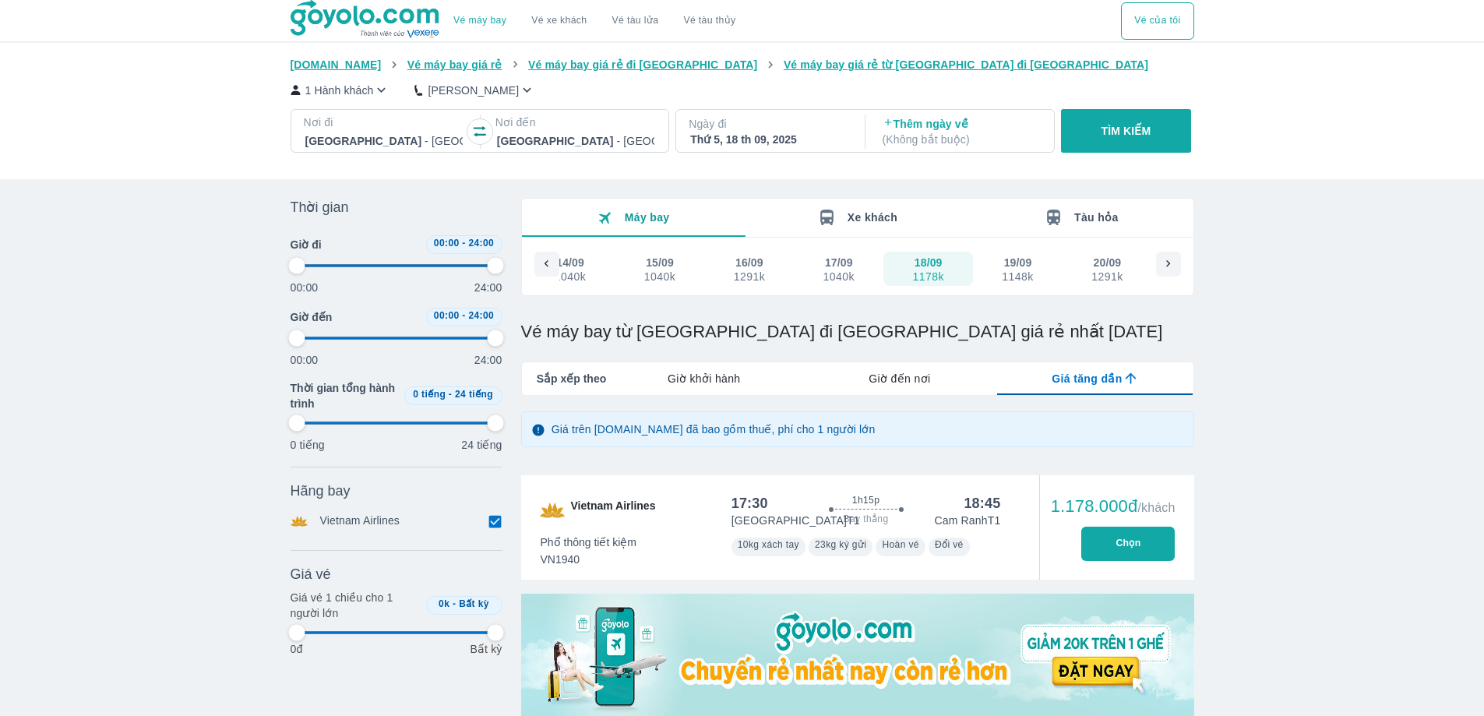
type input "97.9166666666667"
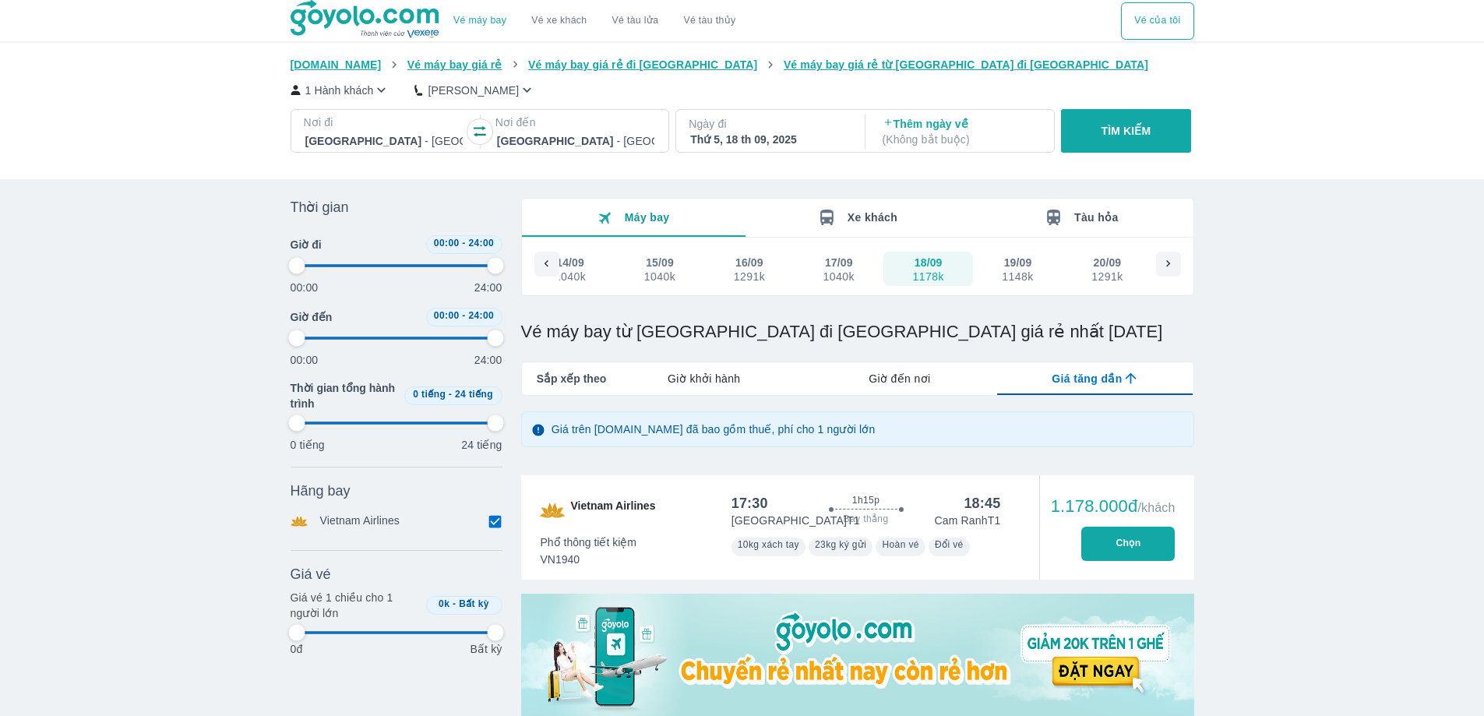
type input "97.9166666666667"
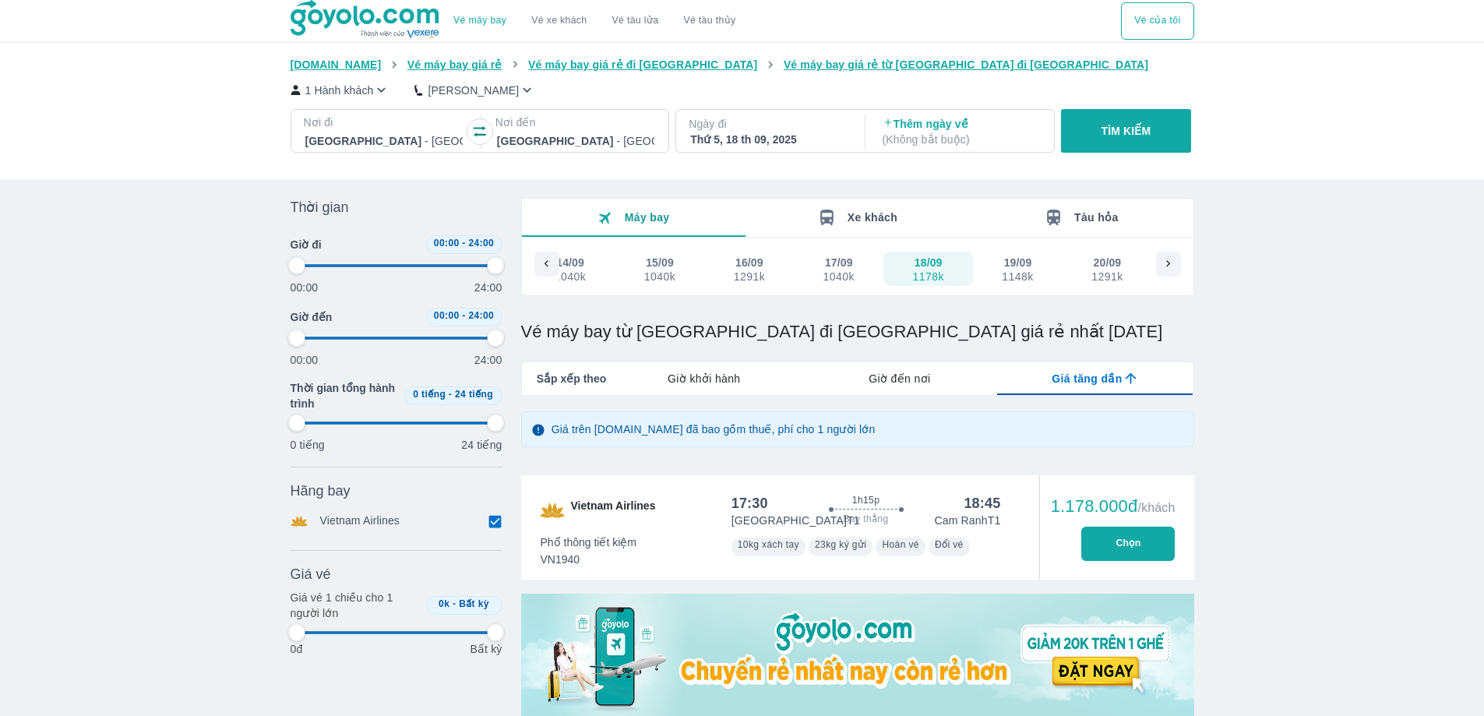
type input "97.9166666666667"
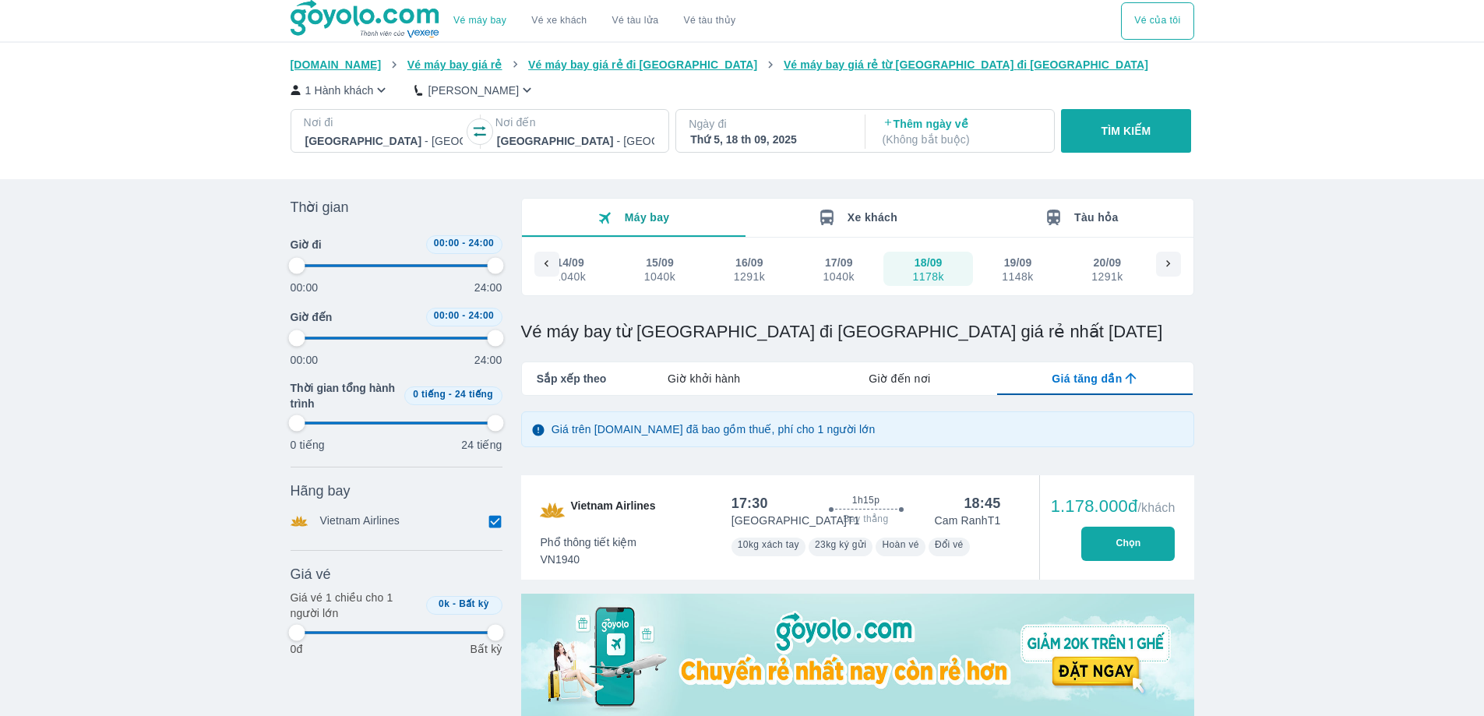
type input "97.9166666666667"
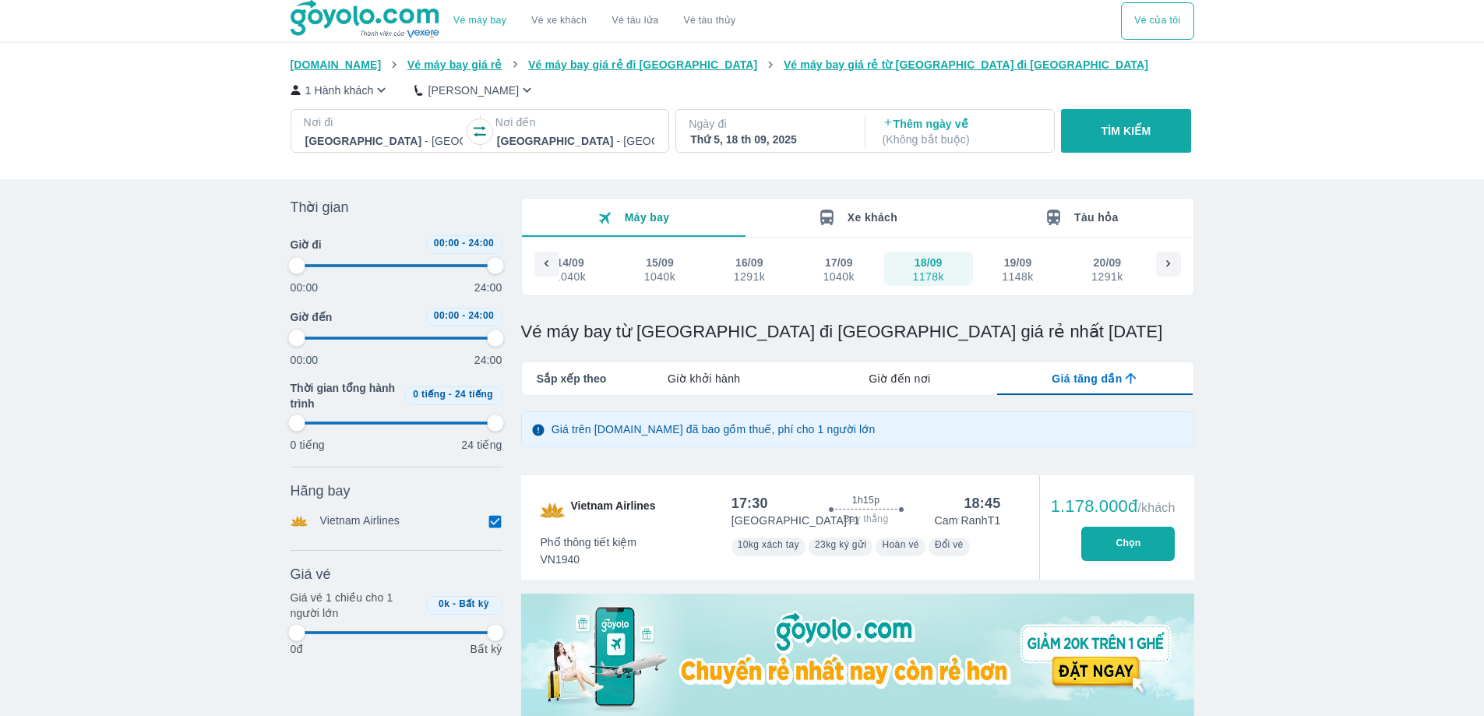
type input "97.9166666666667"
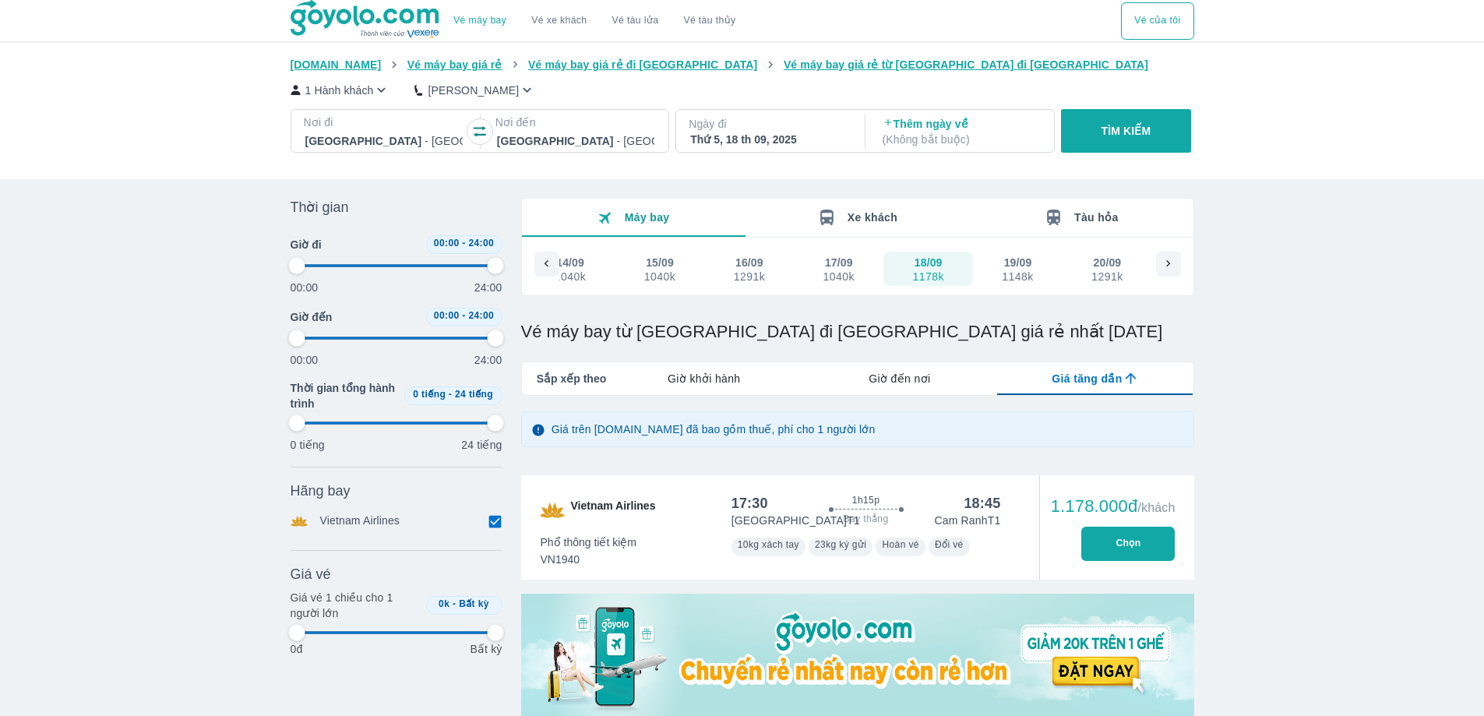
type input "97.9166666666667"
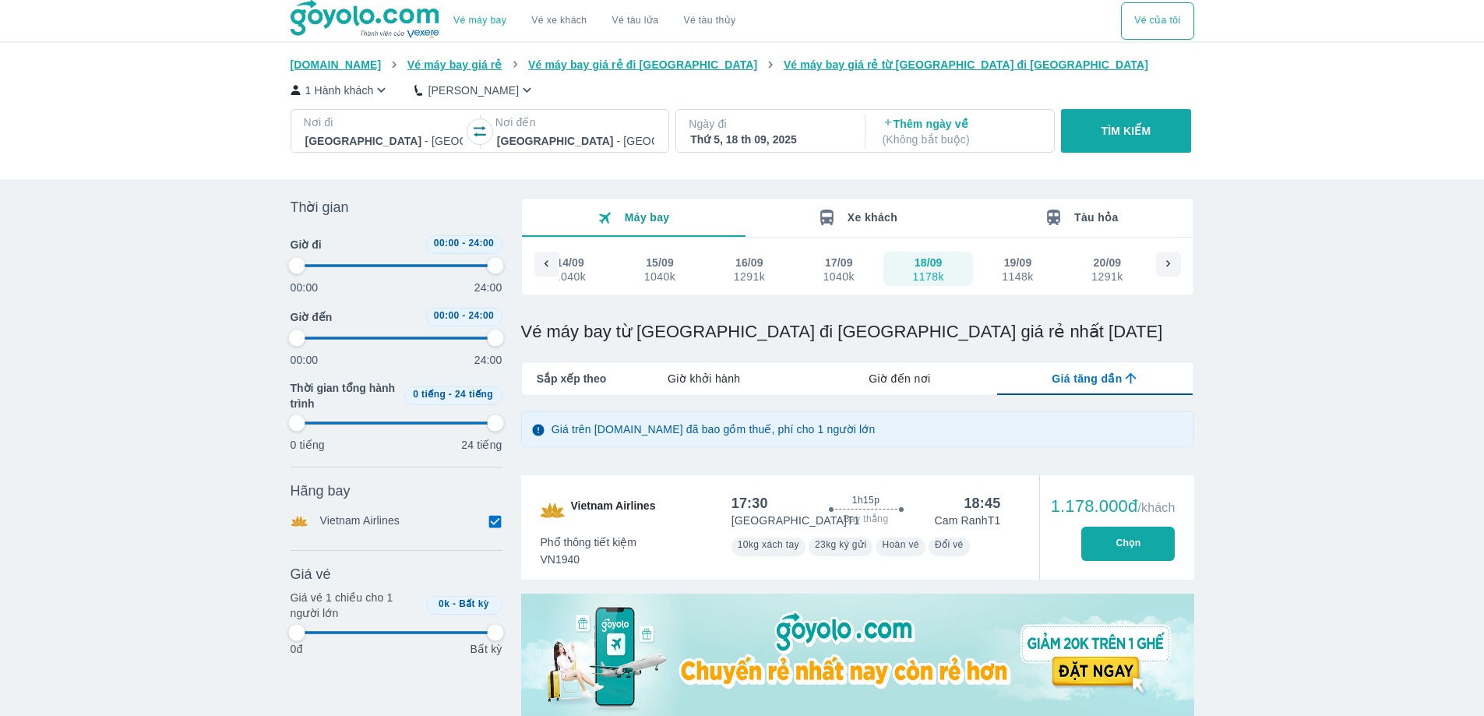
type input "97.9166666666667"
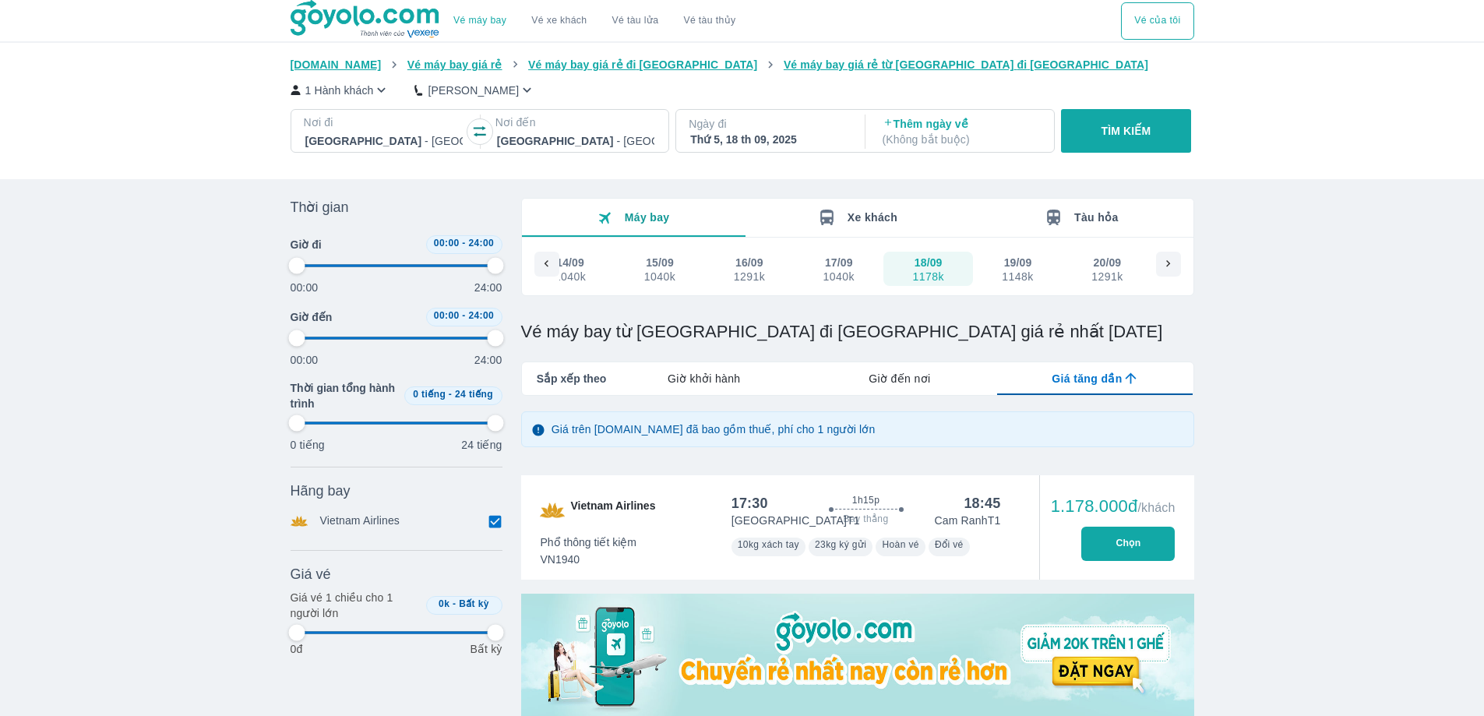
type input "97.9166666666667"
